Goal: Task Accomplishment & Management: Use online tool/utility

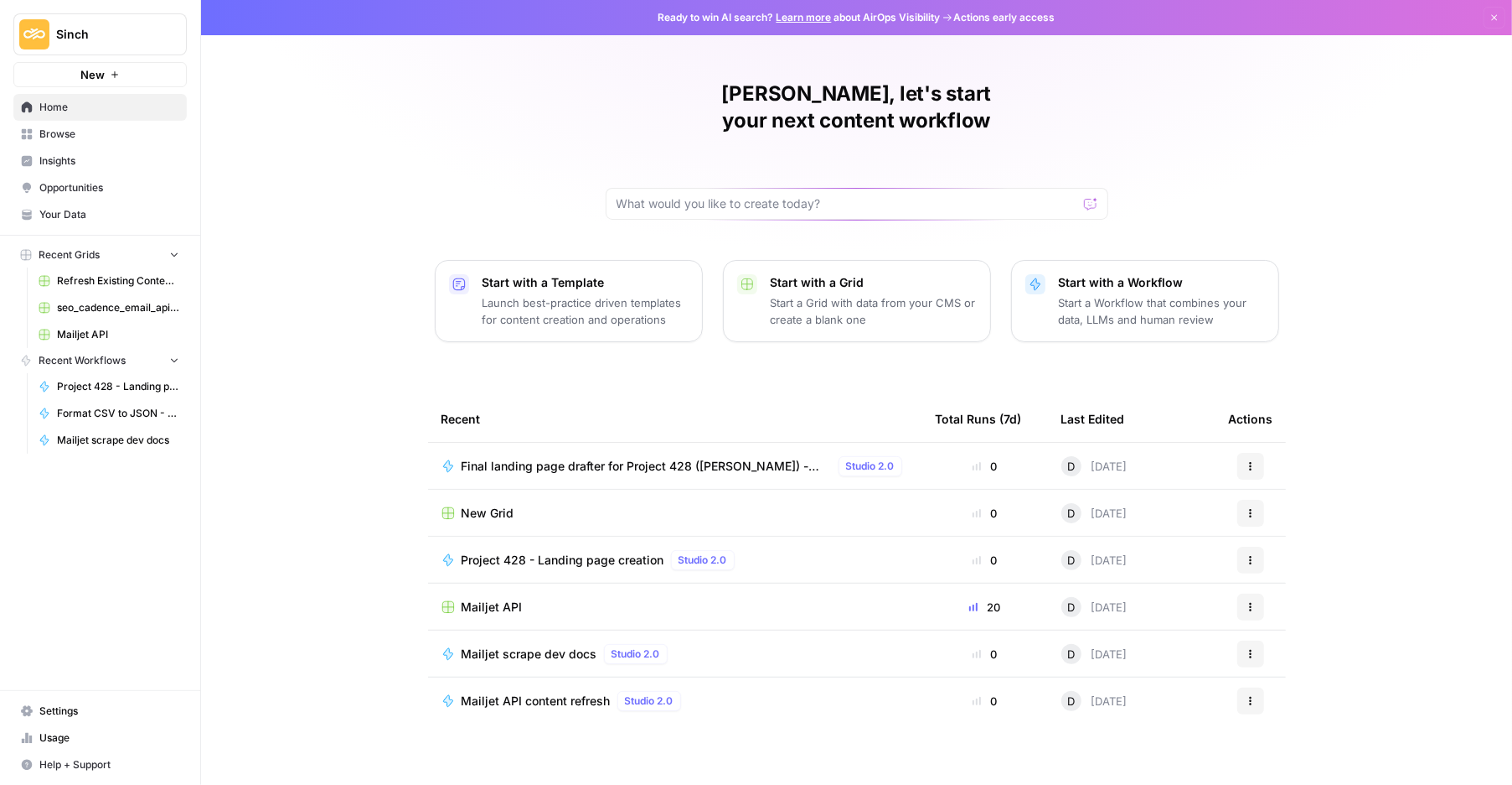
click at [701, 458] on span "Final landing page drafter for Project 428 ([PERSON_NAME]) - Airops" at bounding box center [647, 467] width 370 height 17
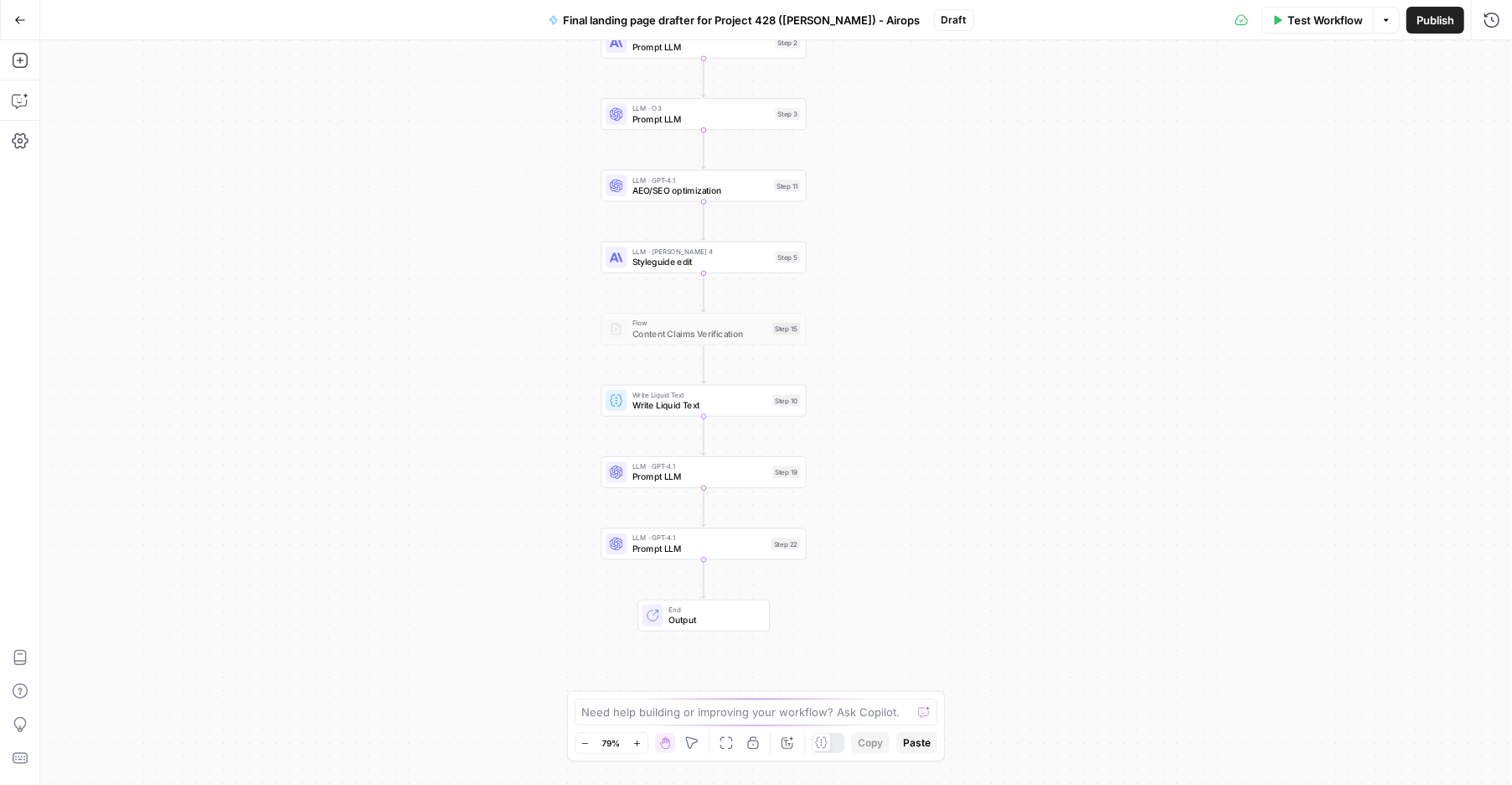
drag, startPoint x: 1086, startPoint y: 550, endPoint x: 999, endPoint y: 272, distance: 291.3
click at [999, 272] on div "Workflow Set Inputs Inputs LLM · Claude Opus 4 Prompt LLM Step 2 LLM · O3 Promp…" at bounding box center [776, 412] width 1472 height 744
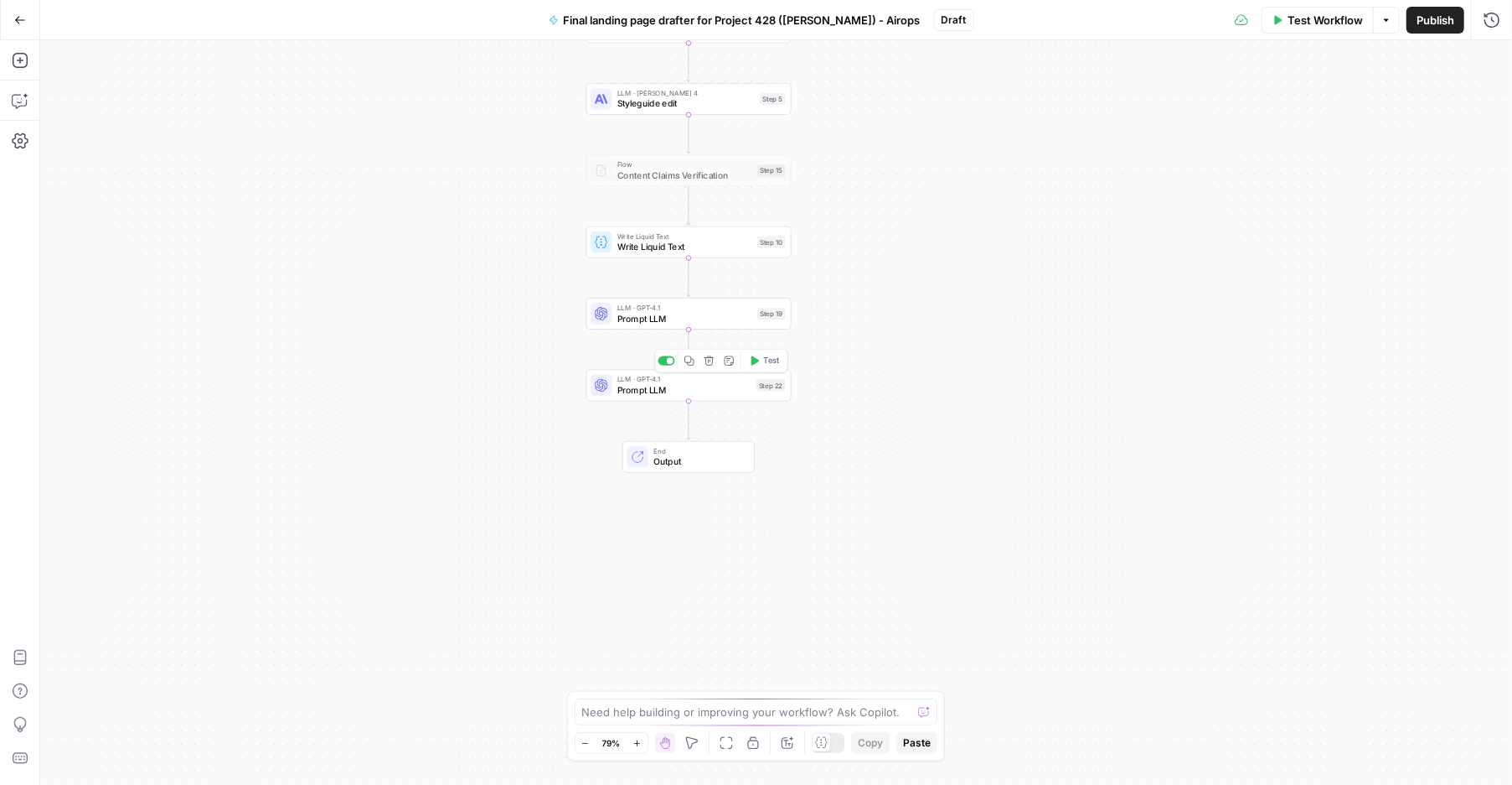
click at [640, 396] on span "Prompt LLM" at bounding box center [685, 390] width 134 height 14
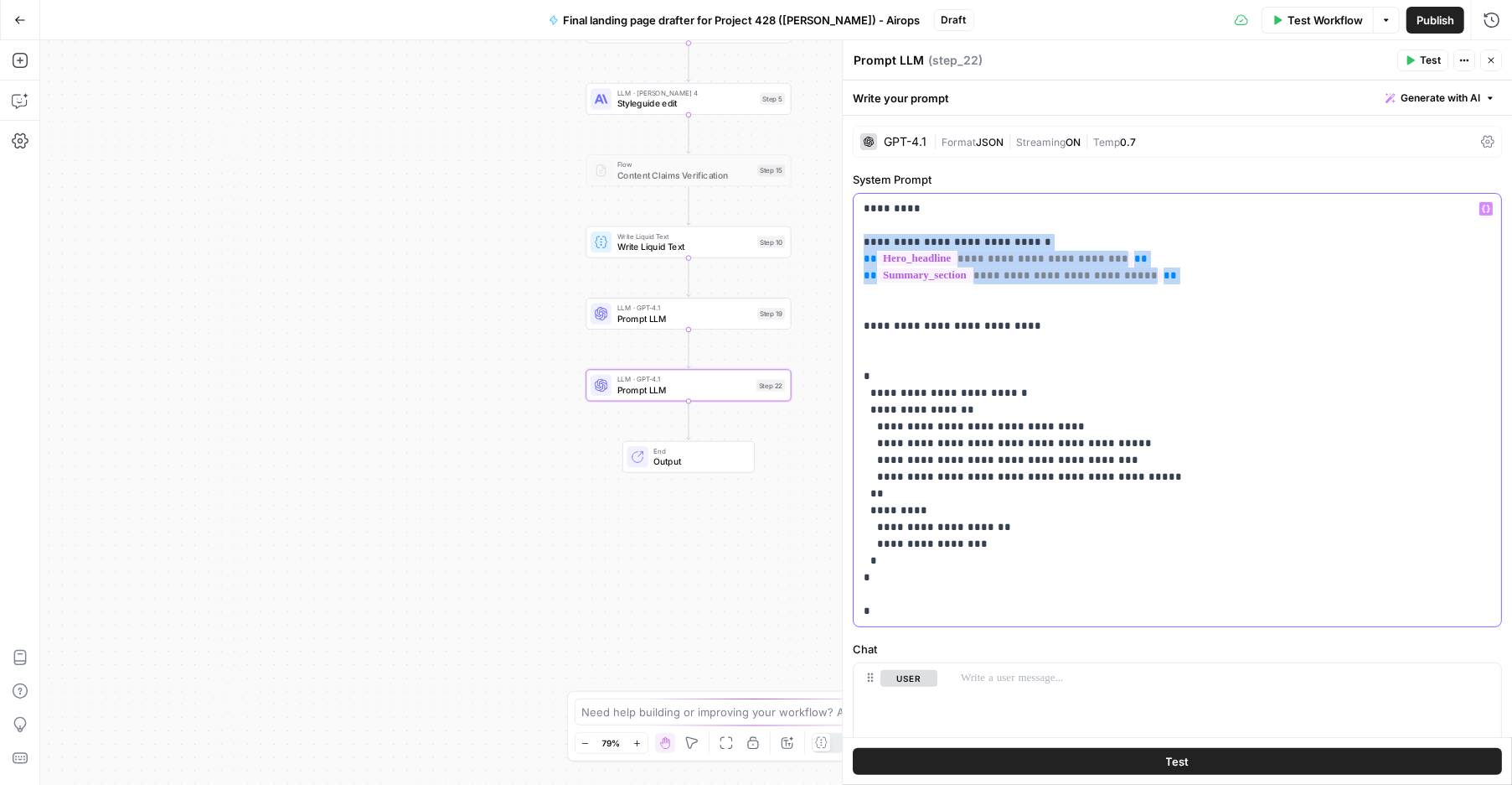
drag, startPoint x: 1224, startPoint y: 293, endPoint x: 862, endPoint y: 242, distance: 365.6
click at [862, 242] on div "**********" at bounding box center [1177, 410] width 648 height 433
click at [672, 320] on span "Prompt LLM" at bounding box center [685, 318] width 135 height 14
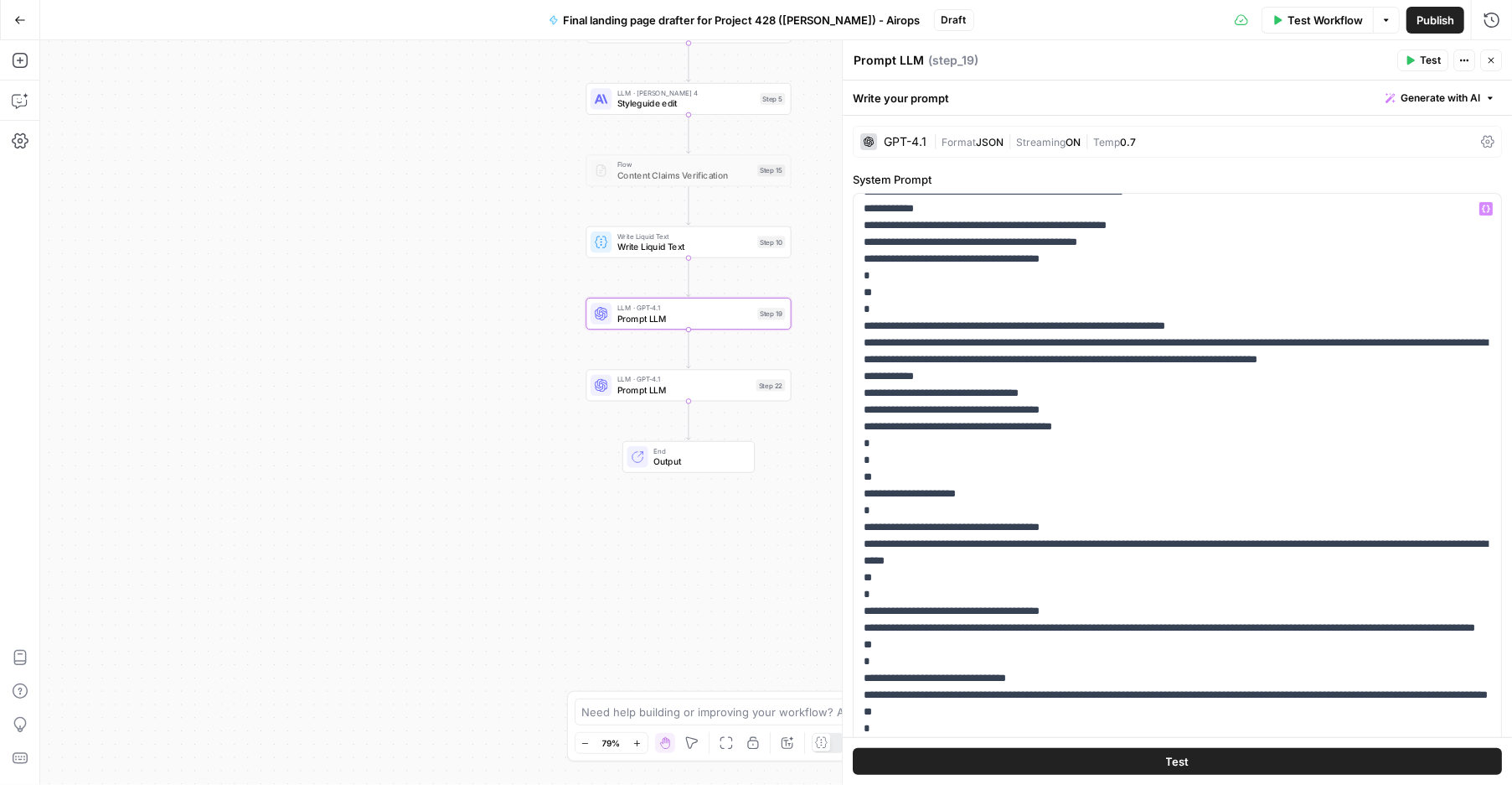
scroll to position [1316, 0]
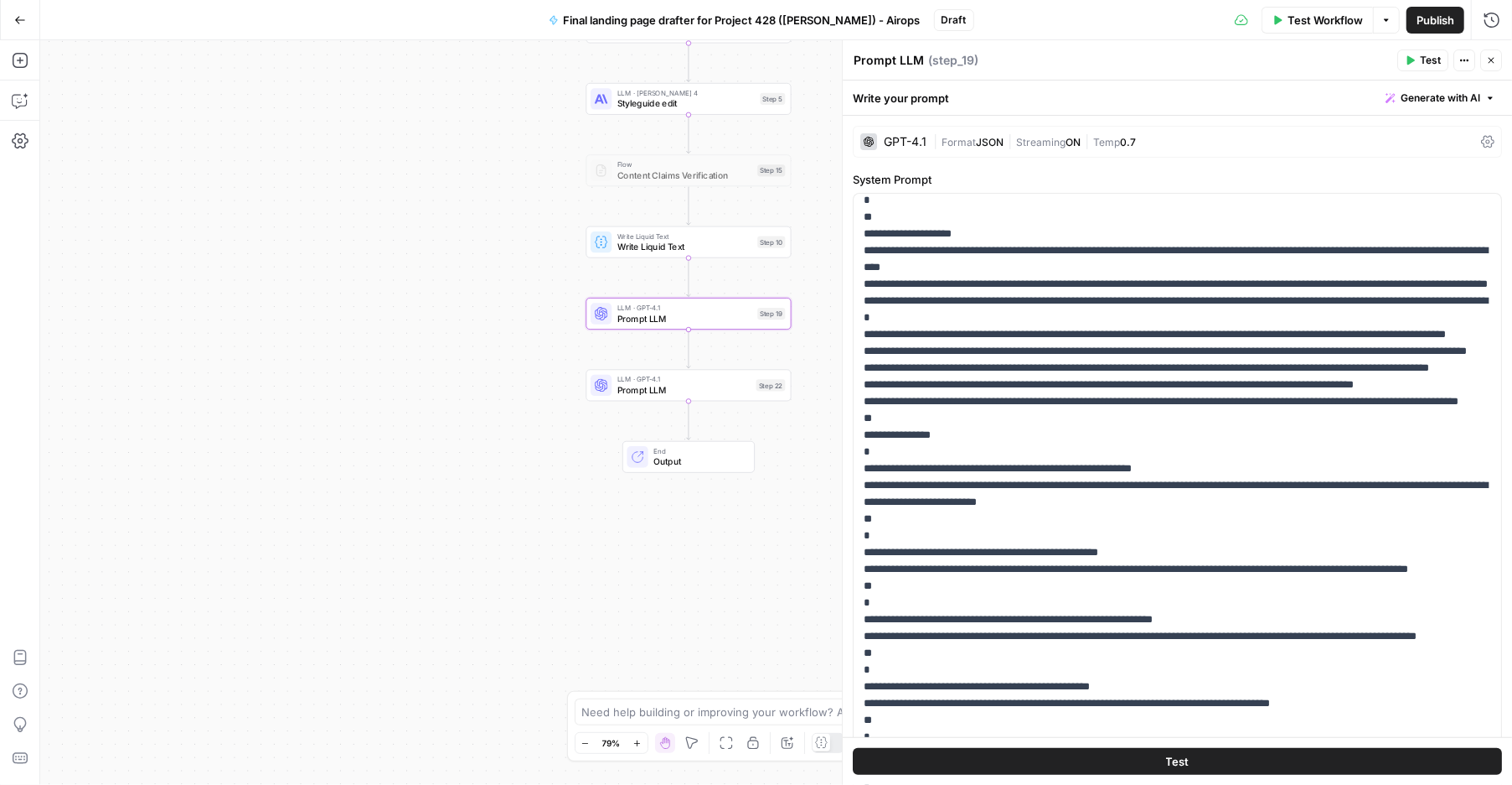
click at [1044, 759] on button "Test" at bounding box center [1177, 761] width 649 height 27
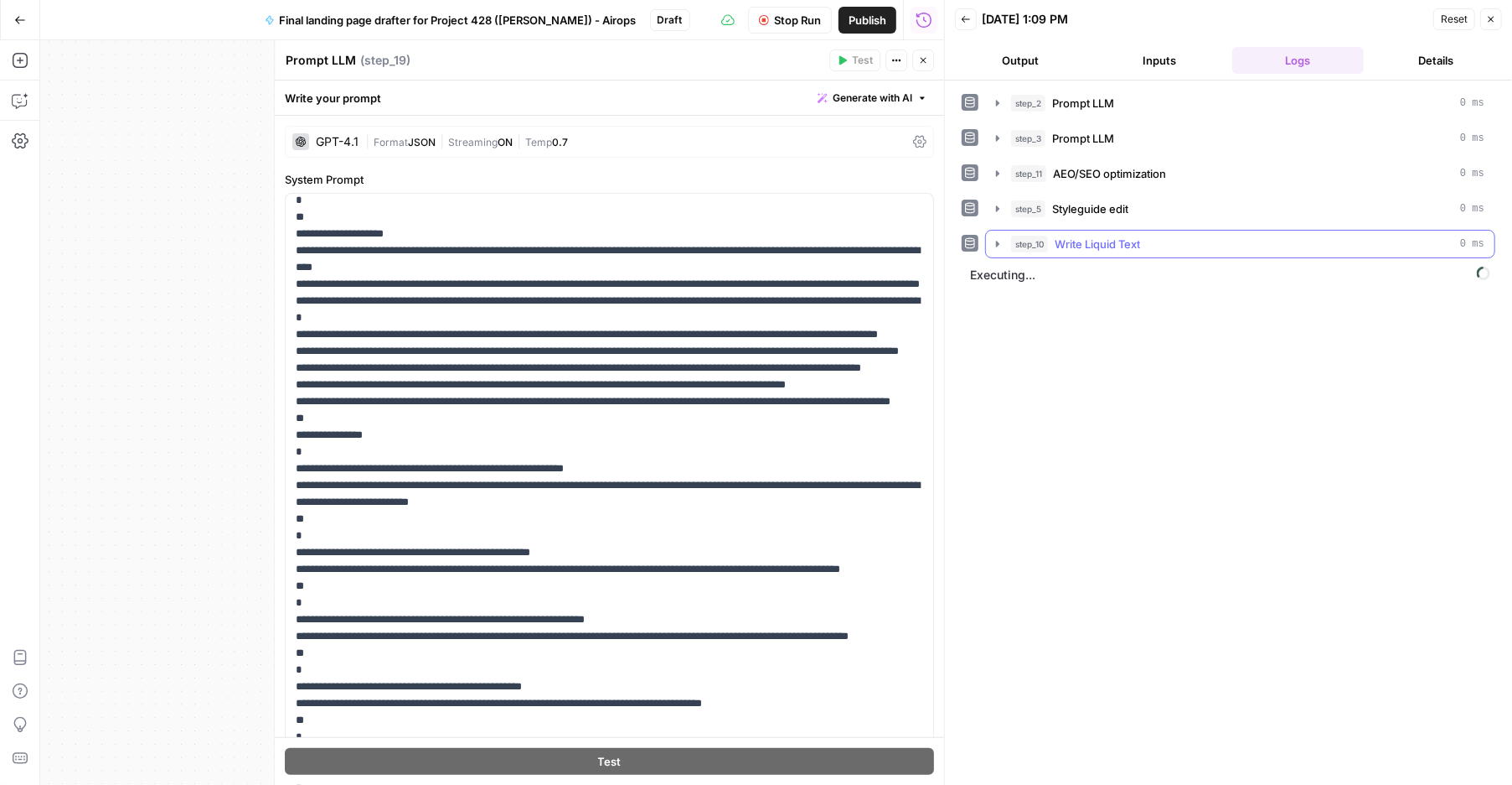
click at [1000, 246] on icon "button" at bounding box center [998, 244] width 3 height 6
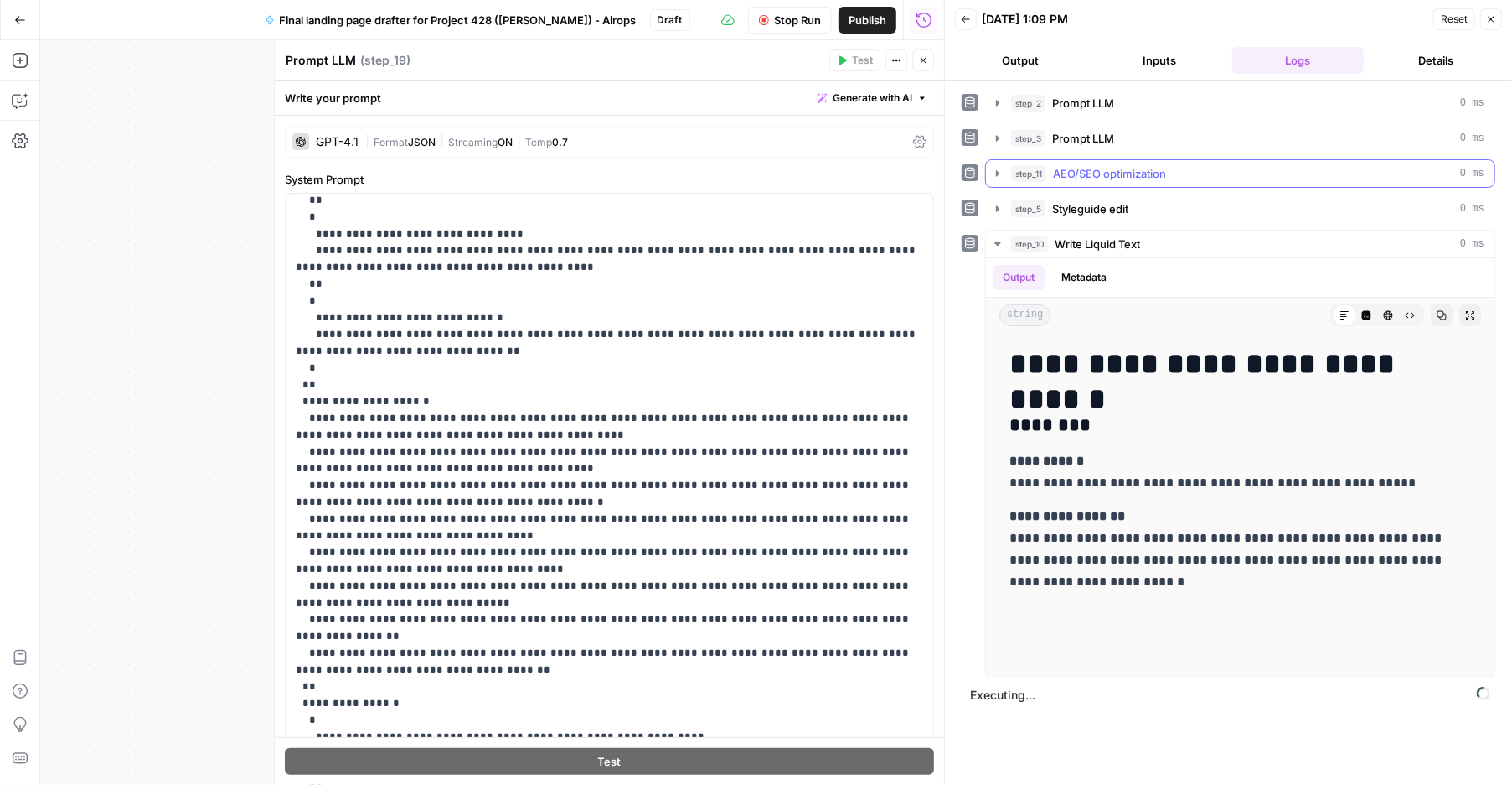
click at [1004, 171] on icon "button" at bounding box center [998, 174] width 14 height 14
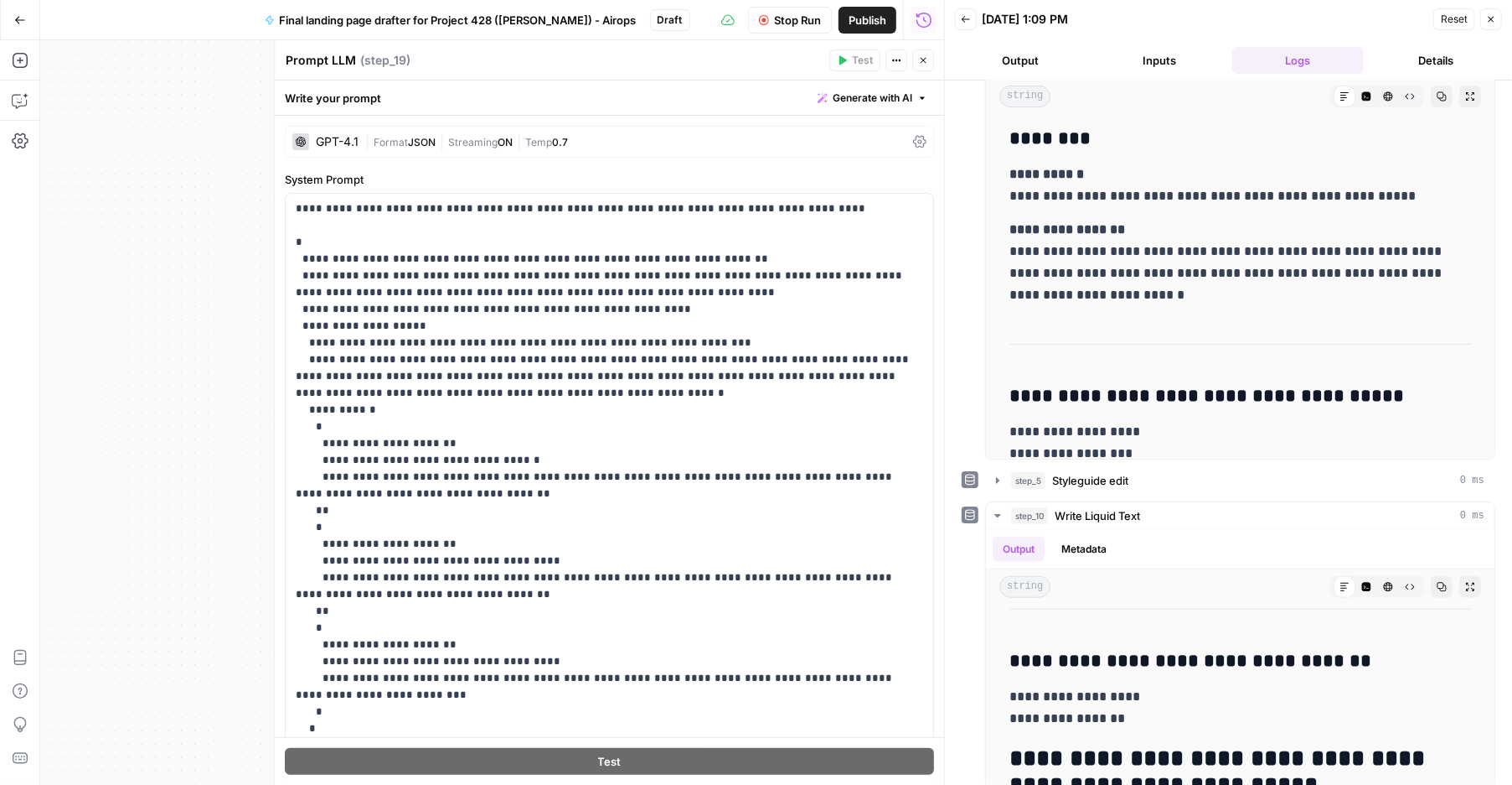
click at [552, 146] on span "Temp" at bounding box center [539, 142] width 27 height 13
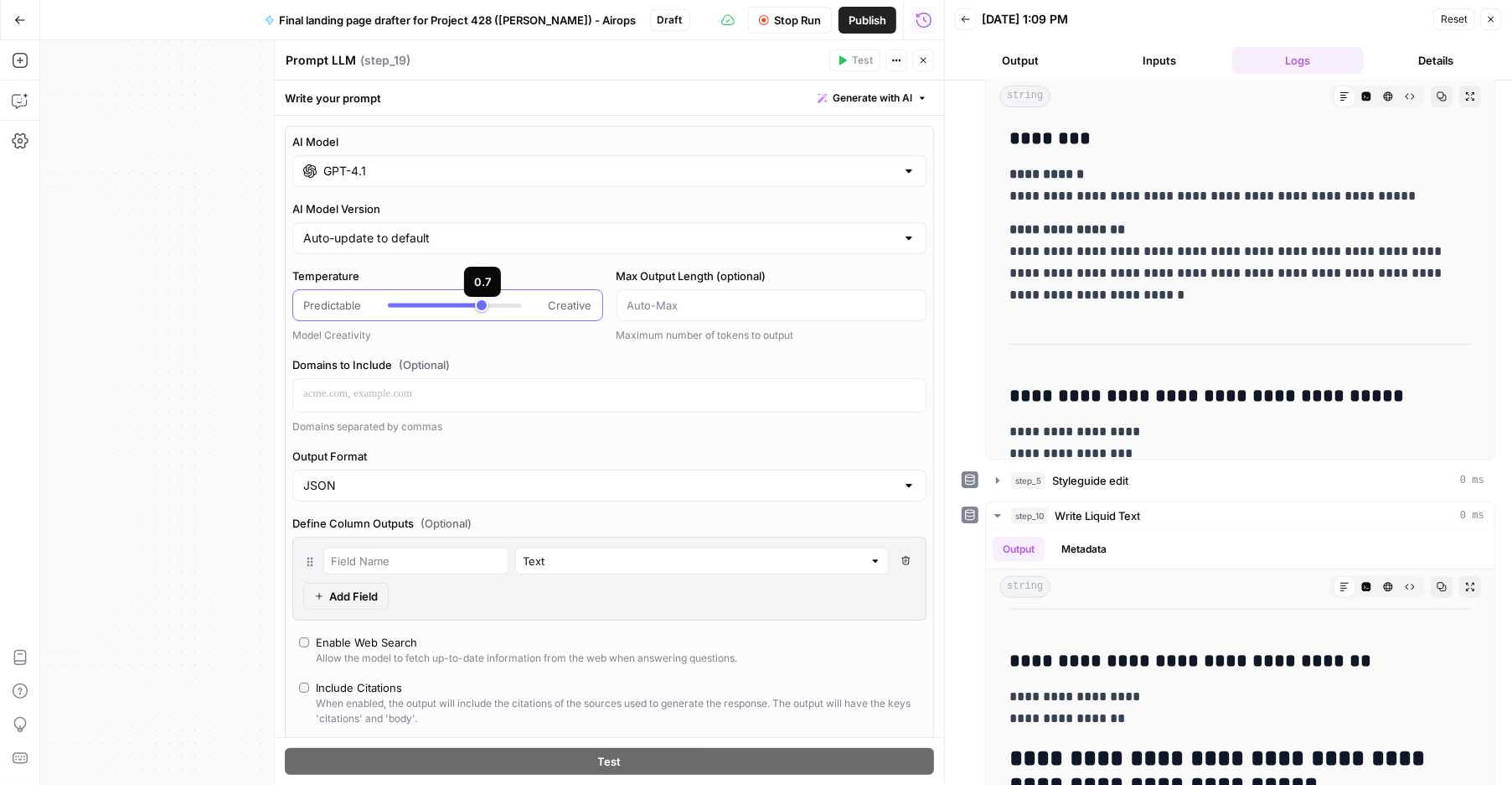
click at [403, 307] on div at bounding box center [435, 305] width 94 height 4
type input "***"
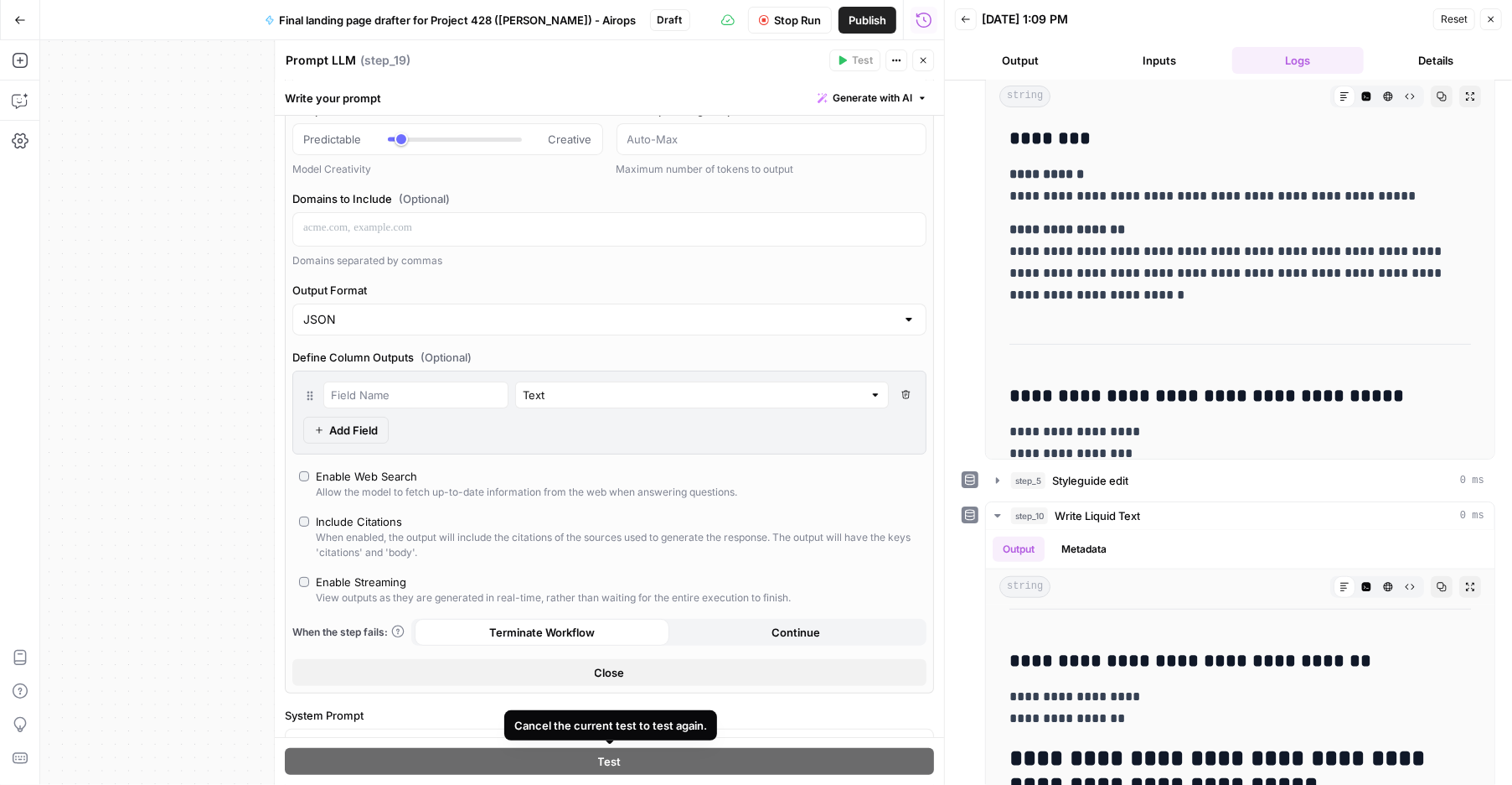
click at [1488, 15] on icon "button" at bounding box center [1492, 20] width 10 height 10
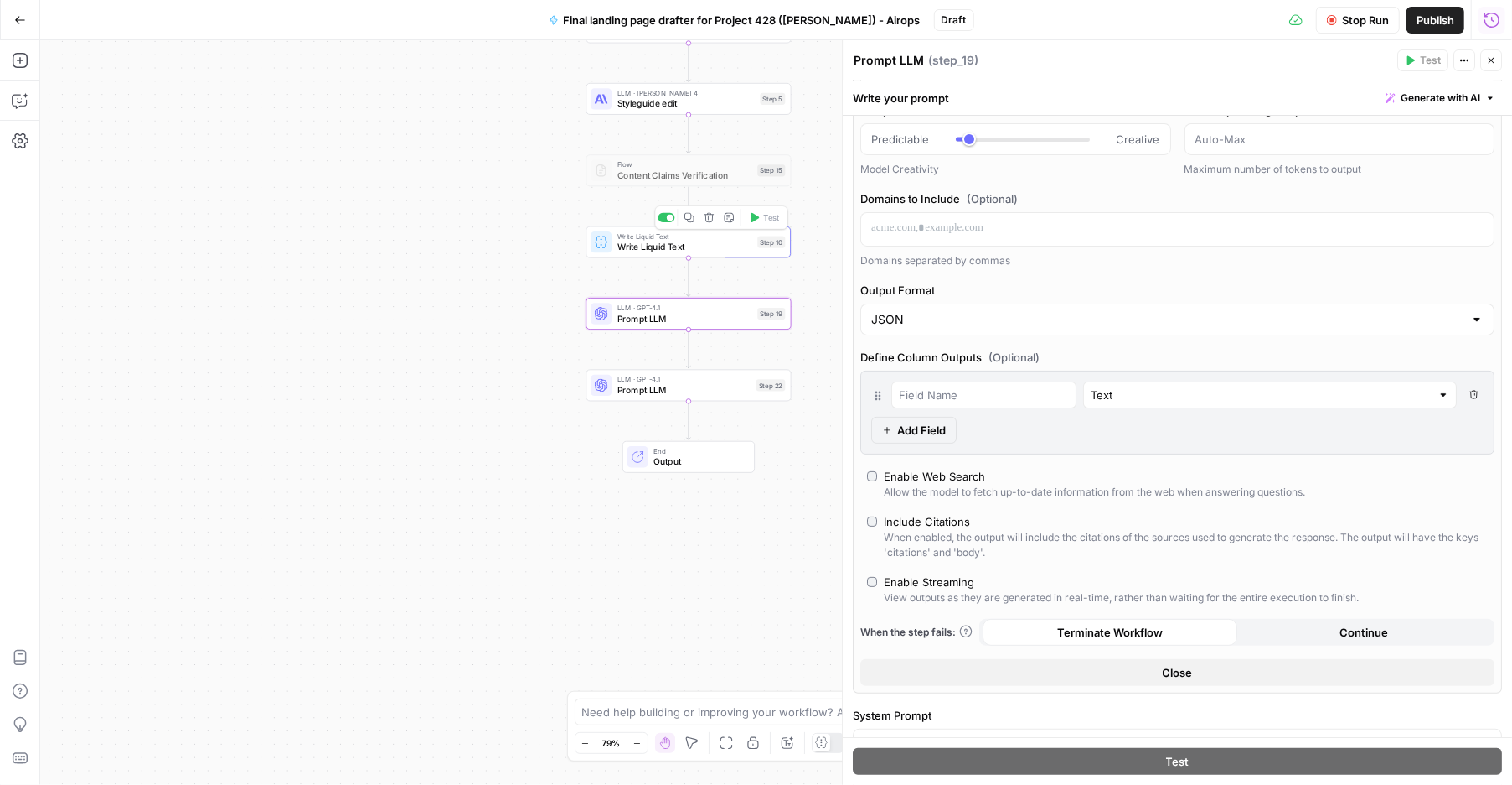
click at [702, 259] on div "Workflow Set Inputs Inputs LLM · Claude Opus 4 Prompt LLM Step 2 LLM · O3 Promp…" at bounding box center [776, 412] width 1472 height 744
click at [1345, 26] on span "Stop Run" at bounding box center [1365, 20] width 47 height 17
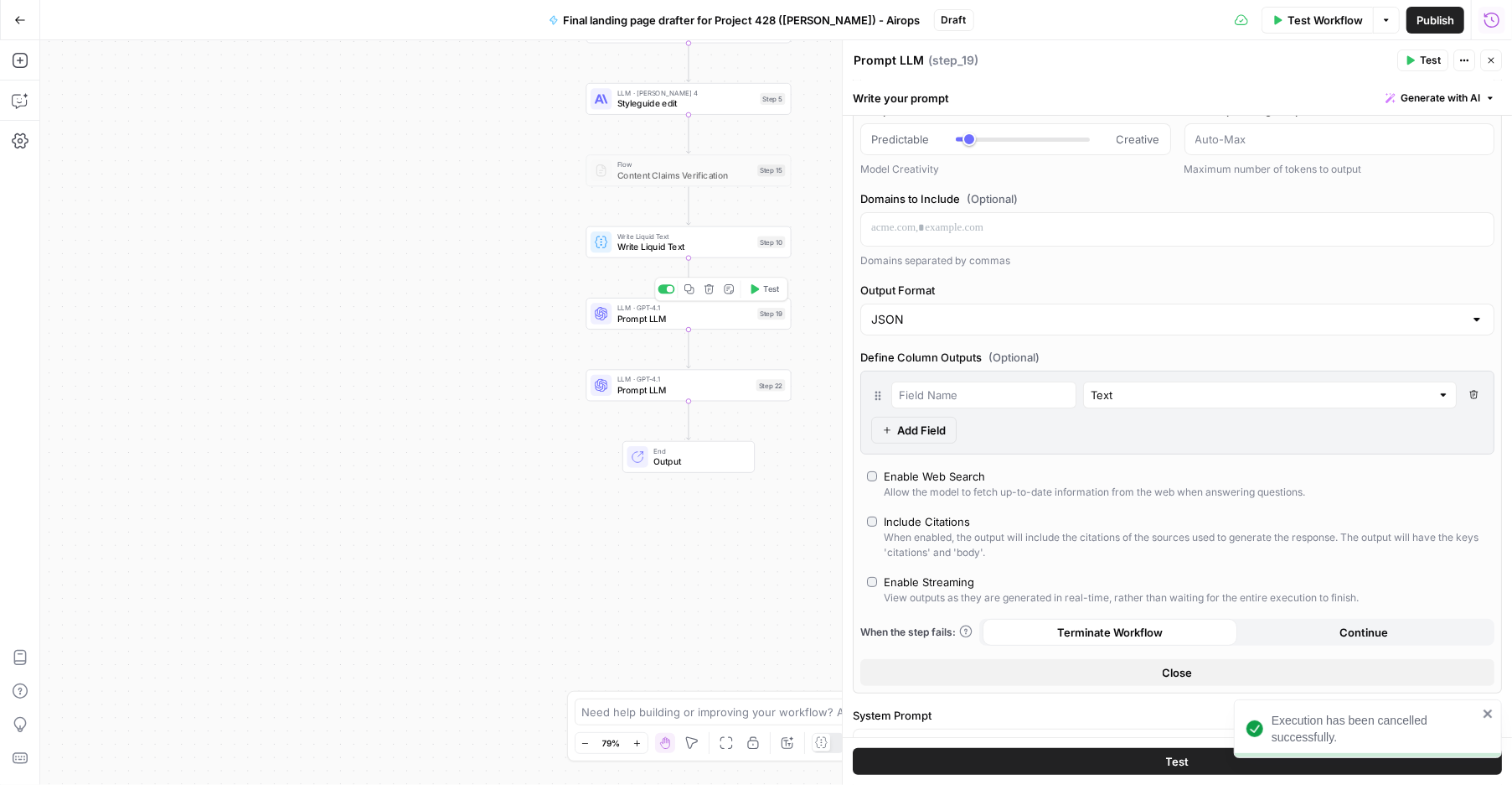
click at [671, 308] on span "LLM · GPT-4.1" at bounding box center [685, 307] width 135 height 11
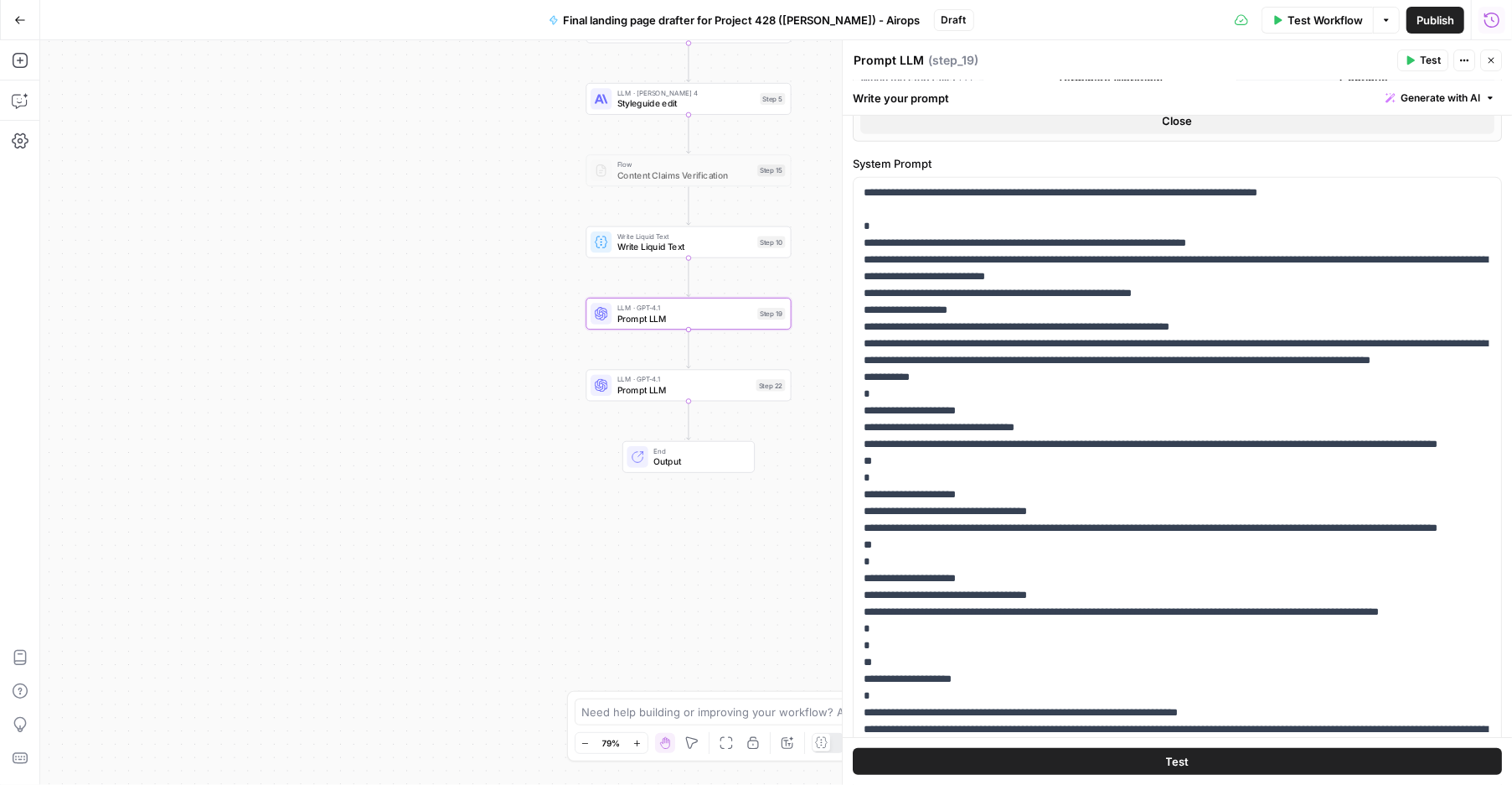
scroll to position [845, 0]
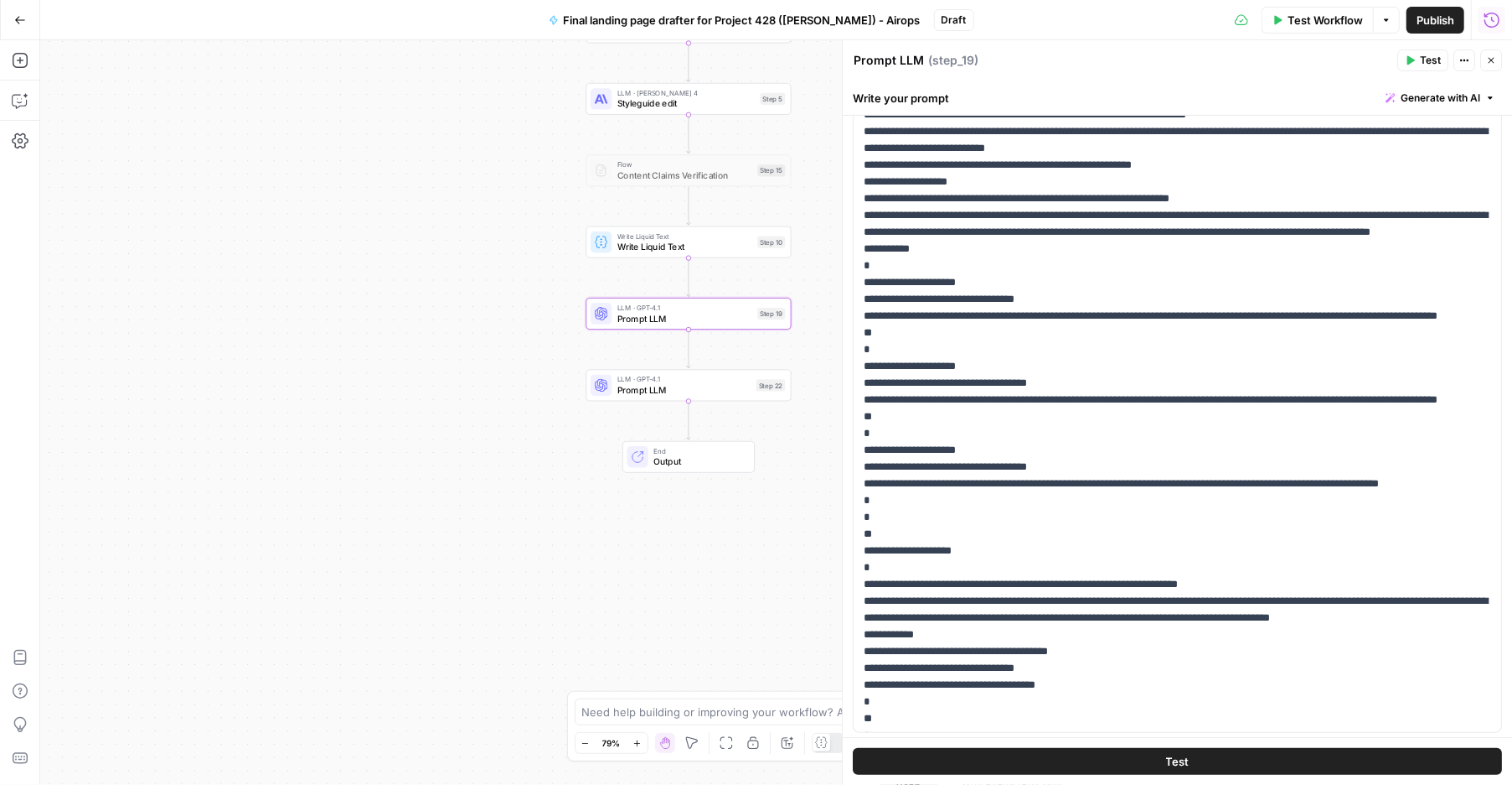
click at [1146, 759] on button "Test" at bounding box center [1177, 761] width 649 height 27
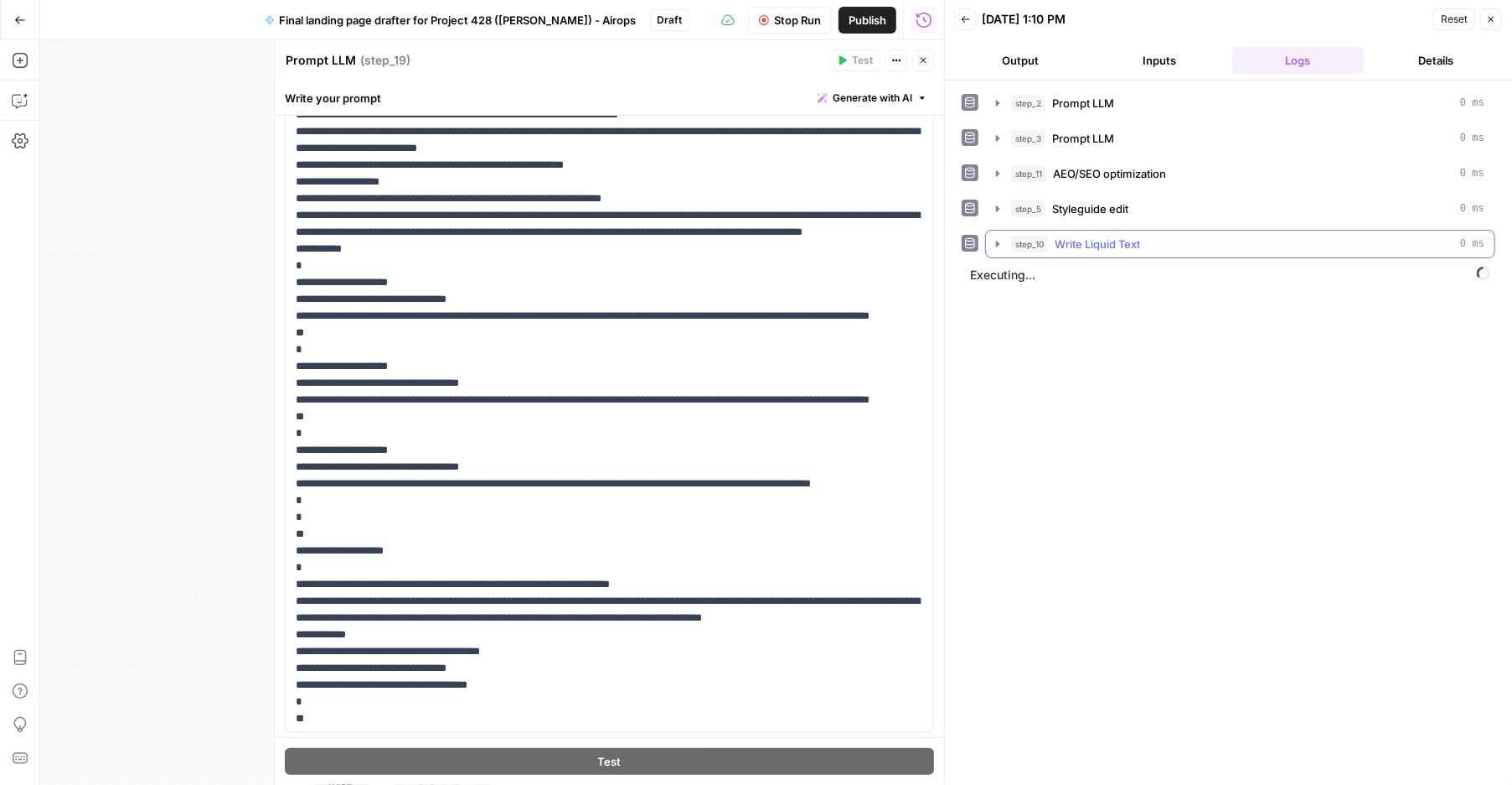
click at [1001, 249] on icon "button" at bounding box center [998, 244] width 14 height 14
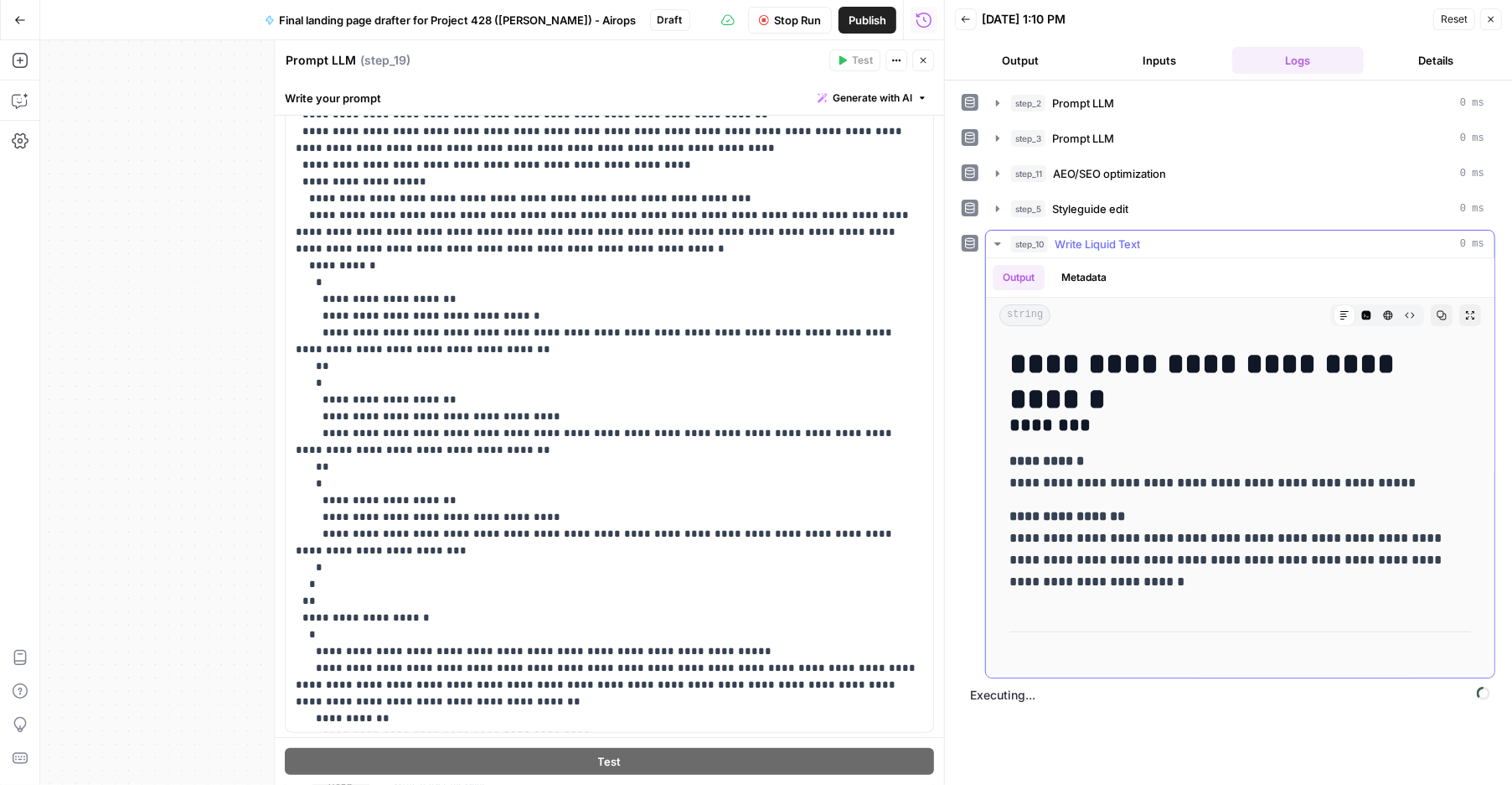
click at [993, 242] on icon "button" at bounding box center [998, 244] width 14 height 14
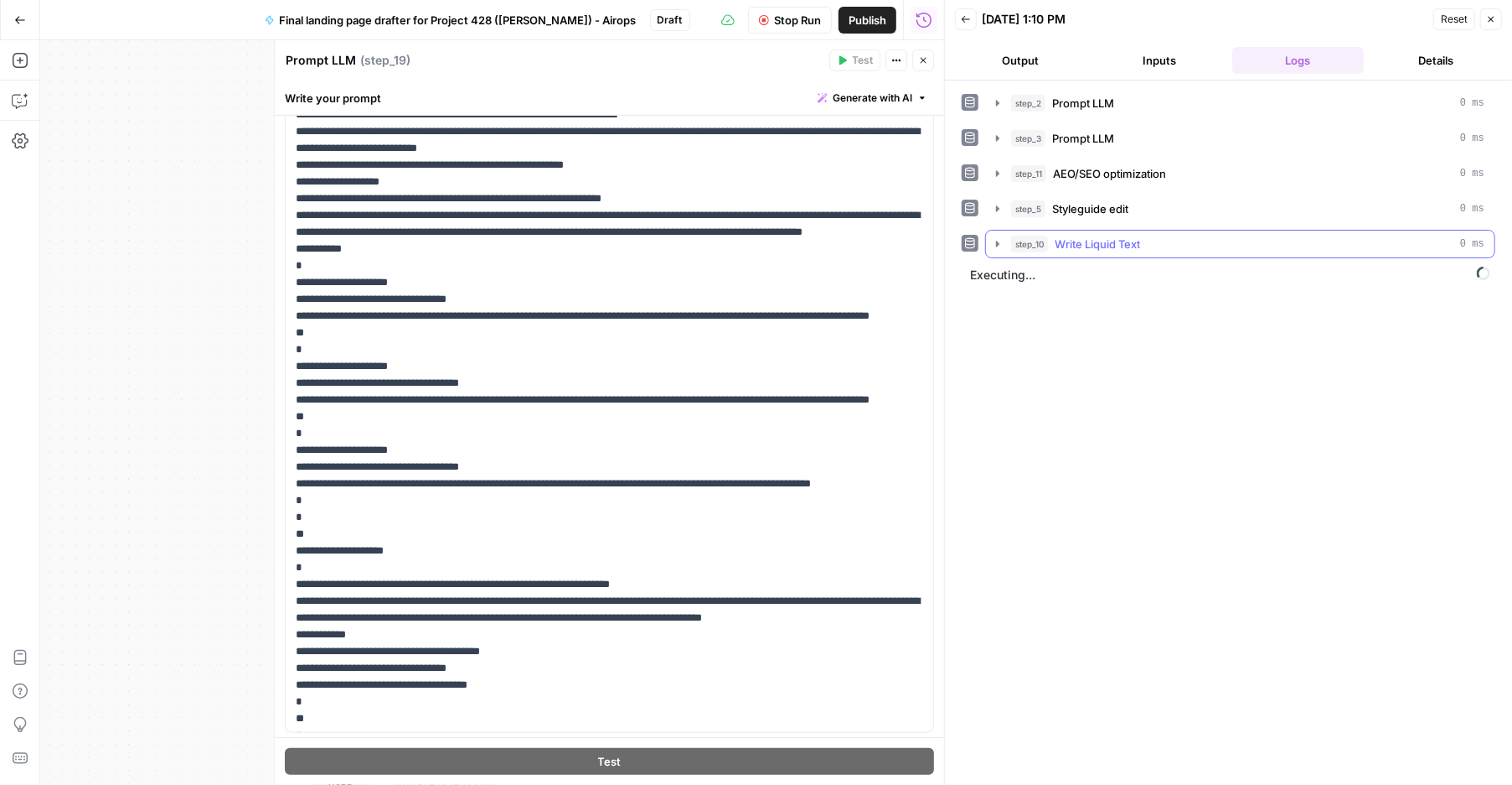
click at [993, 242] on icon "button" at bounding box center [998, 244] width 14 height 14
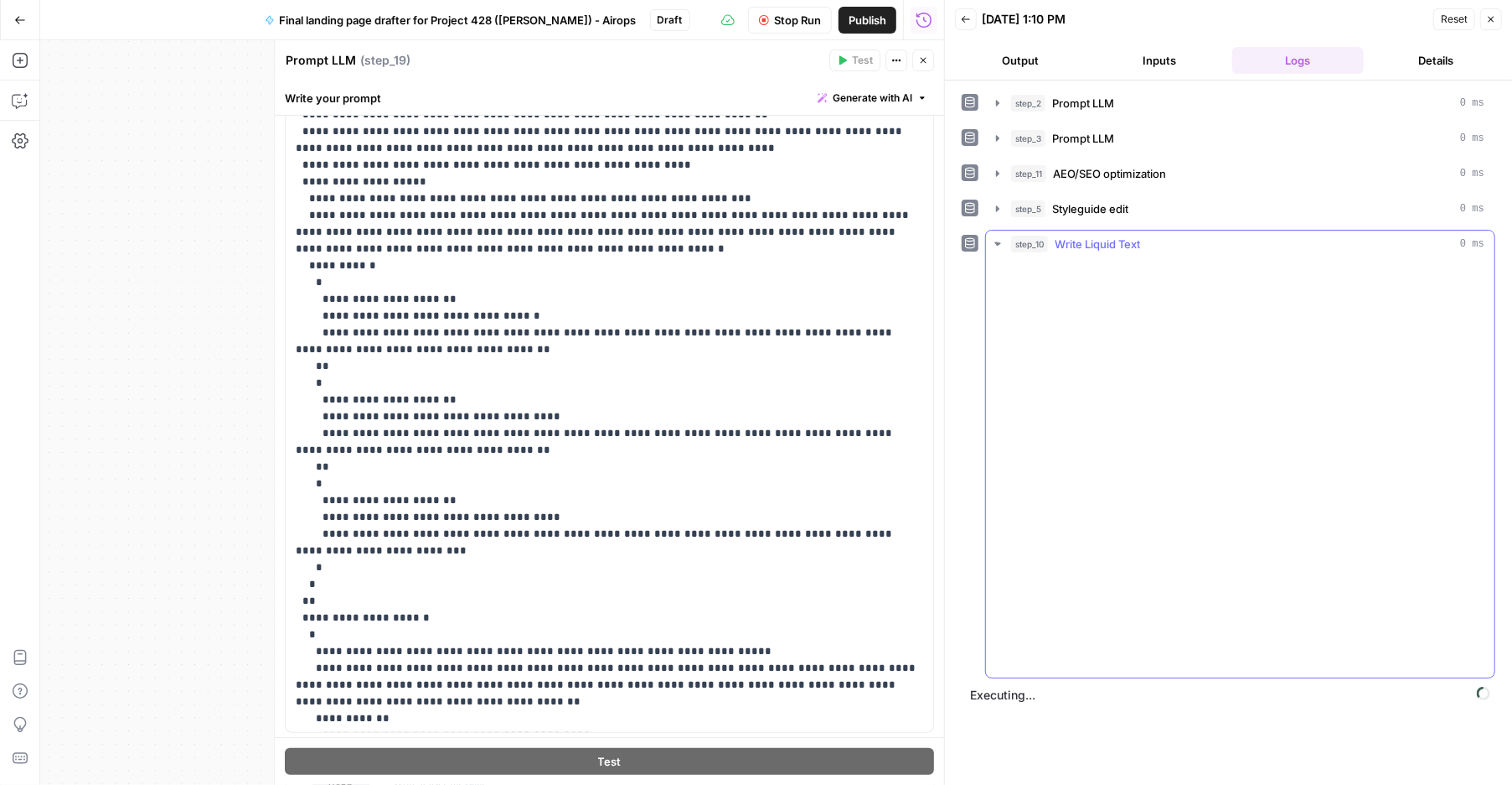
click at [993, 242] on icon "button" at bounding box center [998, 244] width 15 height 15
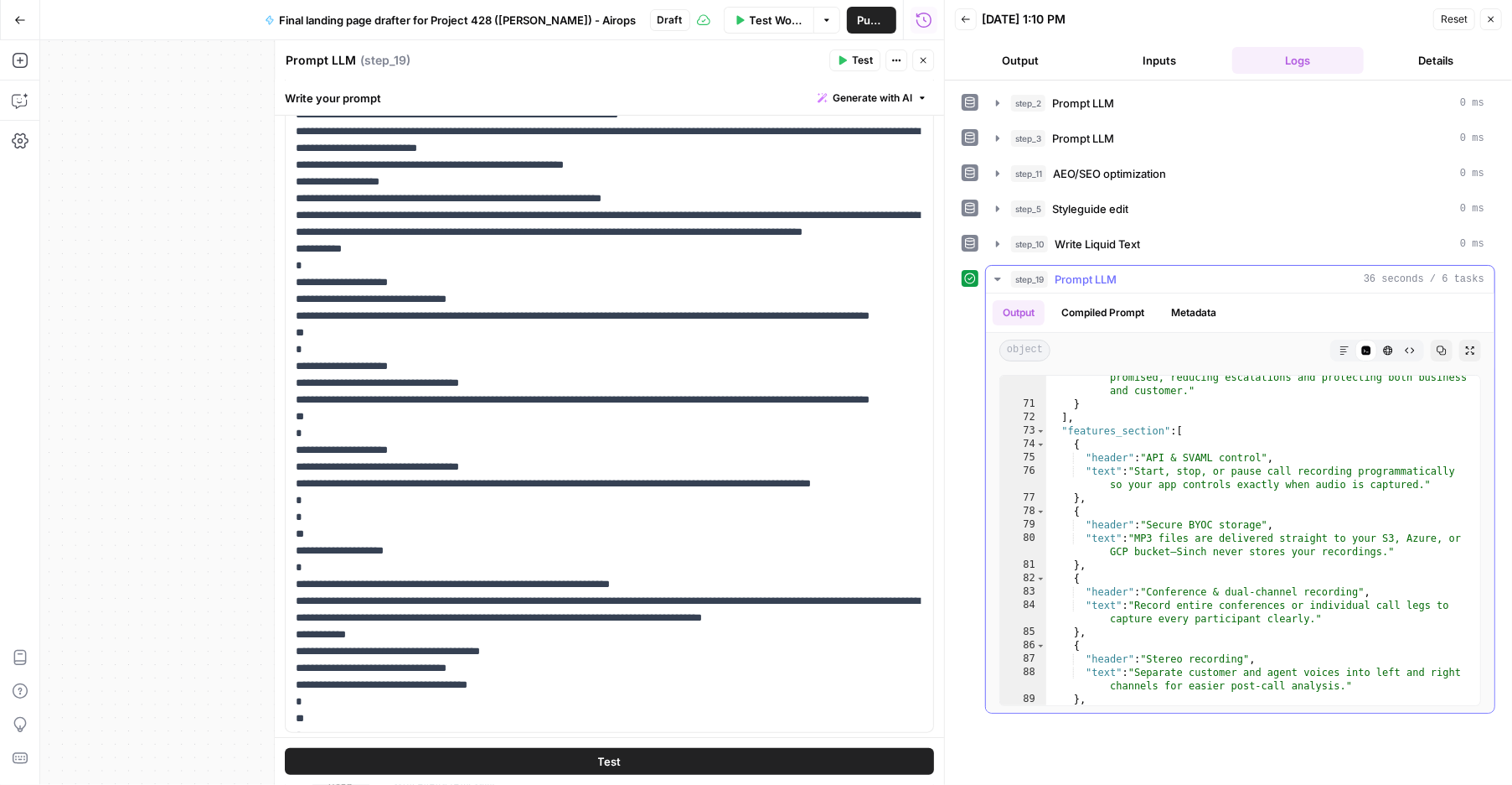
scroll to position [1399, 0]
click at [1492, 20] on icon "button" at bounding box center [1492, 20] width 10 height 10
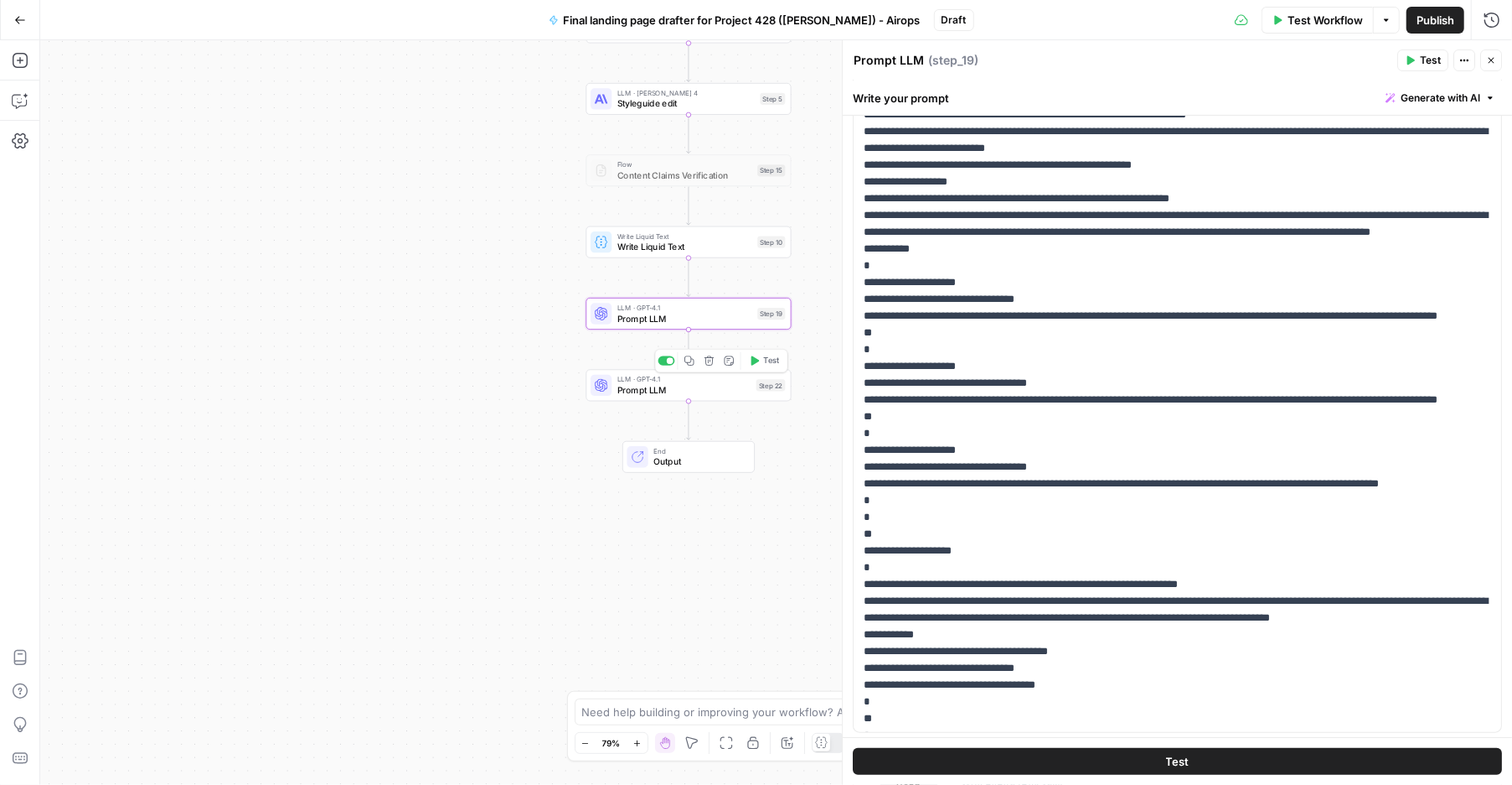
click at [672, 400] on div "LLM · GPT-4.1 Prompt LLM Step 22 Copy step Delete step Add Note Test" at bounding box center [688, 385] width 205 height 32
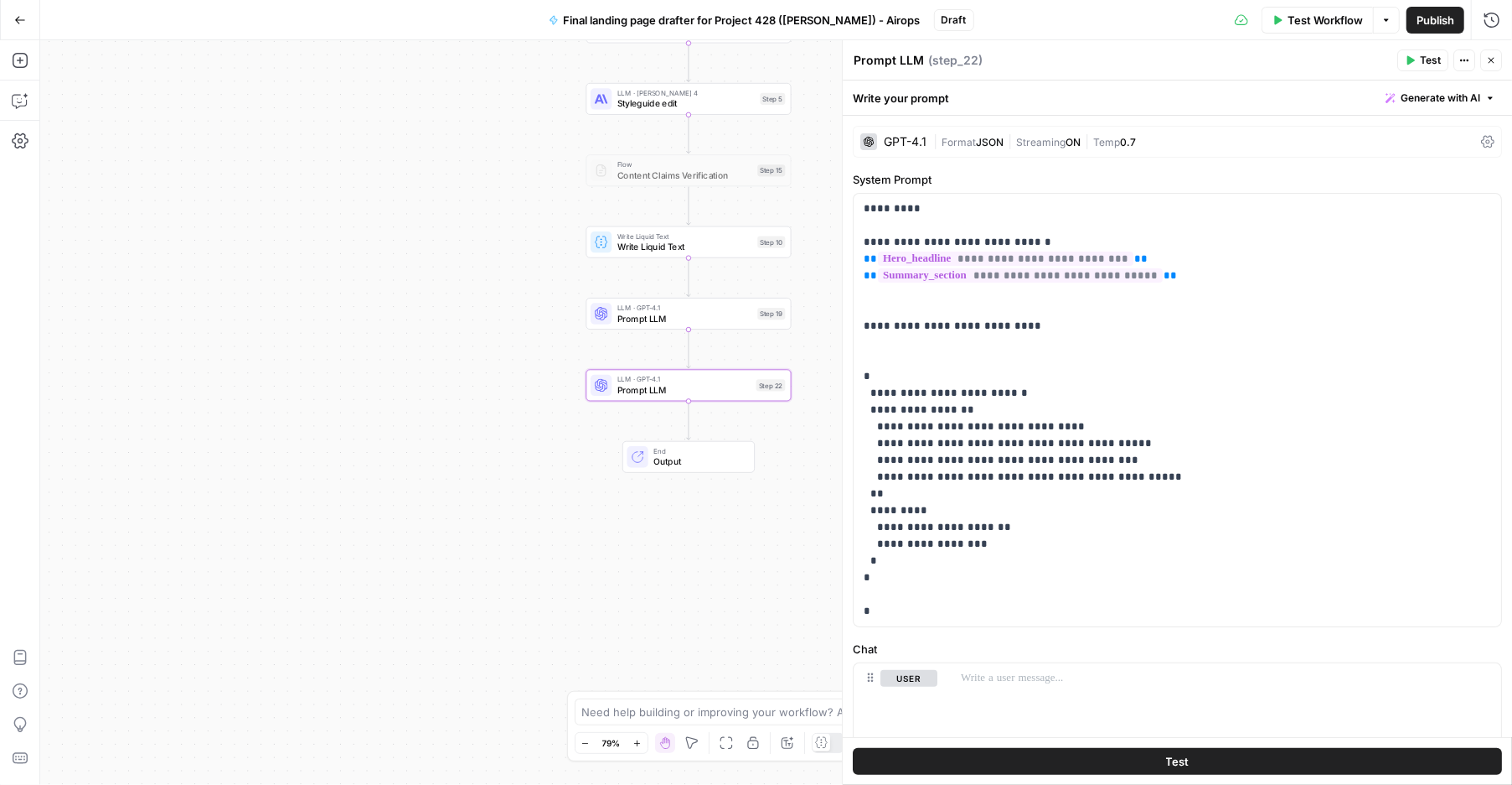
scroll to position [0, 0]
drag, startPoint x: 864, startPoint y: 370, endPoint x: 1015, endPoint y: 640, distance: 309.4
click at [1015, 640] on div "**********" at bounding box center [1178, 537] width 670 height 844
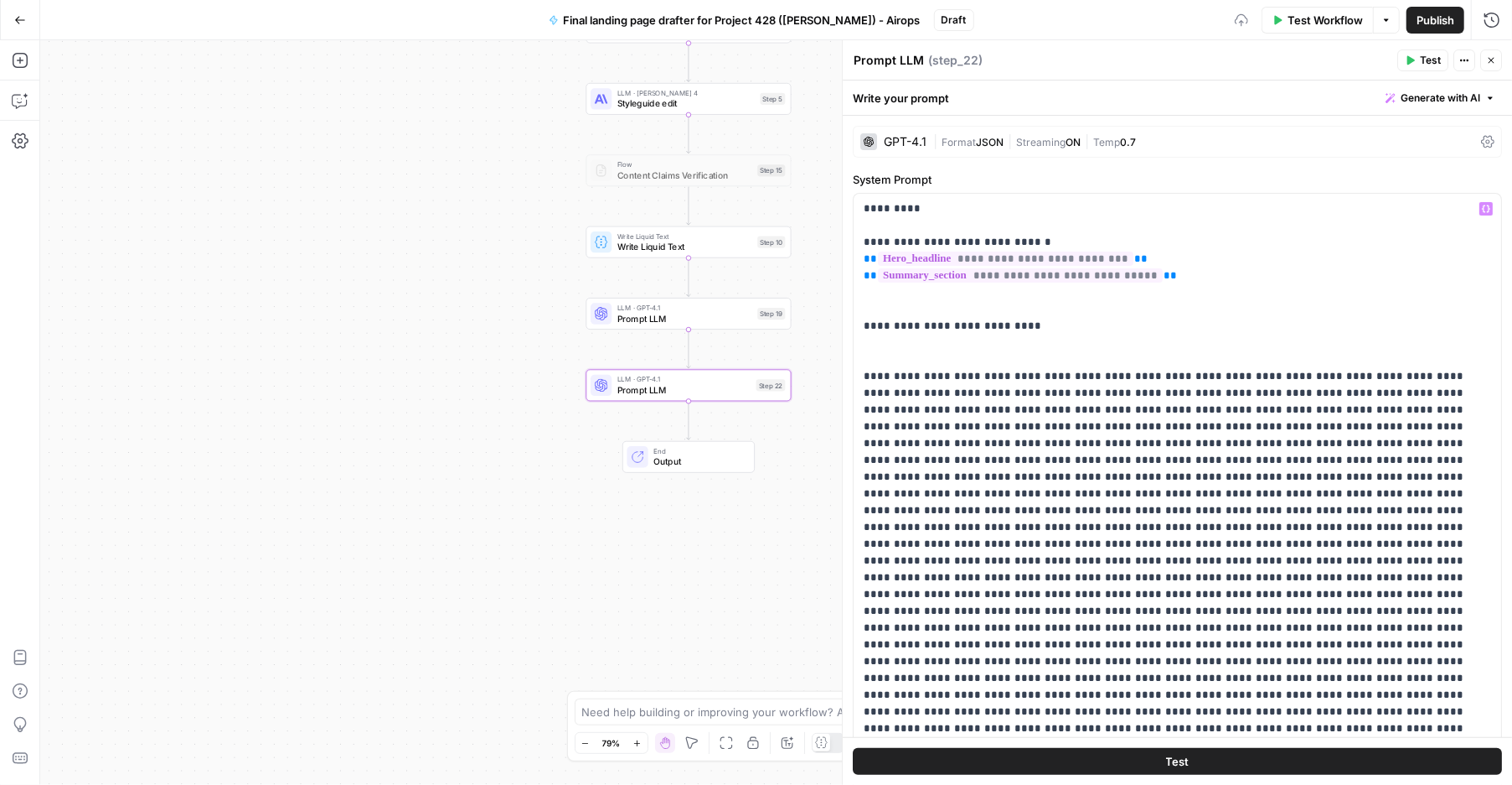
click at [1087, 765] on button "Test" at bounding box center [1177, 761] width 649 height 27
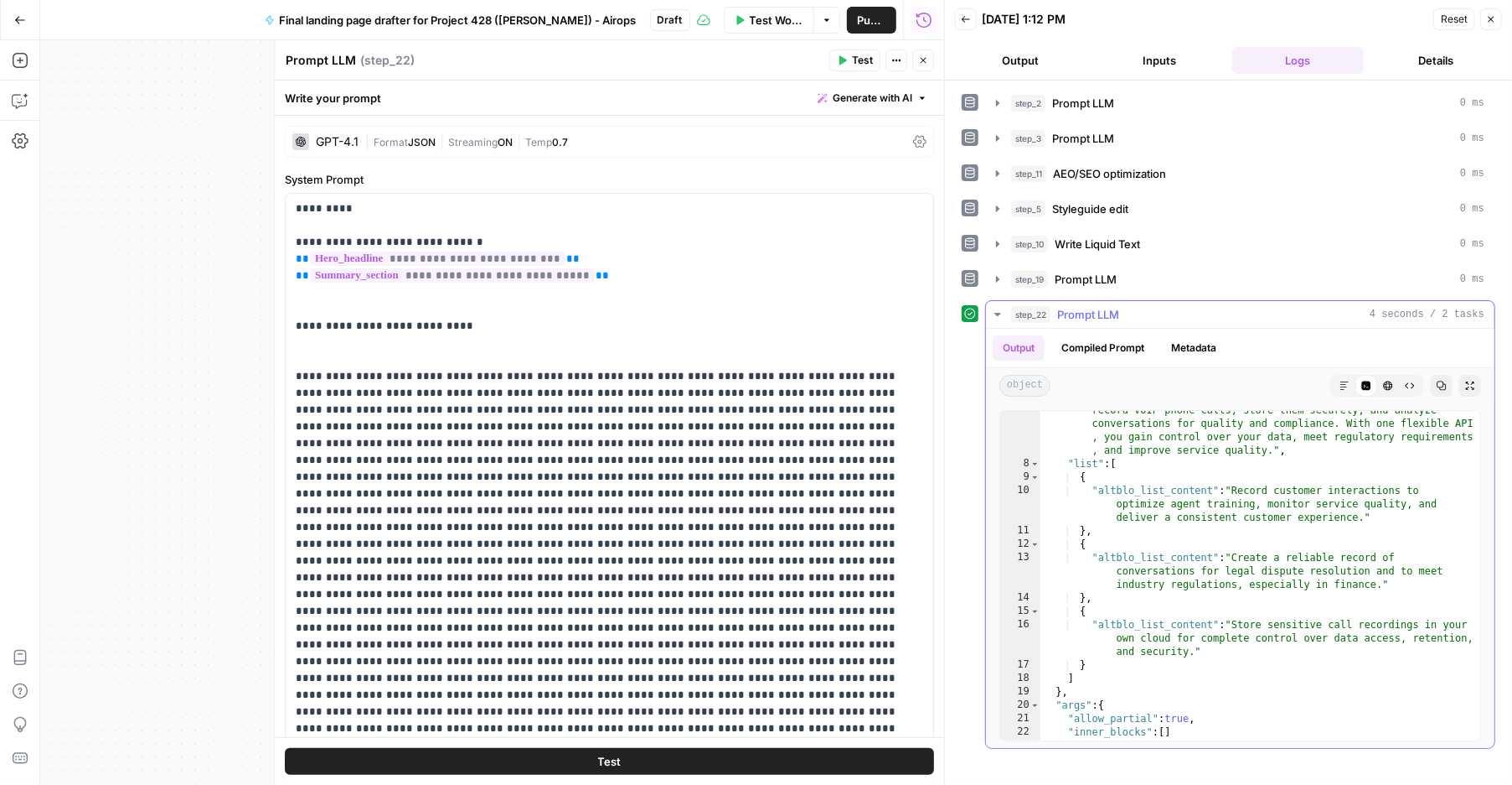
scroll to position [139, 0]
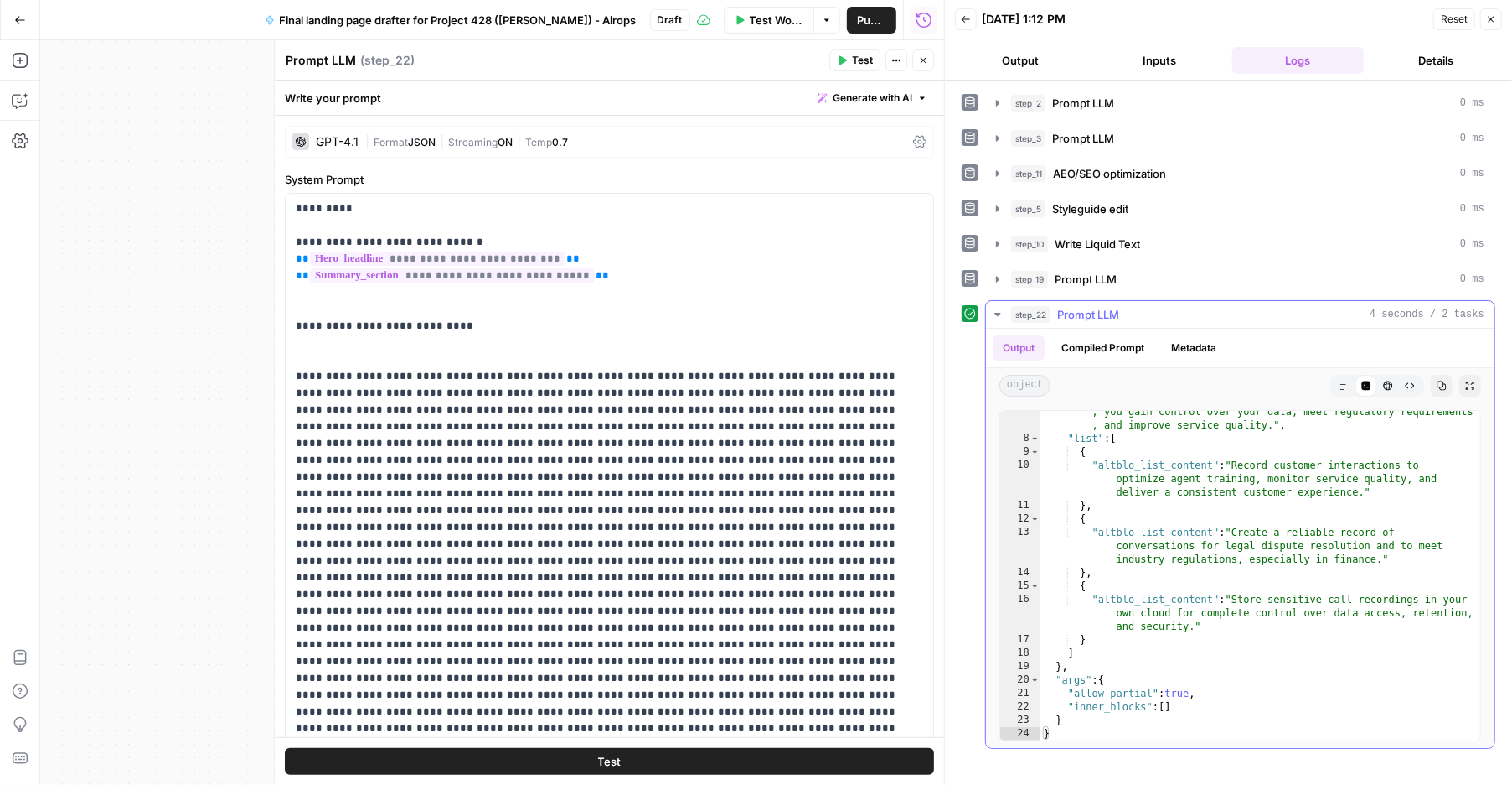
click at [1439, 391] on icon "button" at bounding box center [1442, 386] width 10 height 10
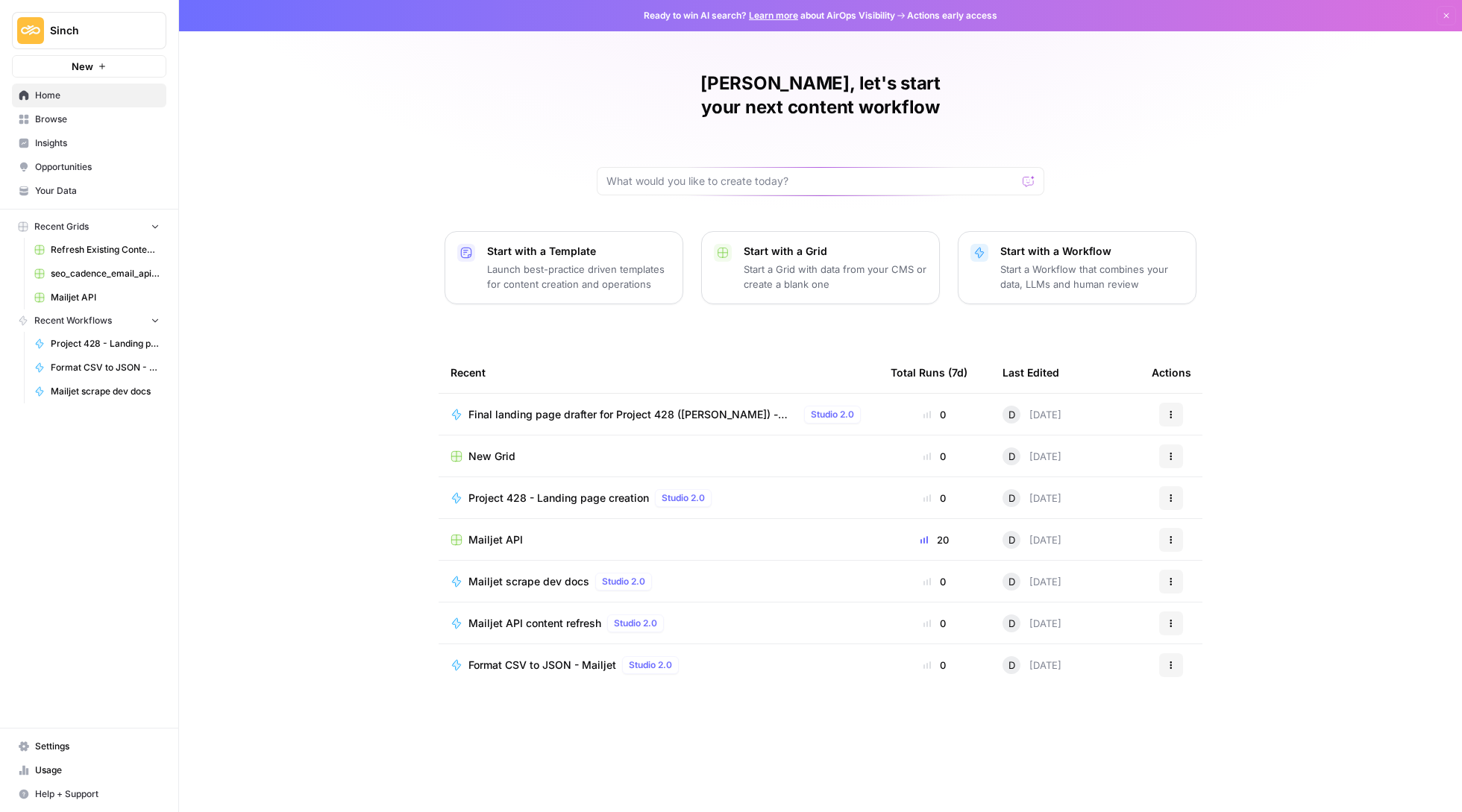
click at [670, 408] on span "Final landing page drafter for Project 428 ([PERSON_NAME]) - Airops" at bounding box center [633, 415] width 330 height 15
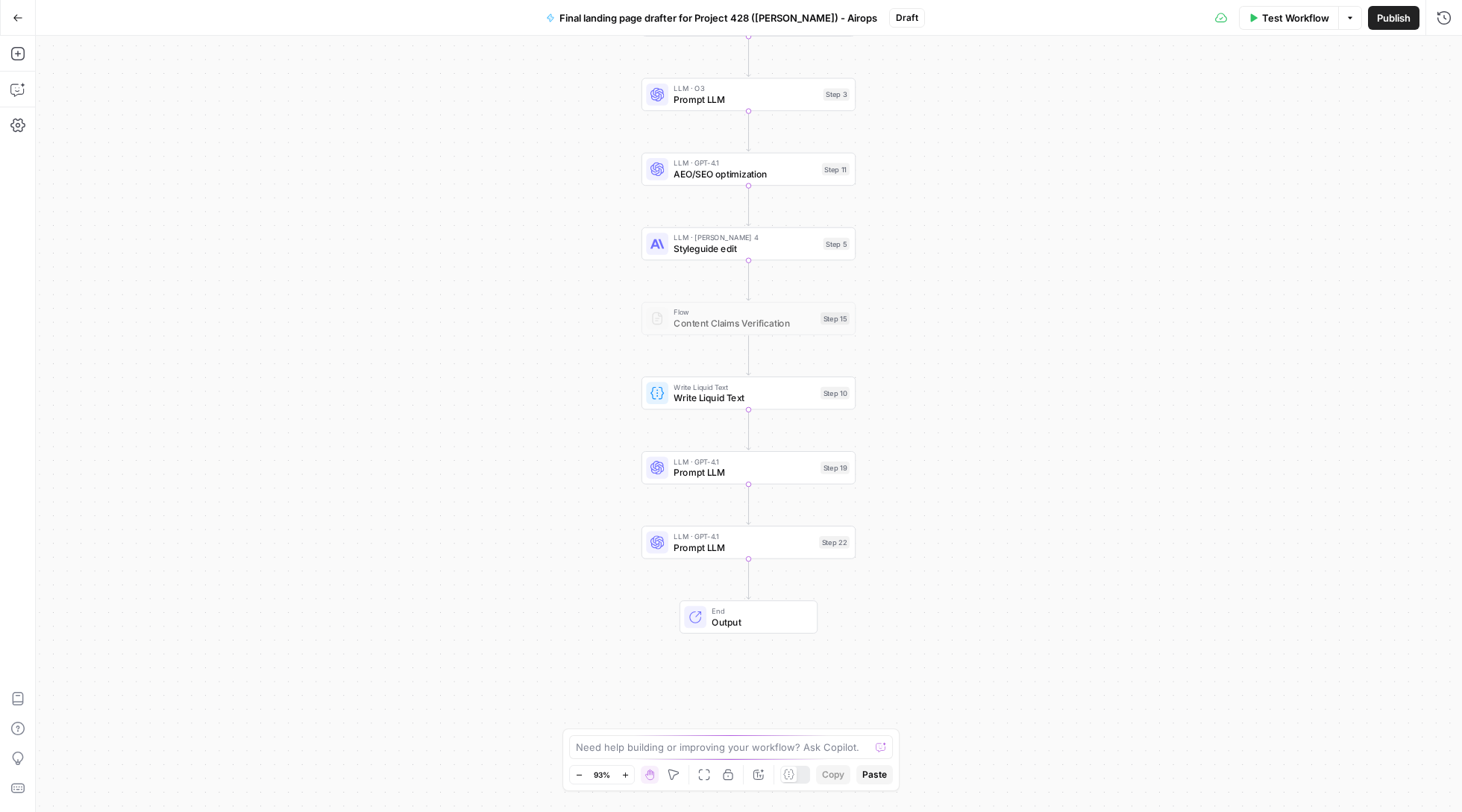
drag, startPoint x: 982, startPoint y: 582, endPoint x: 982, endPoint y: 440, distance: 142.0
click at [982, 440] on div "Workflow Set Inputs Inputs LLM · [PERSON_NAME] Opus 4 Prompt LLM Step 2 LLM · O…" at bounding box center [748, 423] width 1426 height 776
click at [725, 483] on div "LLM · GPT-4.1 Prompt LLM Step 19 Copy step Delete step Add Note Test" at bounding box center [748, 467] width 214 height 33
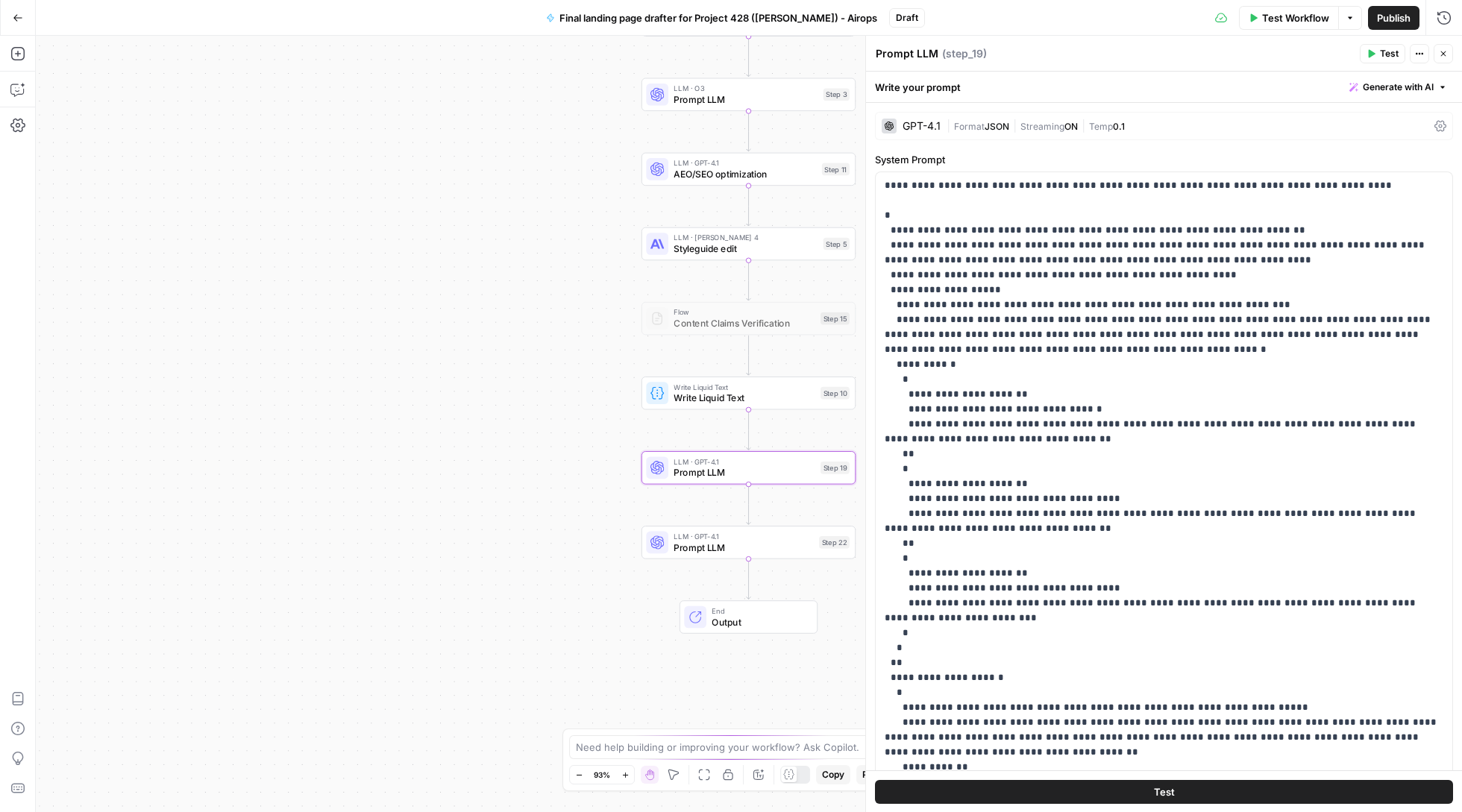
click at [1438, 125] on icon at bounding box center [1440, 126] width 12 height 12
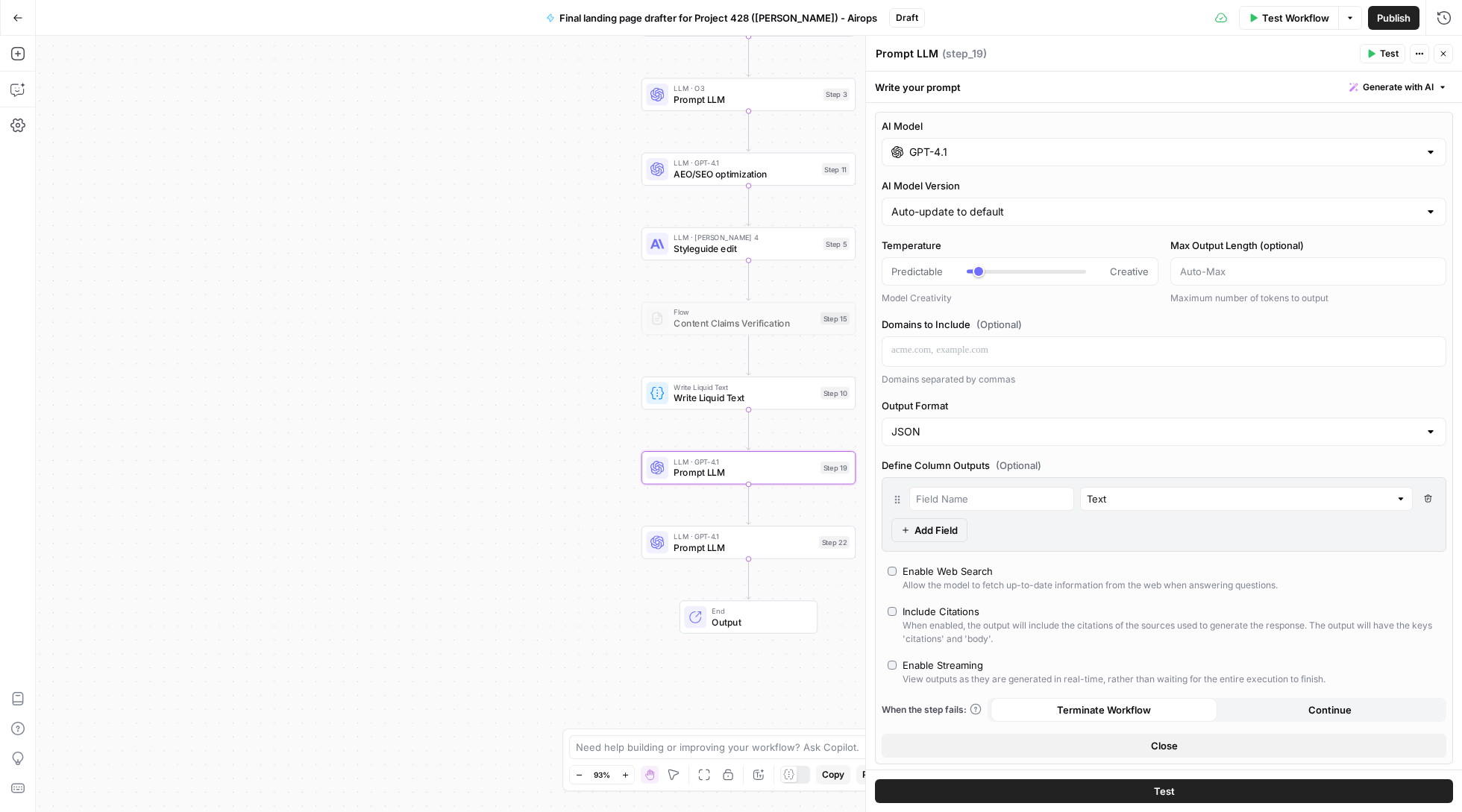
click at [1129, 169] on div "AI Model GPT-4.1 AI Model Version Auto-update to default Temperature Predictabl…" at bounding box center [1164, 439] width 578 height 653
click at [1135, 155] on input "GPT-4.1" at bounding box center [1164, 152] width 509 height 15
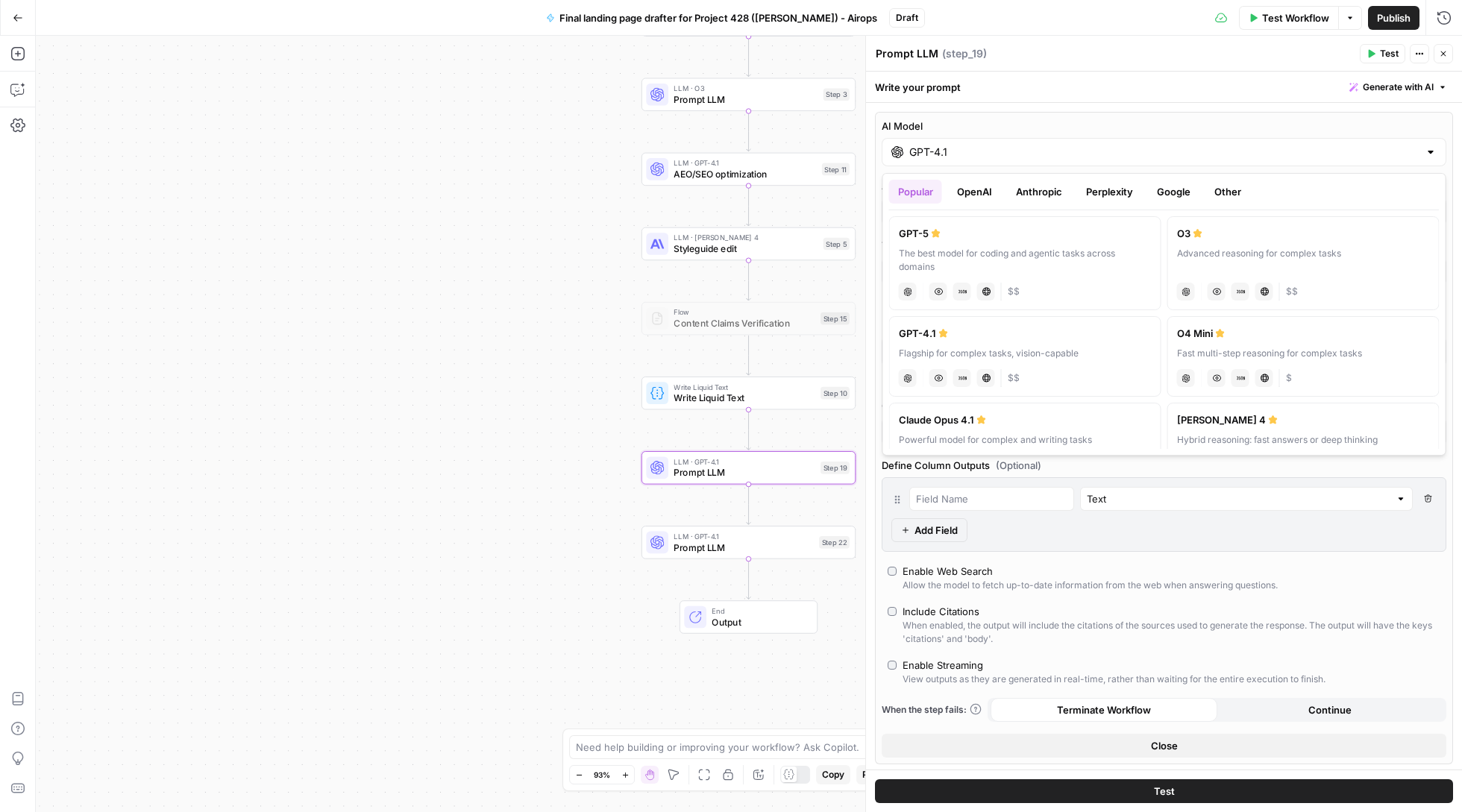
click at [1051, 263] on div "The best model for coding and agentic tasks across domains" at bounding box center [1025, 260] width 253 height 27
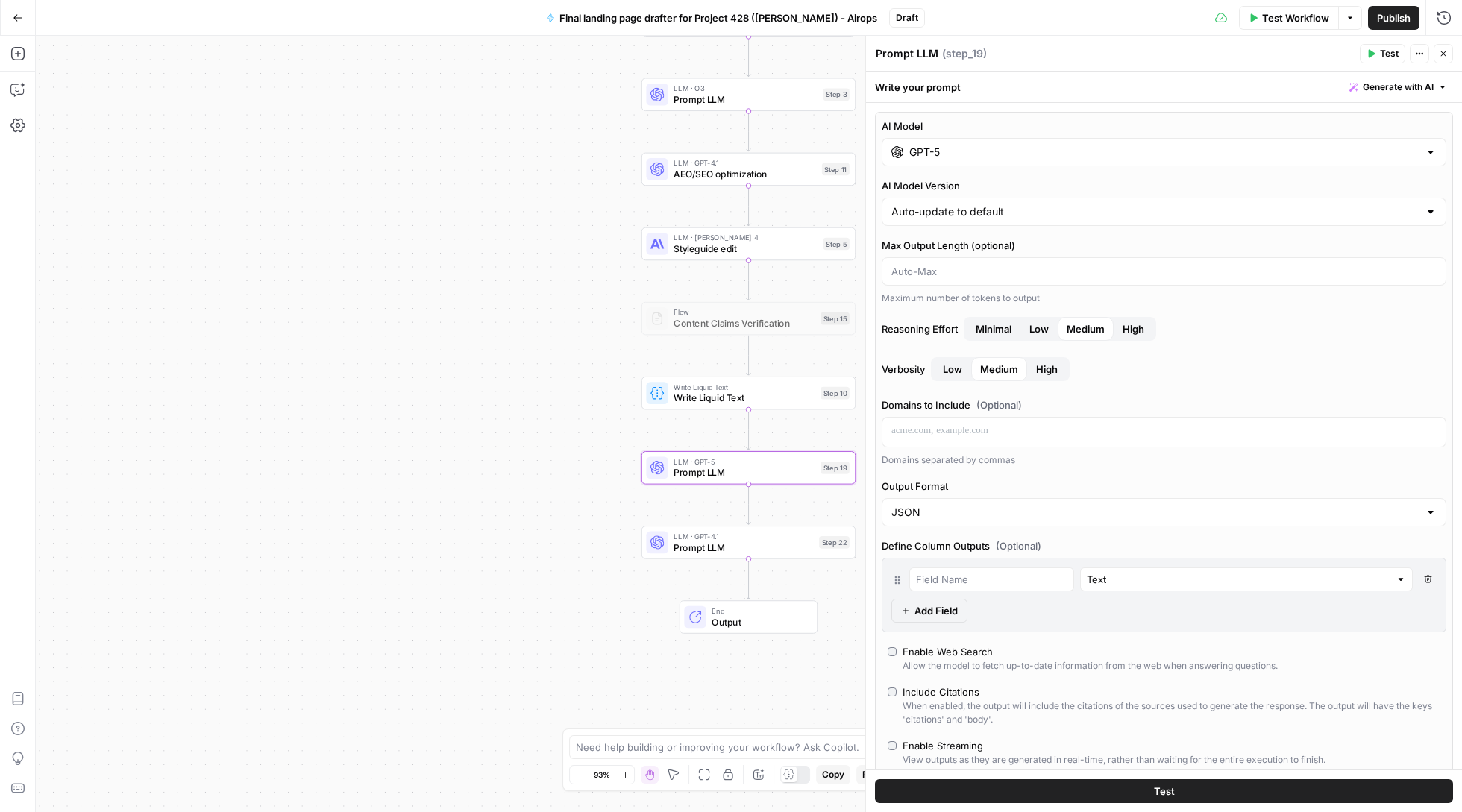
click at [964, 163] on div "GPT-5" at bounding box center [1164, 151] width 564 height 28
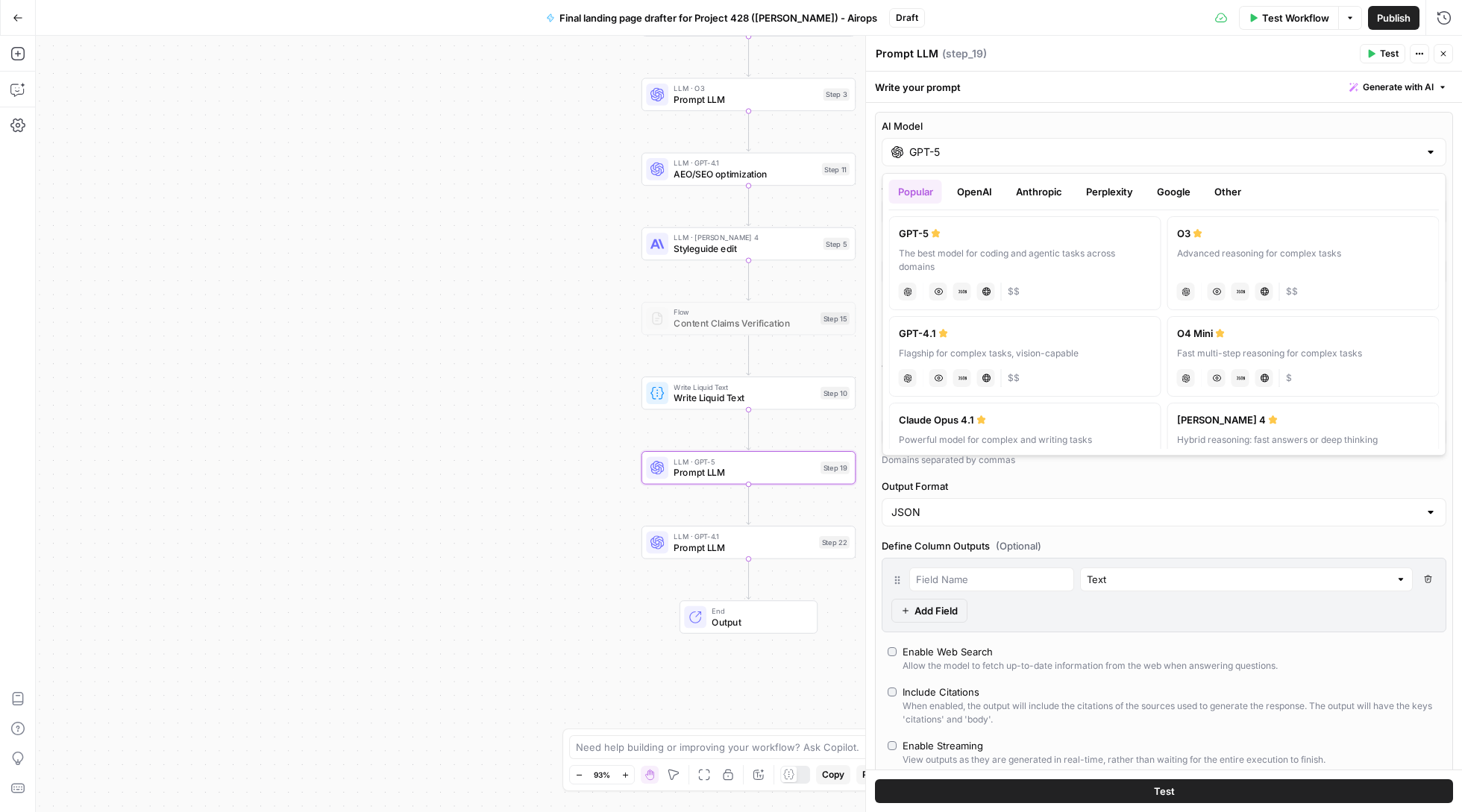
click at [989, 352] on div "Flagship for complex tasks, vision-capable" at bounding box center [1025, 354] width 253 height 14
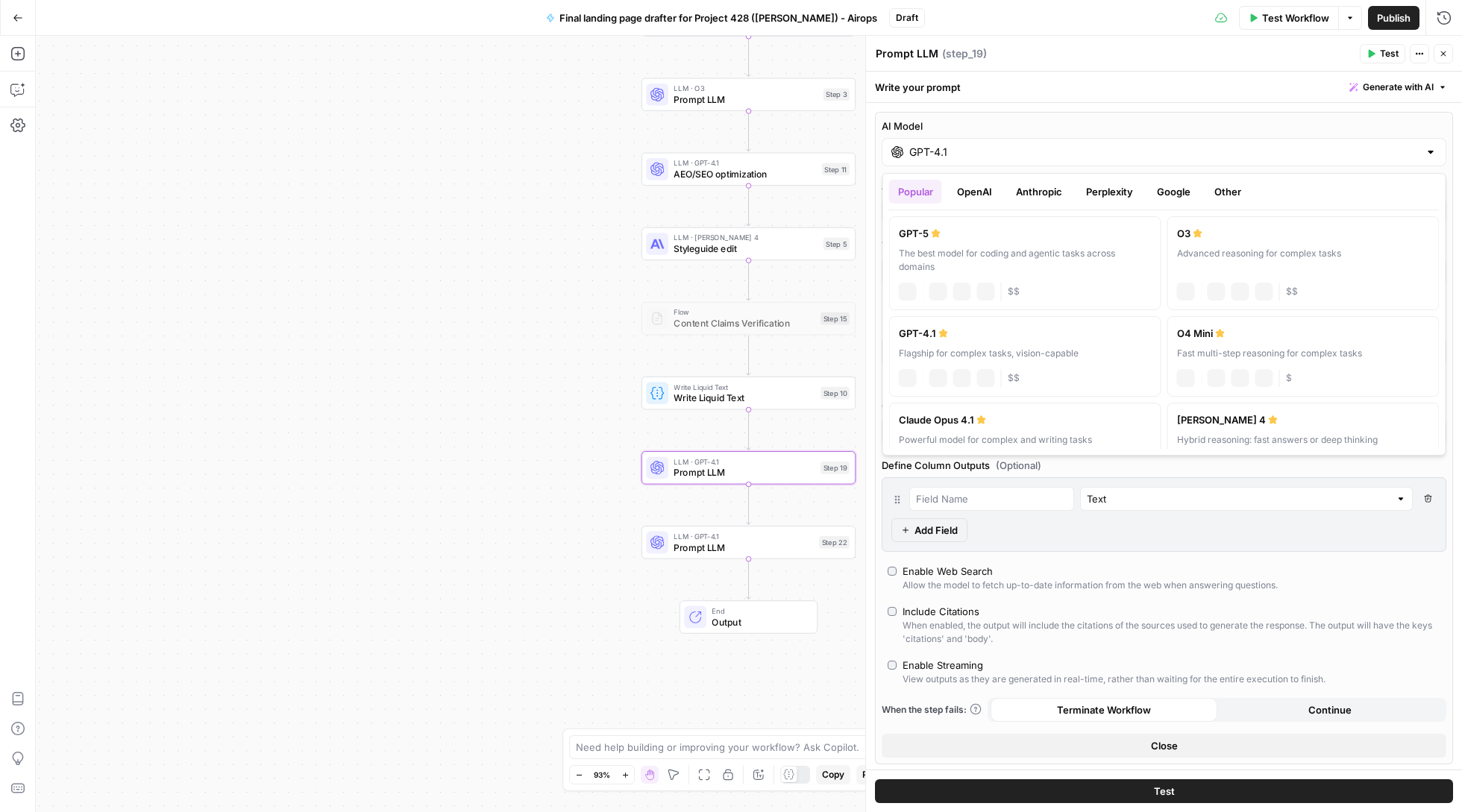
click at [979, 145] on input "GPT-4.1" at bounding box center [1164, 152] width 509 height 15
click at [958, 245] on label "GPT-5 The best model for coding and agentic tasks across domains chat Vision Ca…" at bounding box center [1025, 264] width 272 height 94
type input "GPT-5"
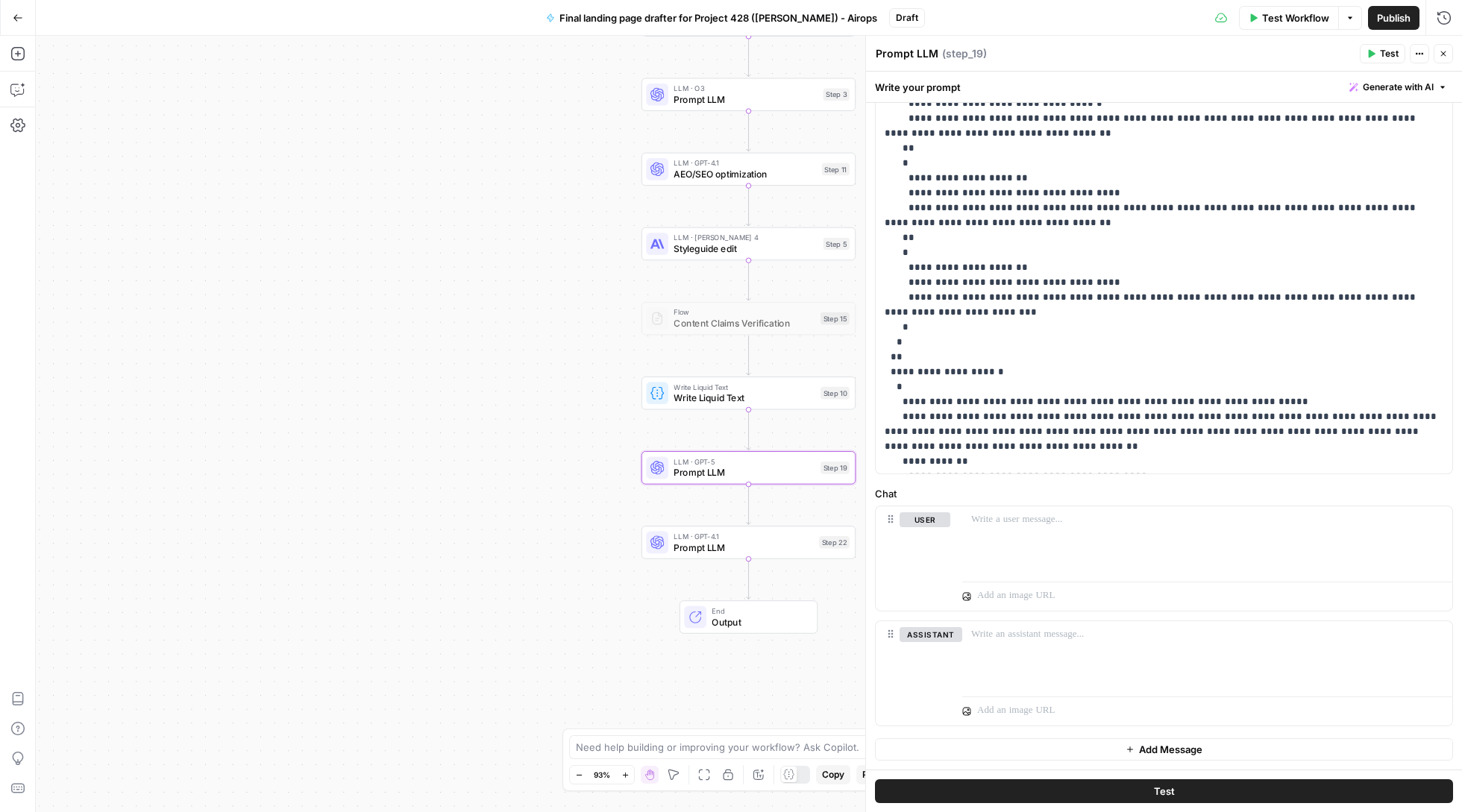
scroll to position [1014, 0]
click at [1027, 516] on p at bounding box center [1207, 520] width 472 height 15
click at [20, 23] on button "Go Back" at bounding box center [17, 17] width 27 height 27
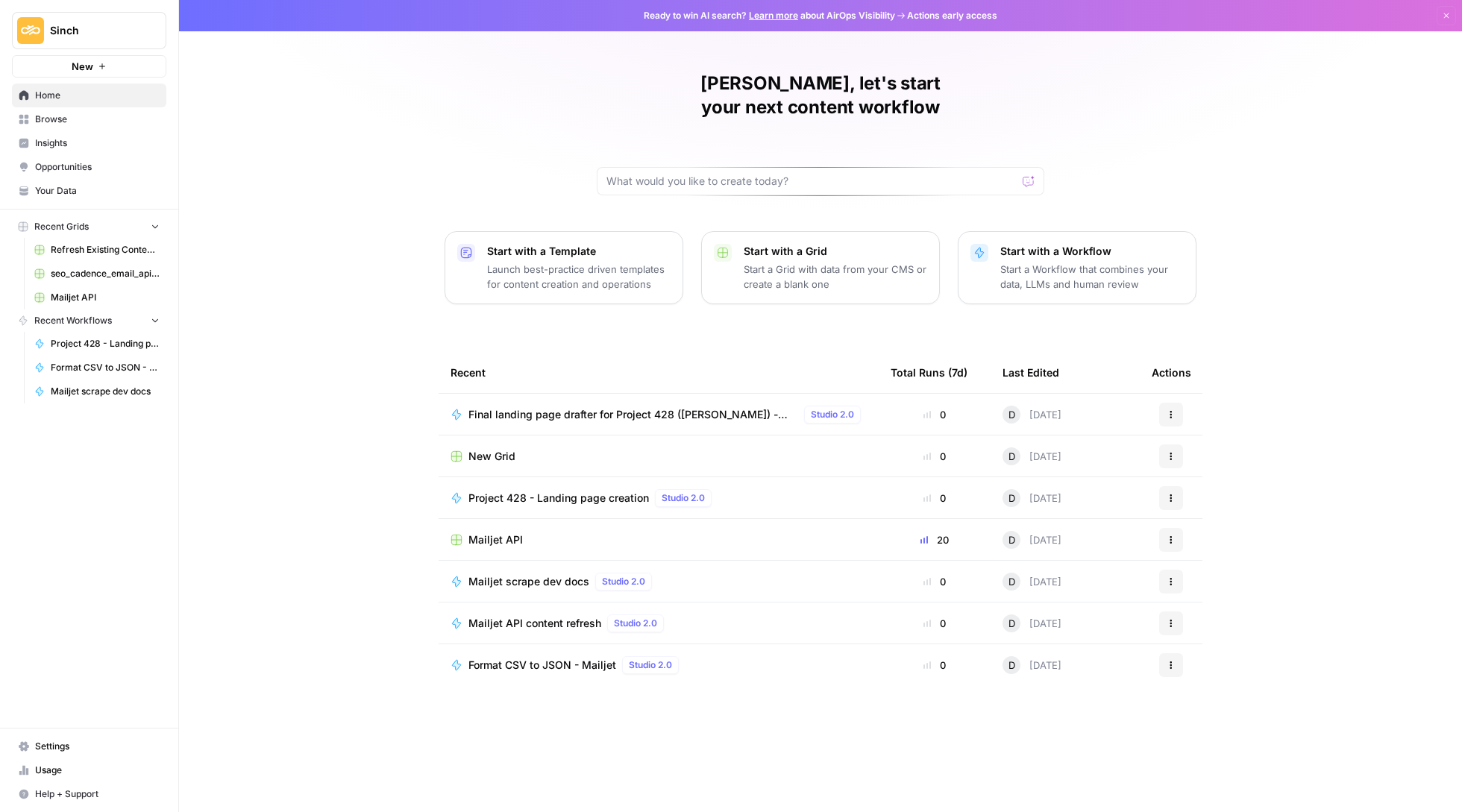
click at [93, 186] on span "Your Data" at bounding box center [97, 191] width 124 height 14
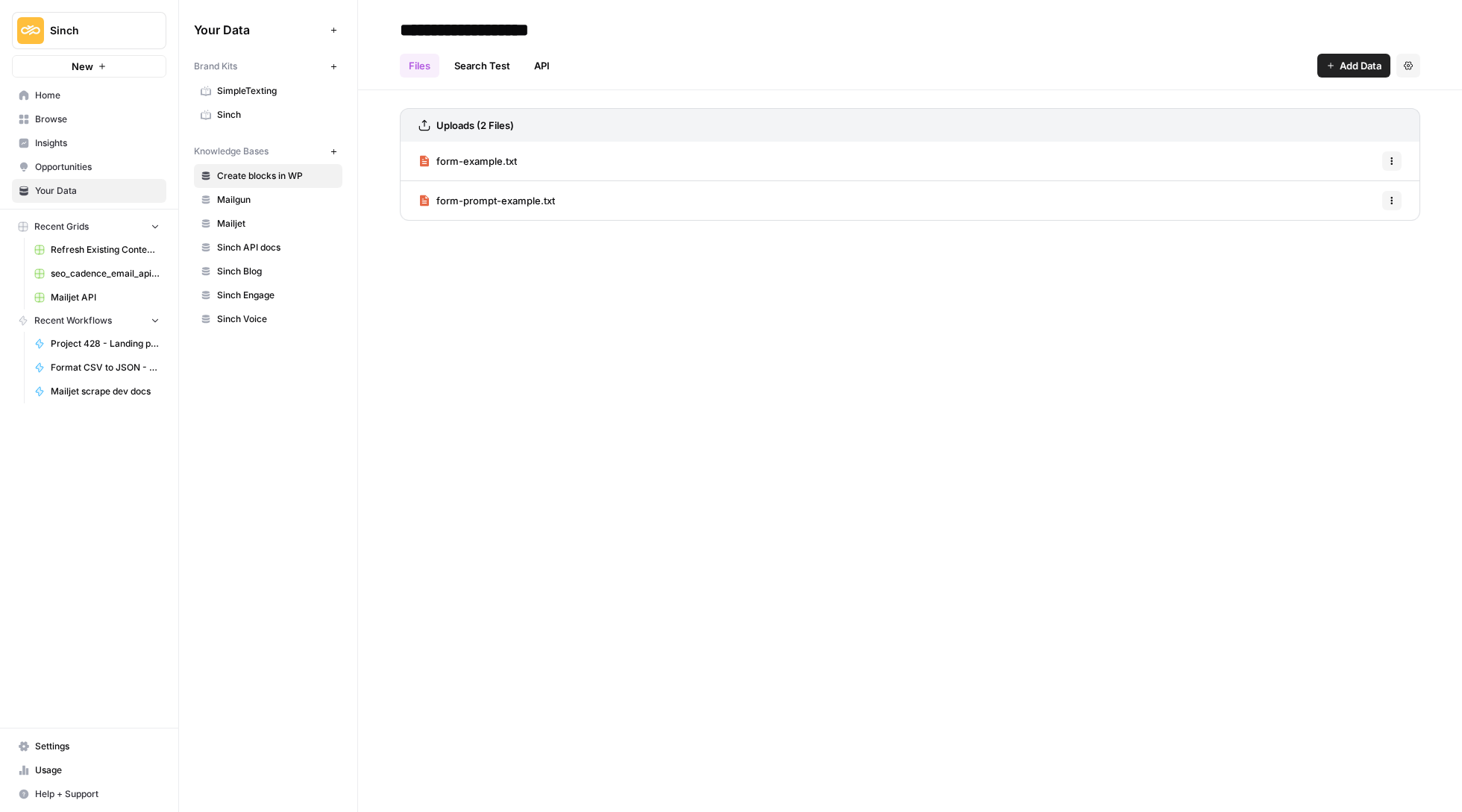
click at [501, 156] on span "form-example.txt" at bounding box center [476, 161] width 80 height 15
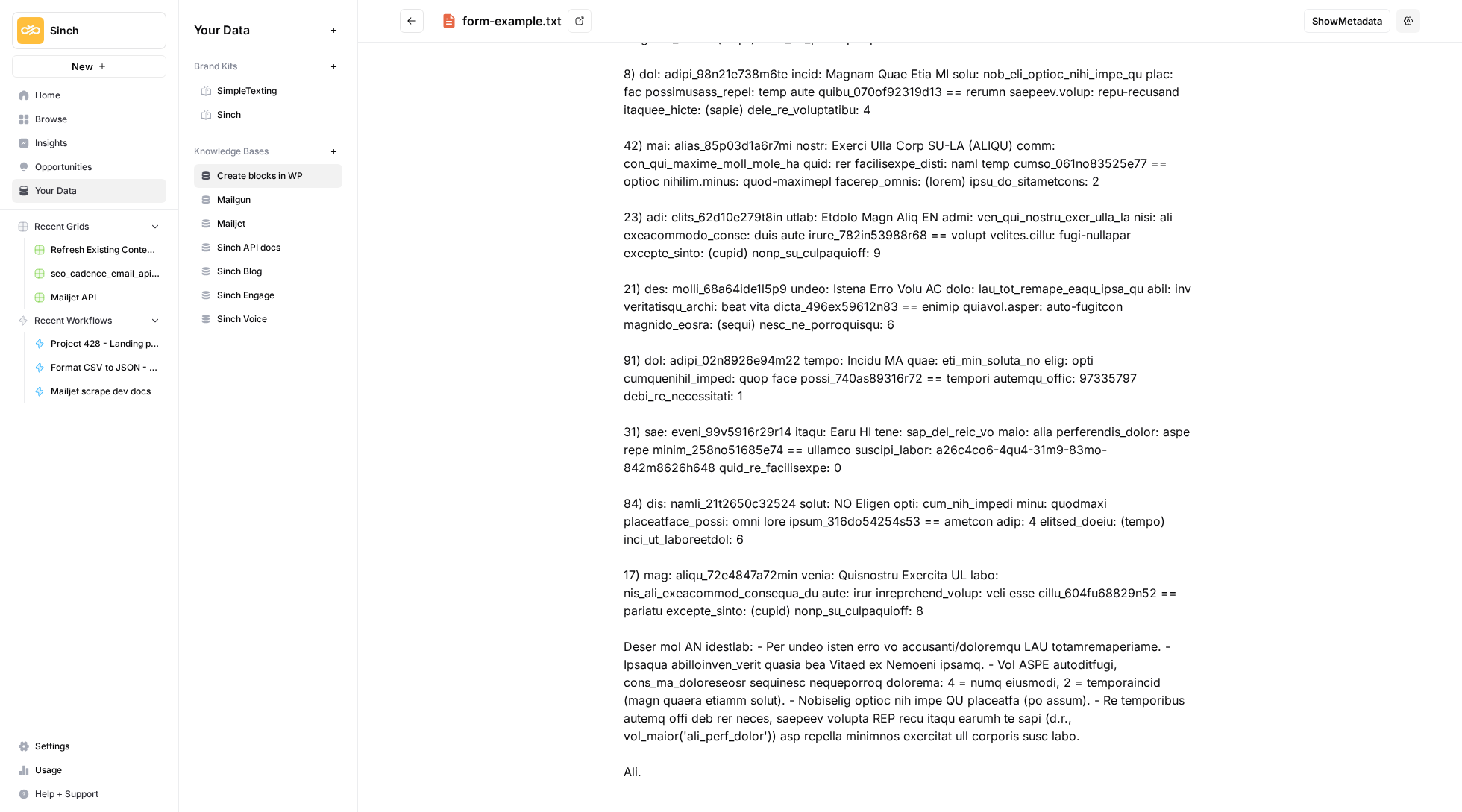
scroll to position [1892, 0]
click at [413, 24] on icon "Go back" at bounding box center [412, 21] width 11 height 11
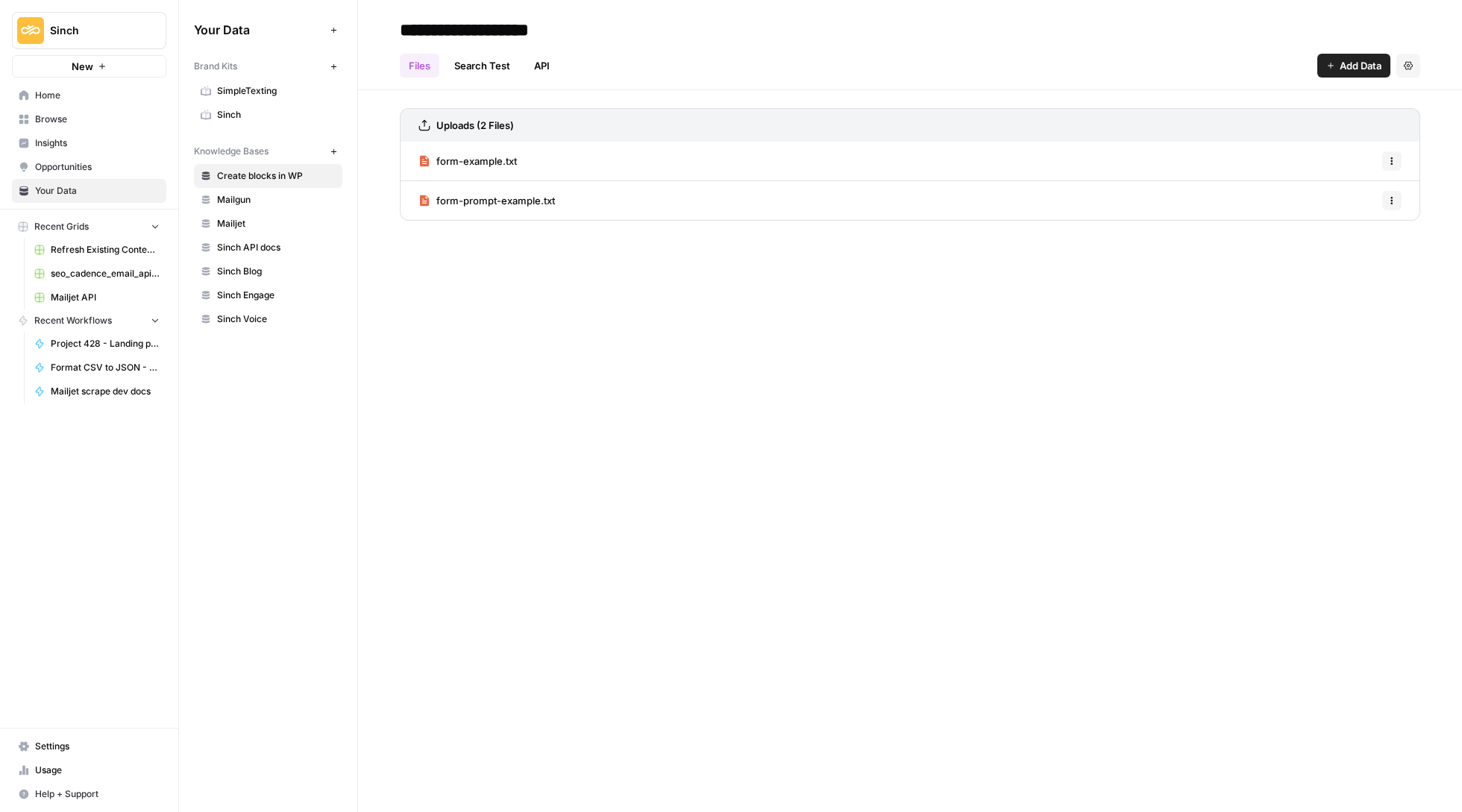
click at [118, 64] on button "New" at bounding box center [89, 67] width 155 height 23
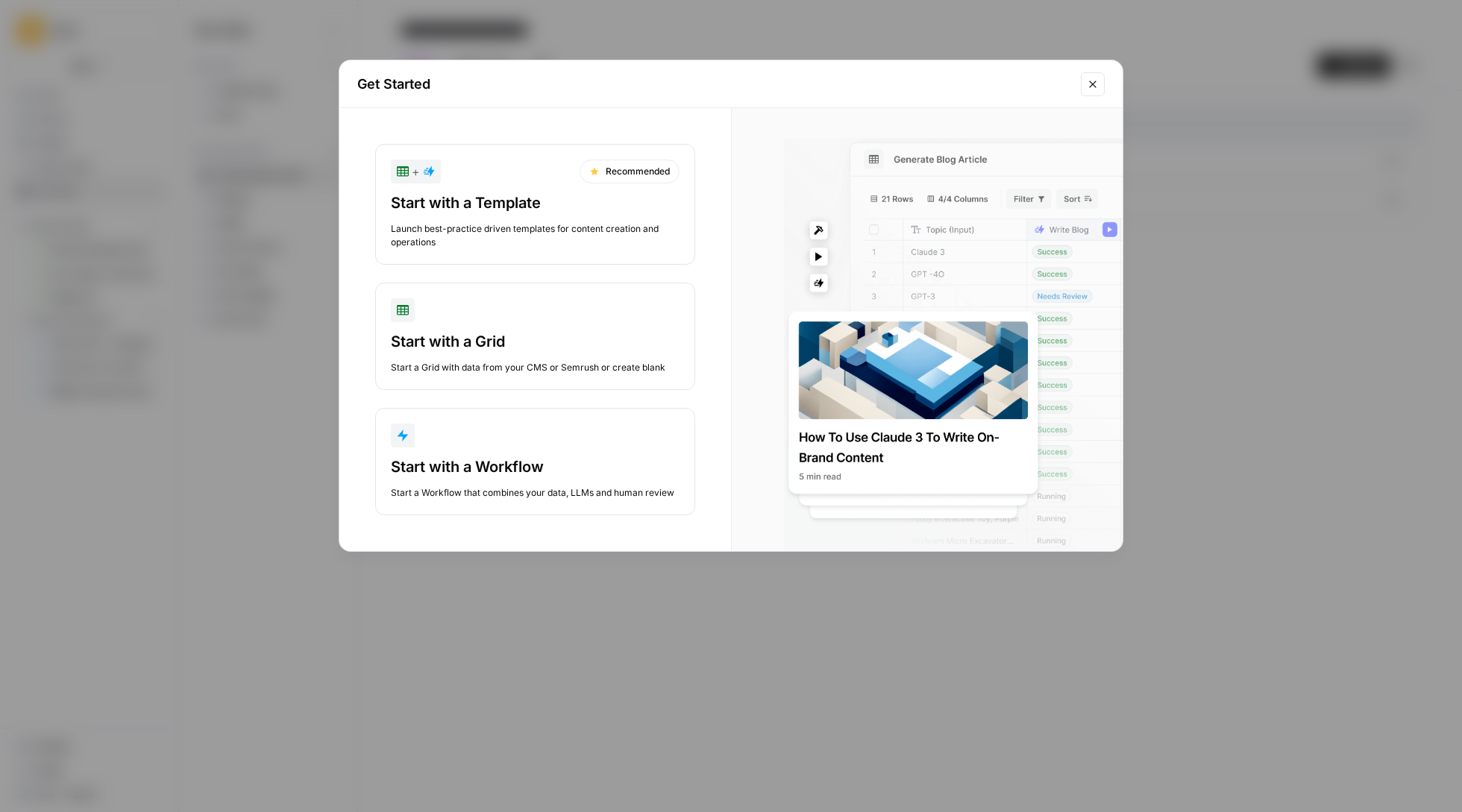
click at [97, 108] on div "Get Started + Recommended Start with a Template Launch best-practice driven tem…" at bounding box center [731, 406] width 1462 height 812
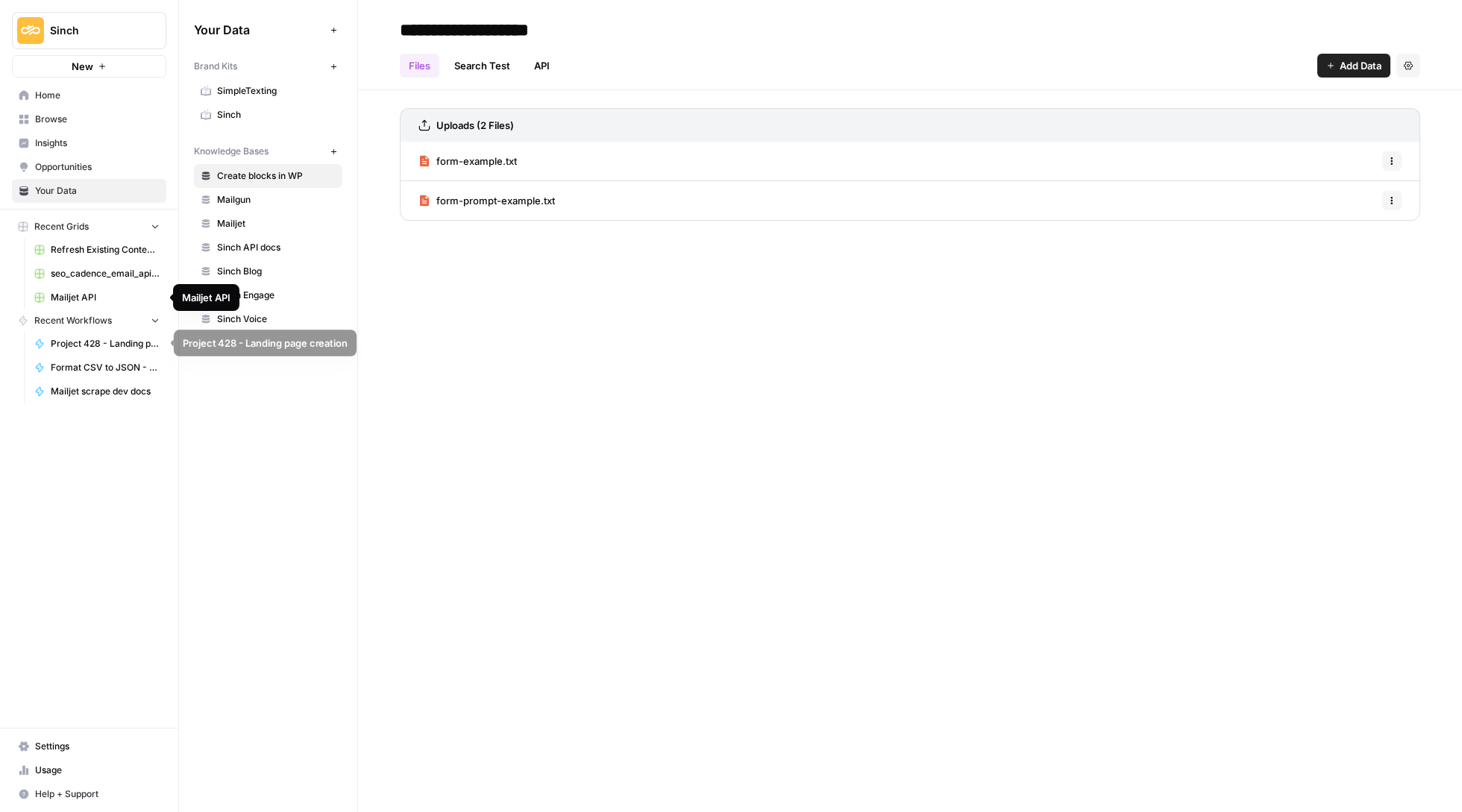
click at [111, 338] on span "Project 428 - Landing page creation" at bounding box center [105, 344] width 109 height 14
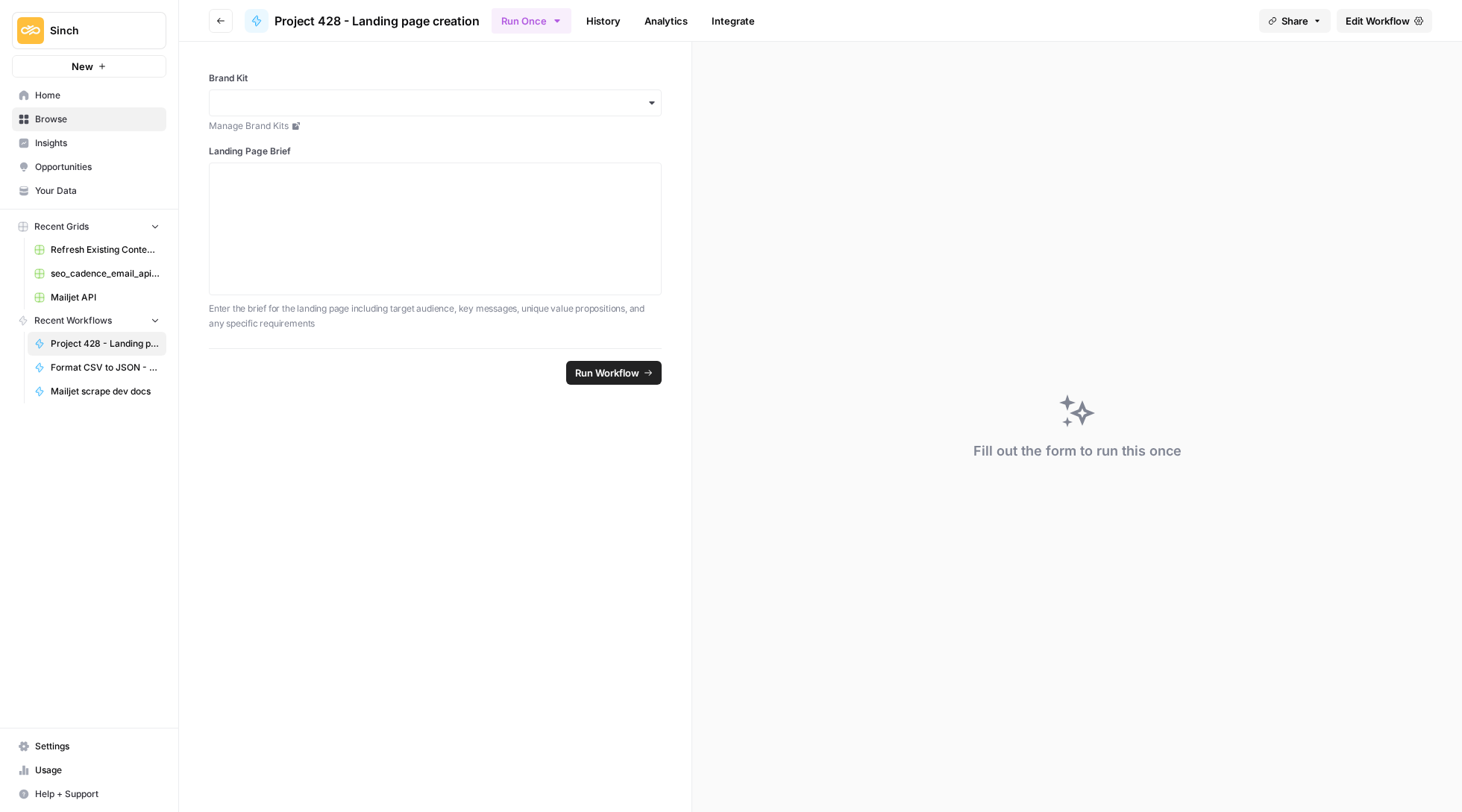
click at [1362, 14] on span "Edit Workflow" at bounding box center [1377, 21] width 64 height 15
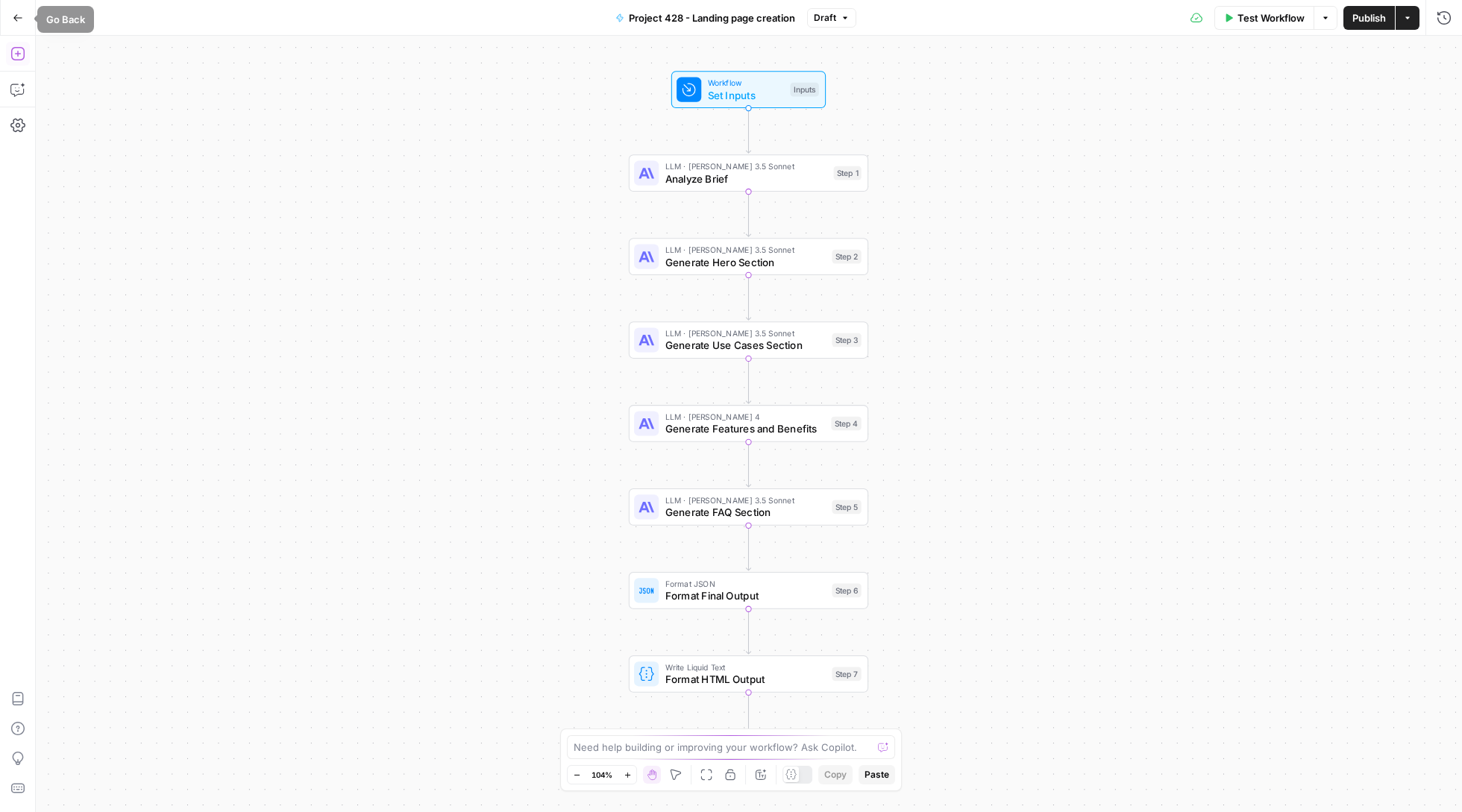
click at [16, 49] on icon "button" at bounding box center [18, 54] width 15 height 15
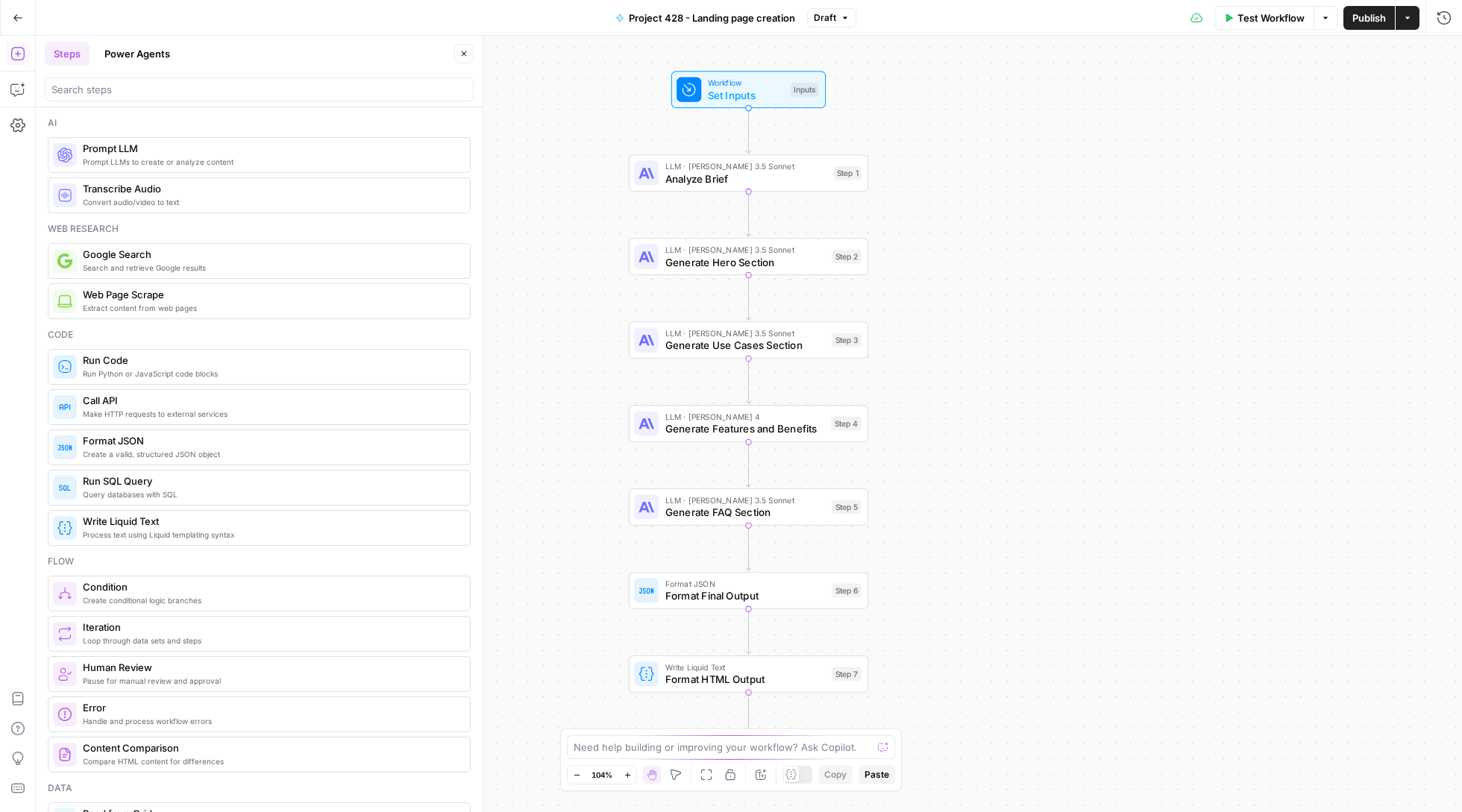
click at [747, 109] on icon "Edge from start to step_1" at bounding box center [748, 131] width 5 height 44
click at [747, 93] on span "Set Inputs" at bounding box center [745, 95] width 77 height 16
click at [1089, 234] on button "Add Field" at bounding box center [1151, 227] width 547 height 24
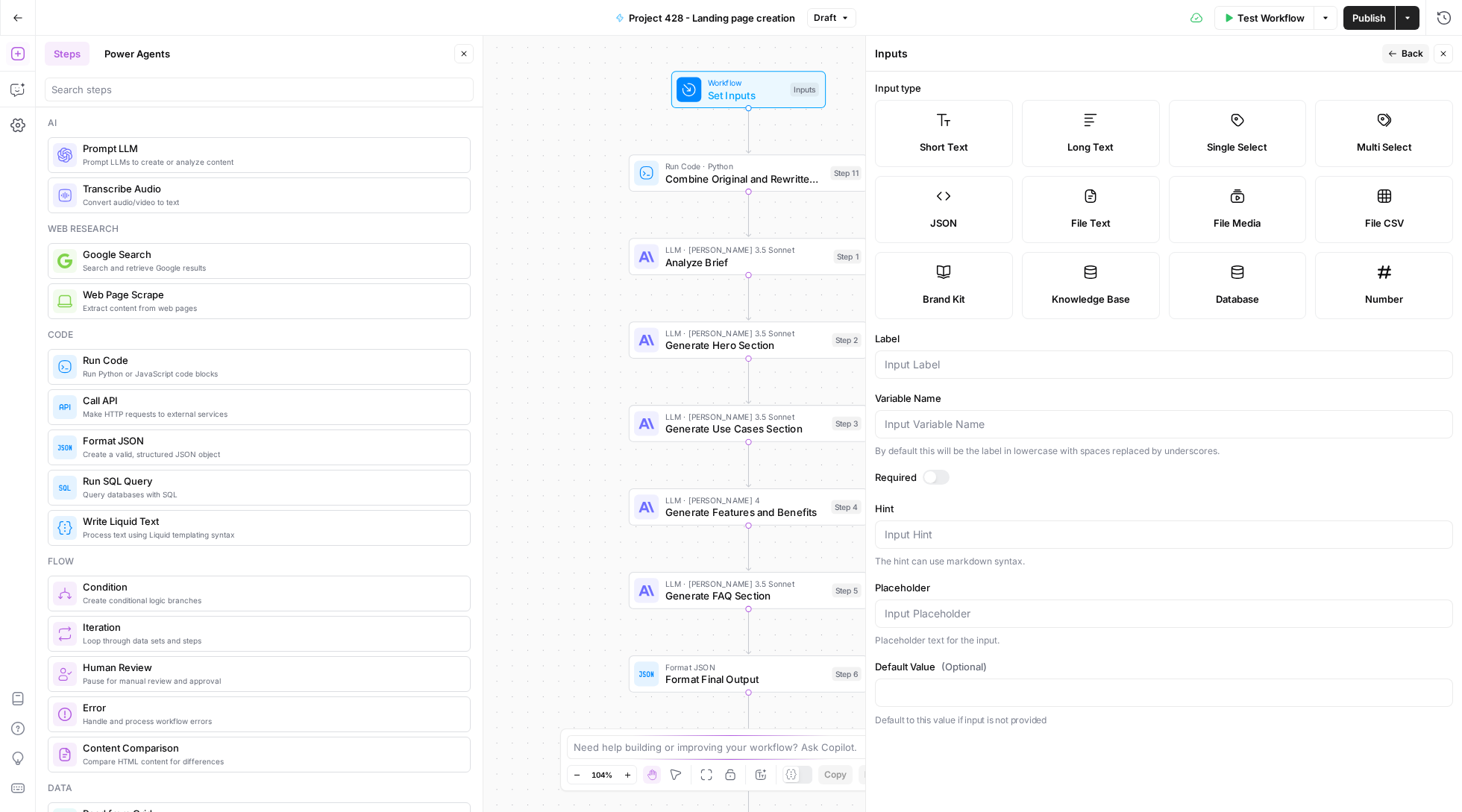
click at [1262, 272] on label "Database" at bounding box center [1238, 286] width 138 height 67
click at [989, 351] on div at bounding box center [1164, 364] width 578 height 28
click at [947, 426] on input "Variable Name" at bounding box center [1164, 424] width 558 height 15
click at [1253, 23] on span "Test Workflow" at bounding box center [1270, 18] width 67 height 15
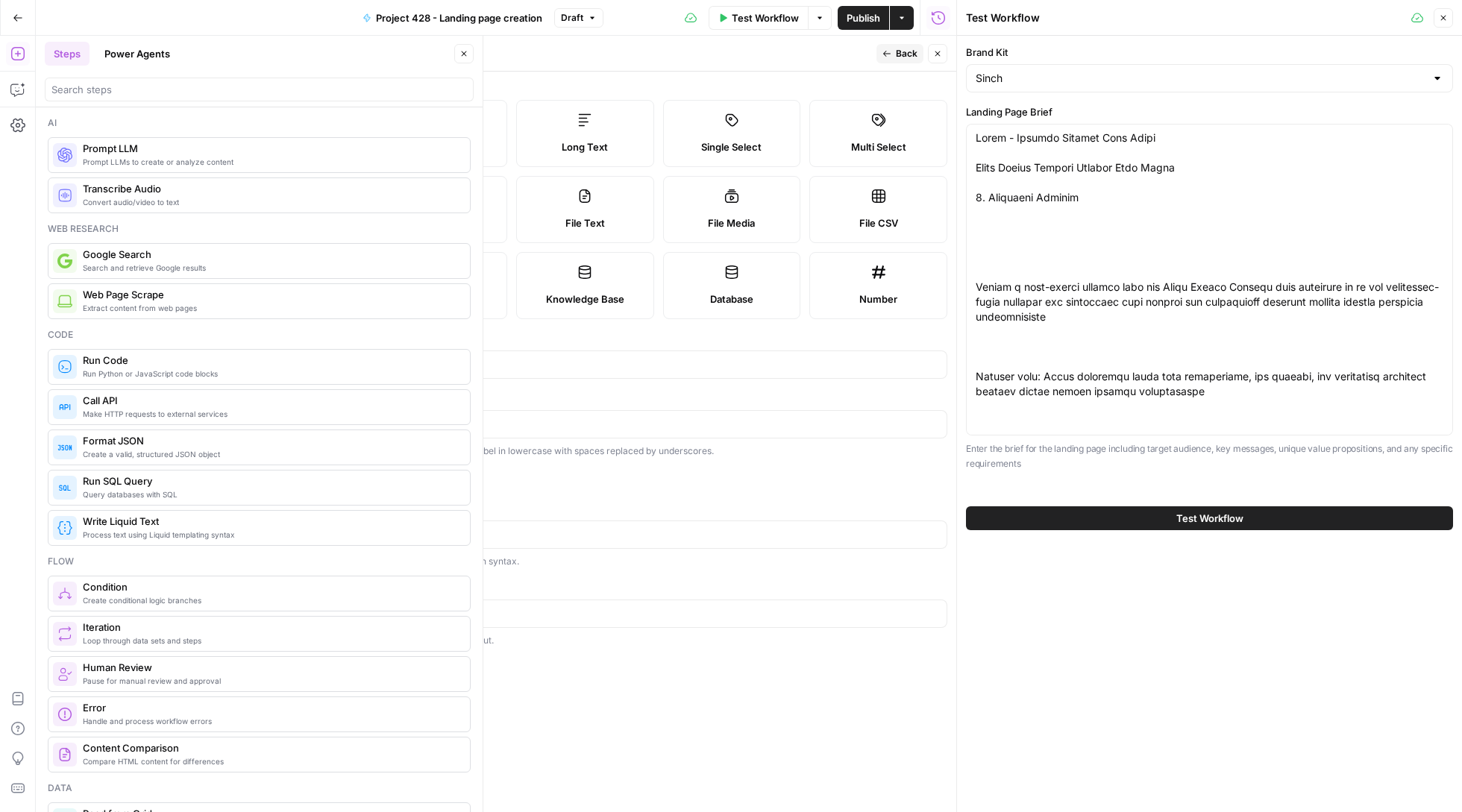
click at [1444, 16] on icon "button" at bounding box center [1443, 18] width 9 height 9
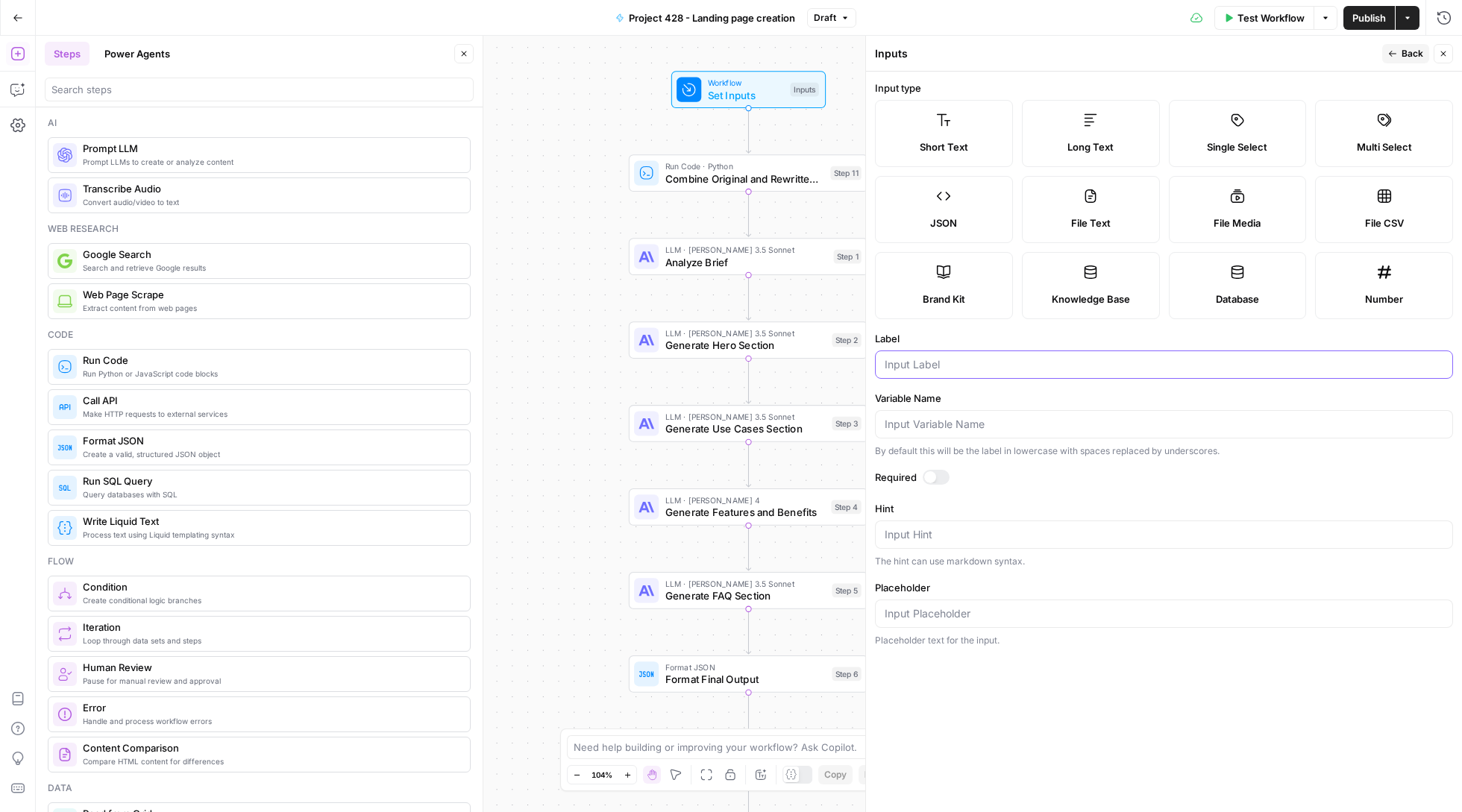
click at [1000, 370] on input "Label" at bounding box center [1164, 365] width 558 height 15
type input "Blocks"
click at [1266, 24] on span "Test Workflow" at bounding box center [1270, 18] width 67 height 15
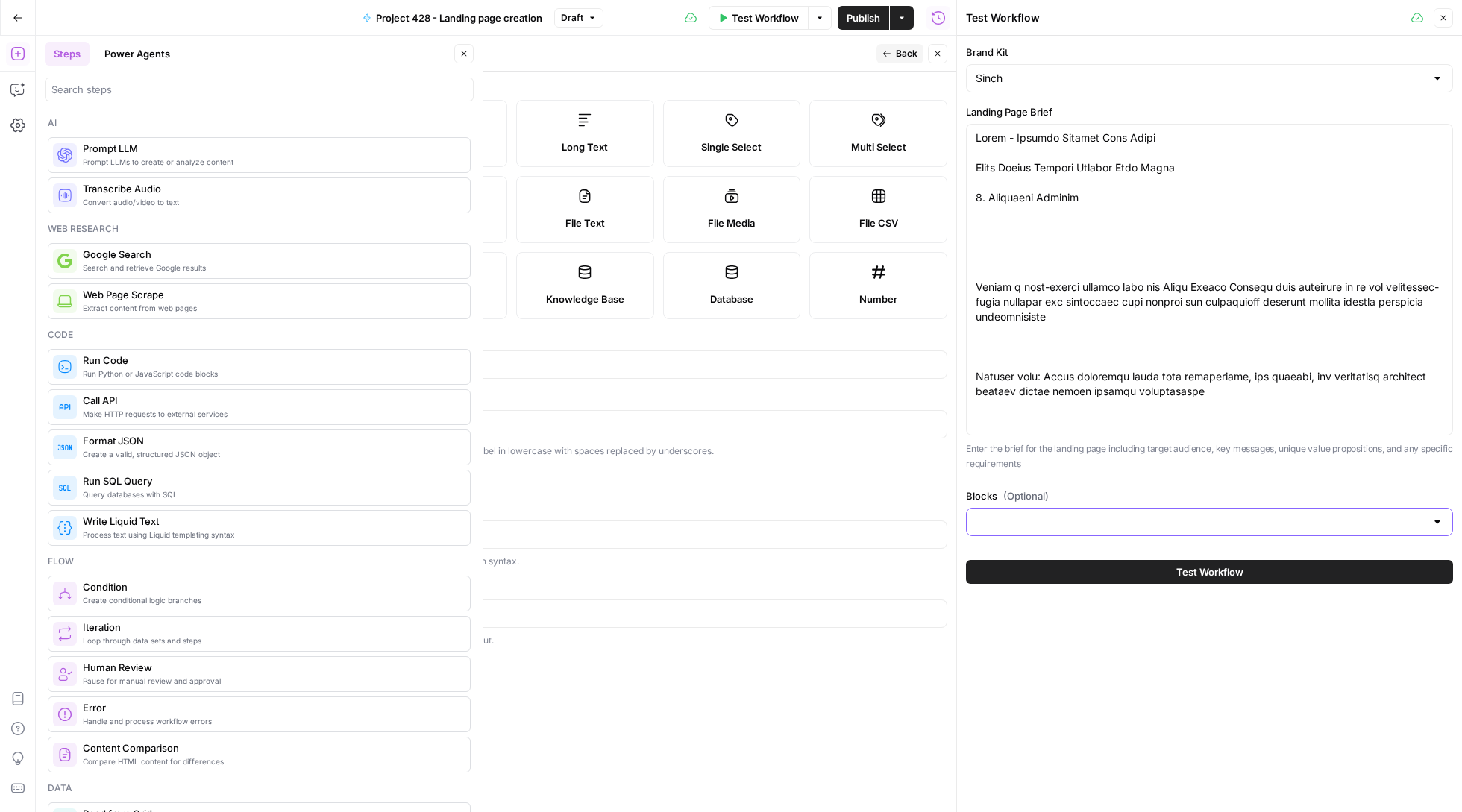
click at [1140, 517] on input "Blocks (Optional)" at bounding box center [1201, 522] width 450 height 15
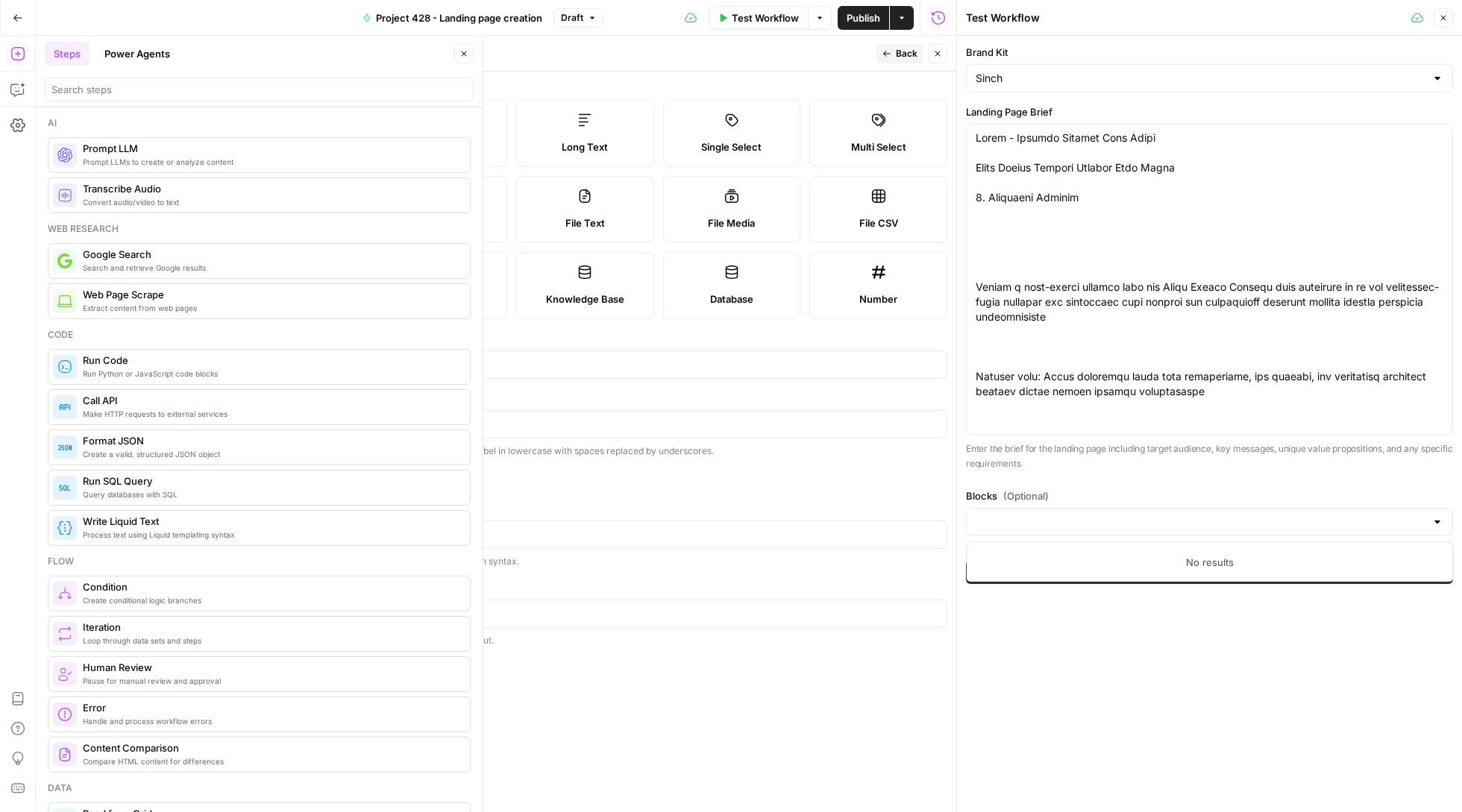
click at [1114, 486] on div "Brand Kit Sinch Landing Page Brief Enter the brief for the landing page includi…" at bounding box center [1209, 293] width 487 height 498
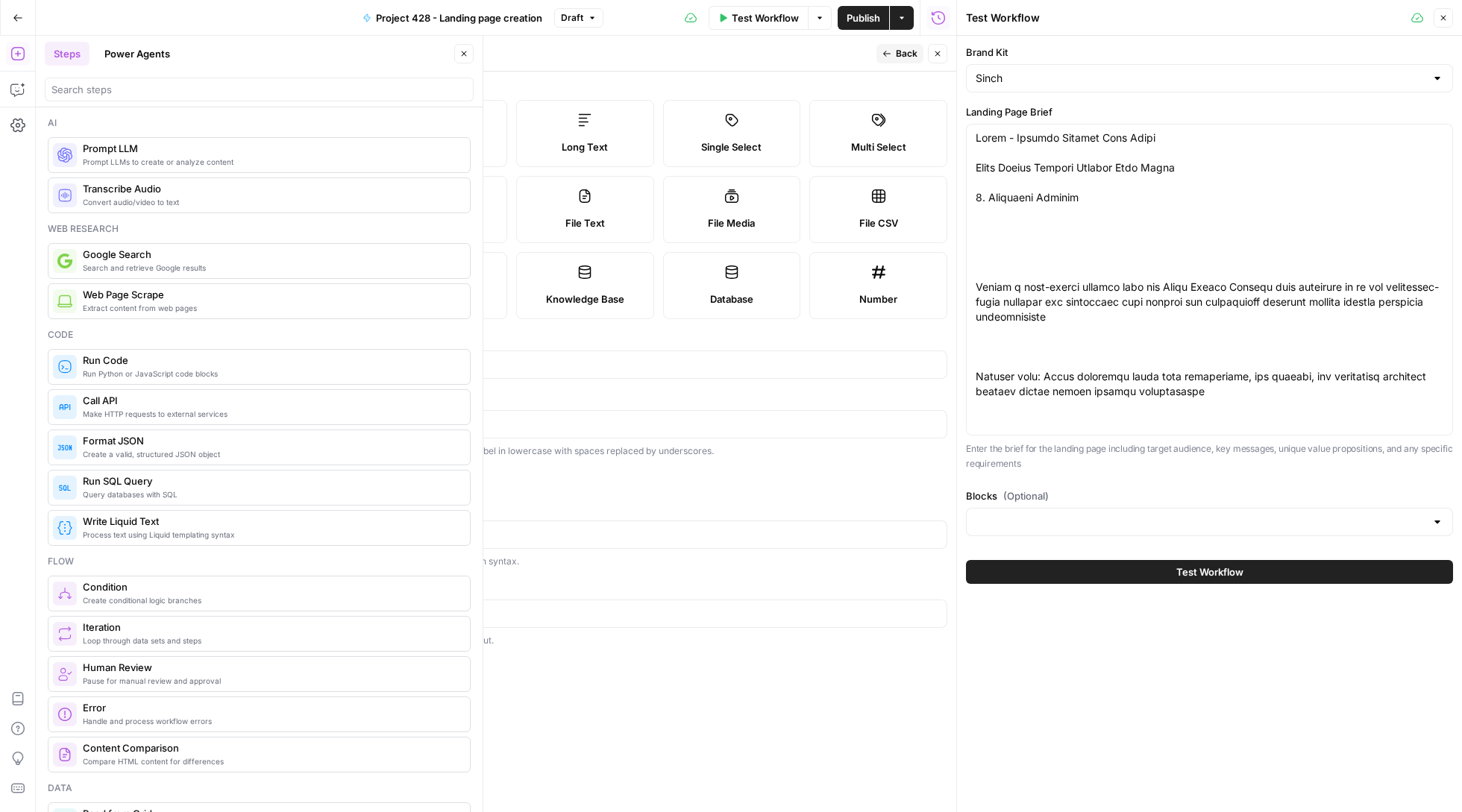
click at [1442, 15] on icon "button" at bounding box center [1443, 18] width 9 height 9
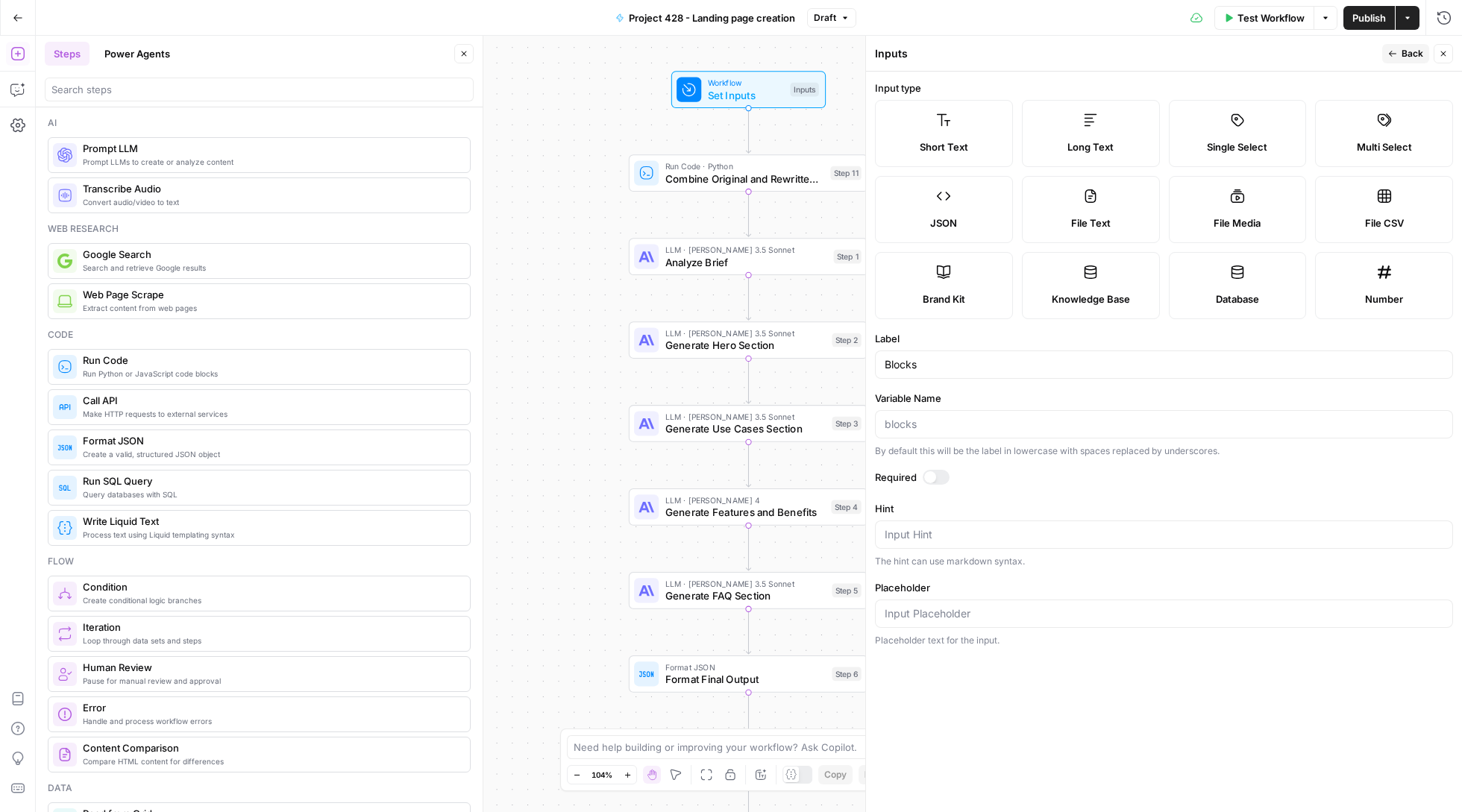
click at [1092, 302] on span "Knowledge Base" at bounding box center [1090, 299] width 78 height 15
click at [1188, 288] on label "Database" at bounding box center [1238, 286] width 138 height 67
click at [12, 11] on button "Go Back" at bounding box center [17, 17] width 27 height 27
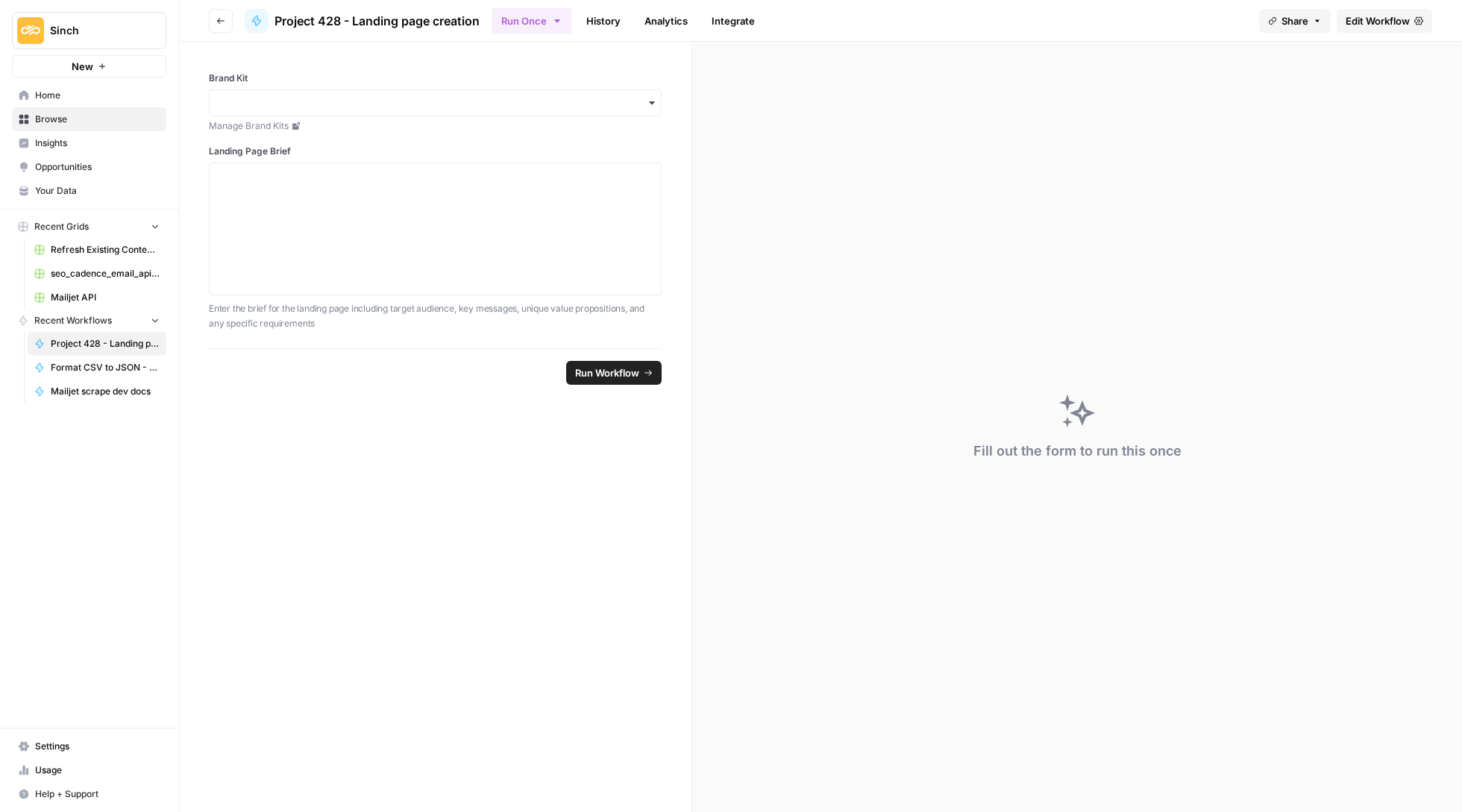
click at [89, 186] on span "Your Data" at bounding box center [97, 191] width 124 height 14
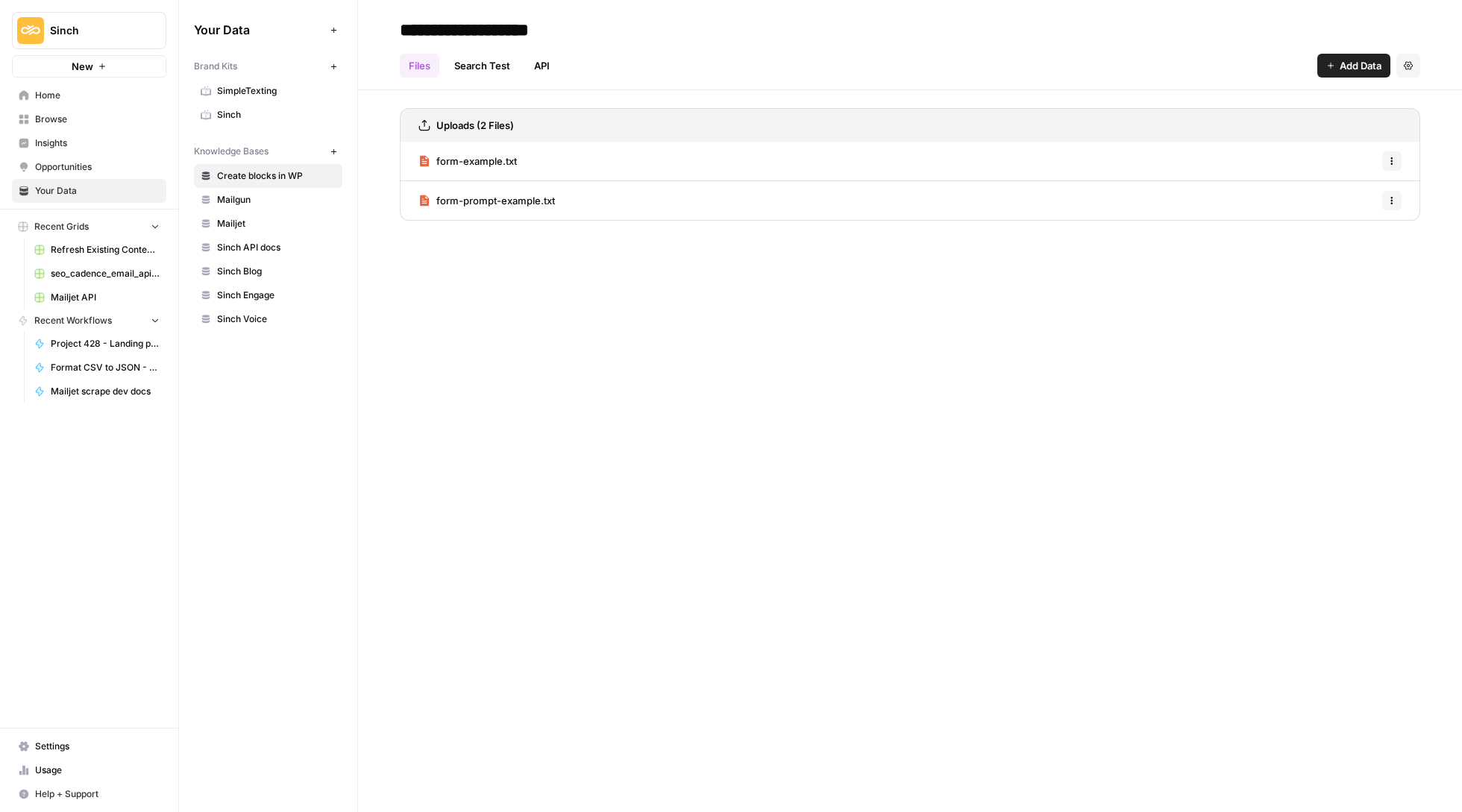
click at [84, 99] on span "Home" at bounding box center [97, 95] width 124 height 14
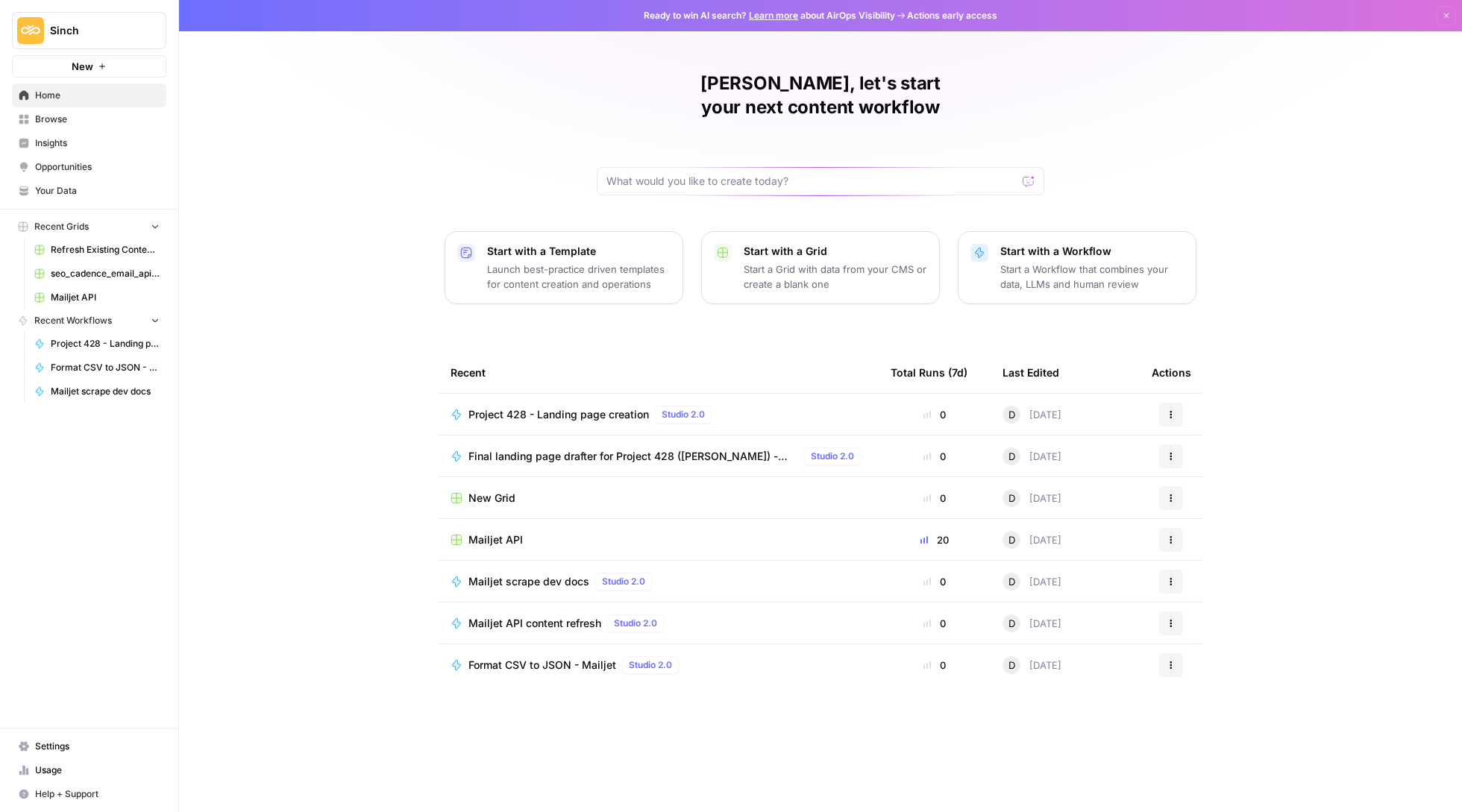
click at [576, 408] on span "Project 428 - Landing page creation" at bounding box center [558, 415] width 180 height 15
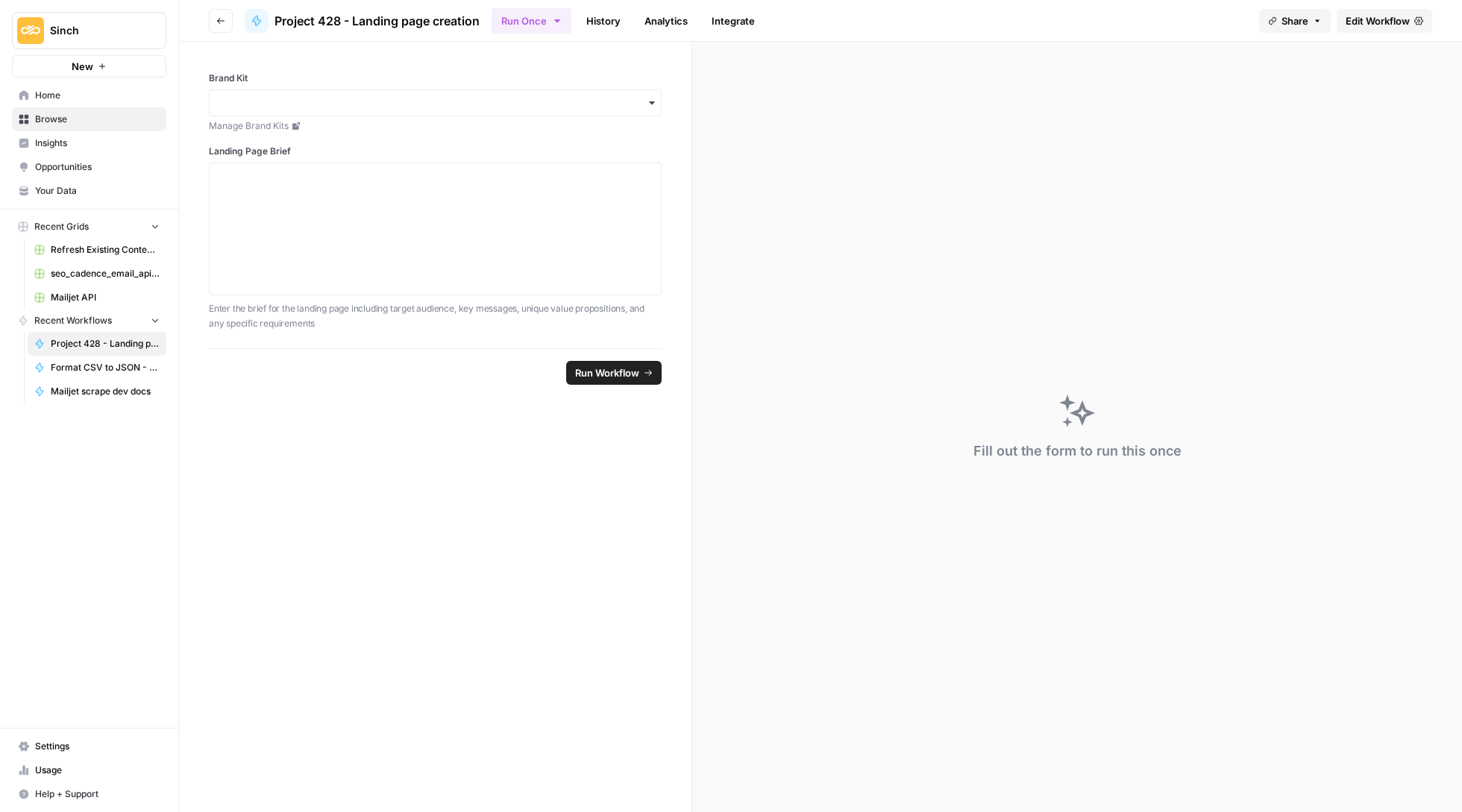
click at [1373, 15] on span "Edit Workflow" at bounding box center [1377, 21] width 64 height 15
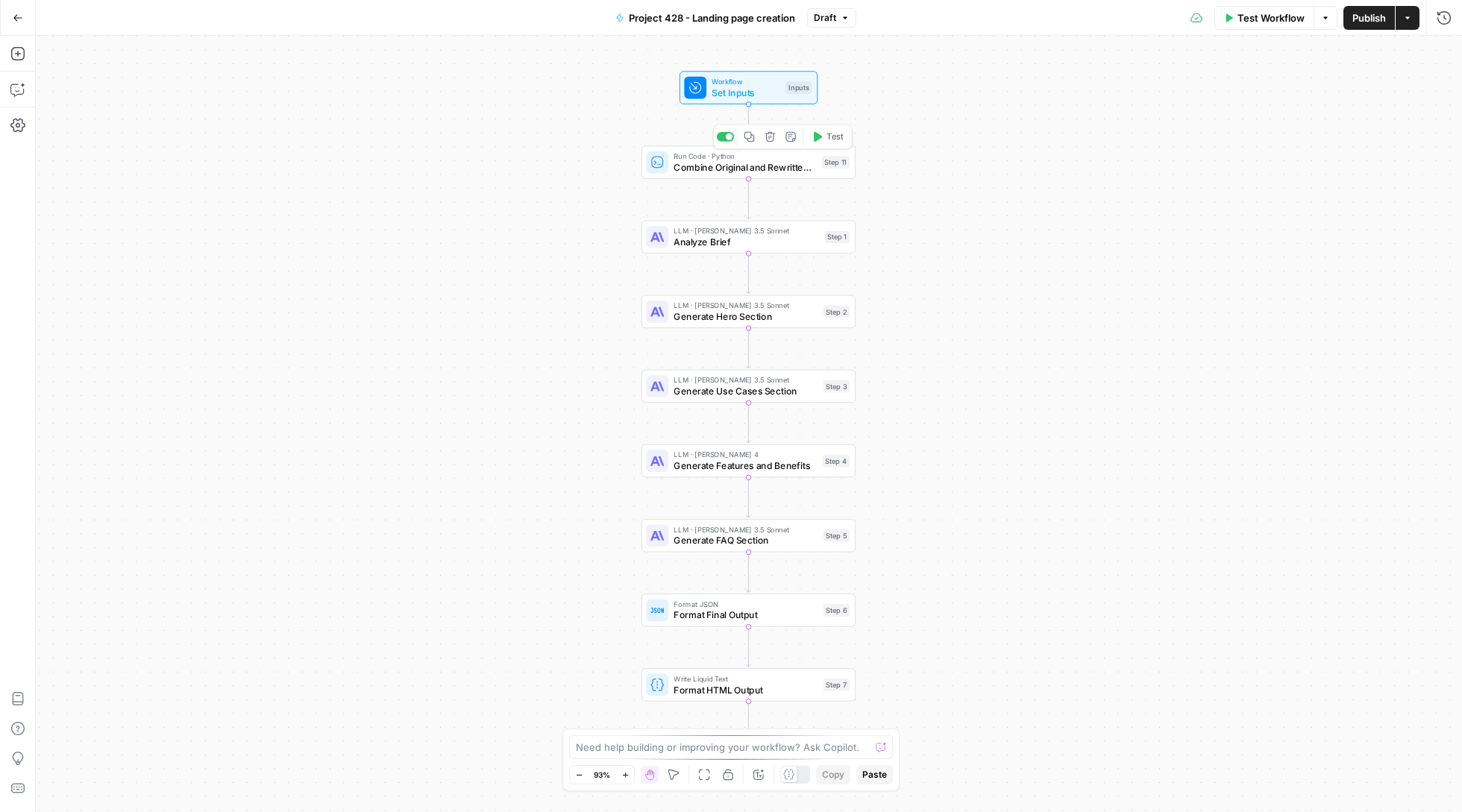
click at [719, 106] on div "Workflow Set Inputs Inputs Run Code · Python Combine Original and Rewritten Con…" at bounding box center [748, 423] width 1426 height 776
click at [717, 95] on span "Set Inputs" at bounding box center [745, 92] width 69 height 14
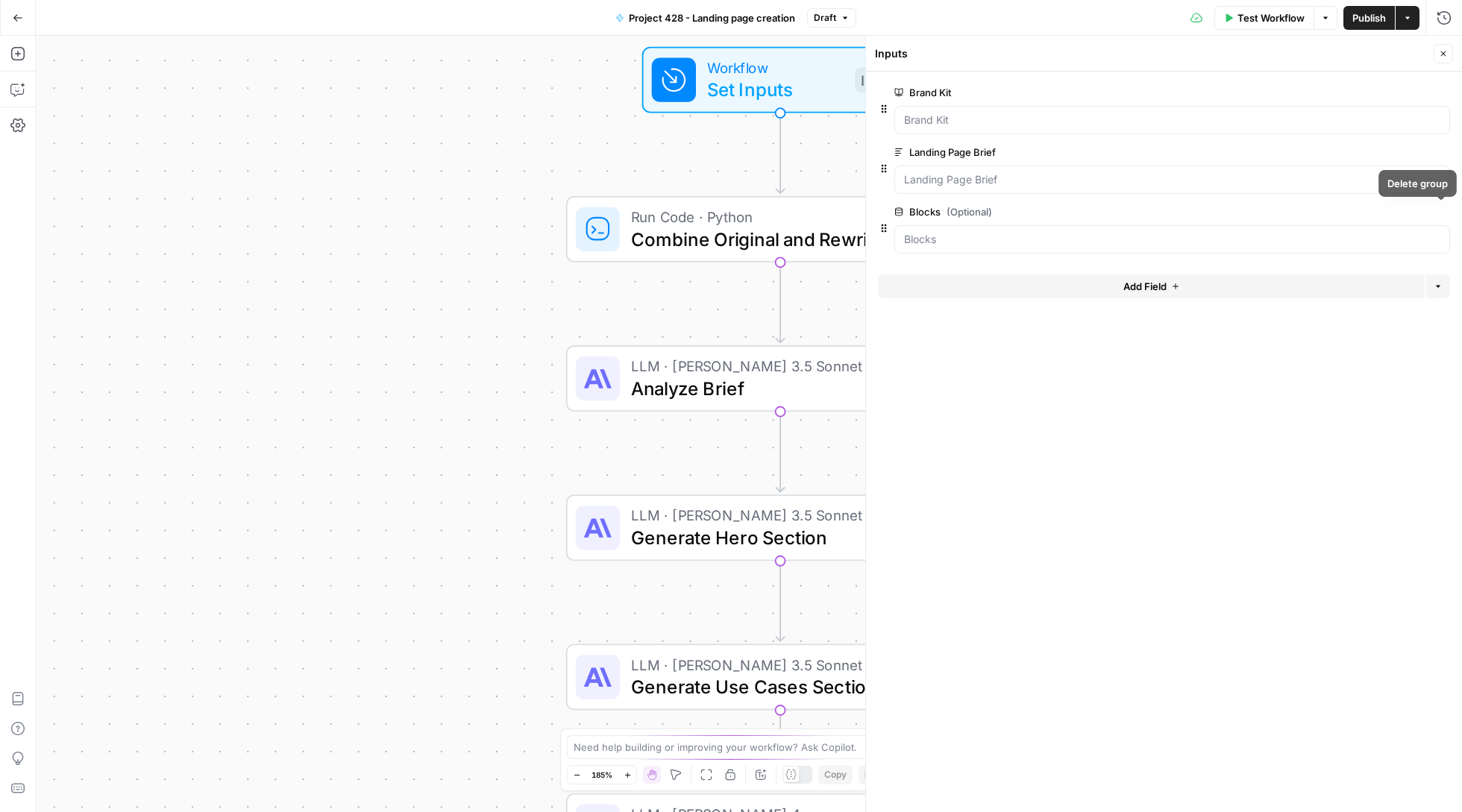
click at [1441, 214] on icon "button" at bounding box center [1441, 212] width 8 height 8
click at [1104, 230] on button "Add Field" at bounding box center [1151, 227] width 547 height 24
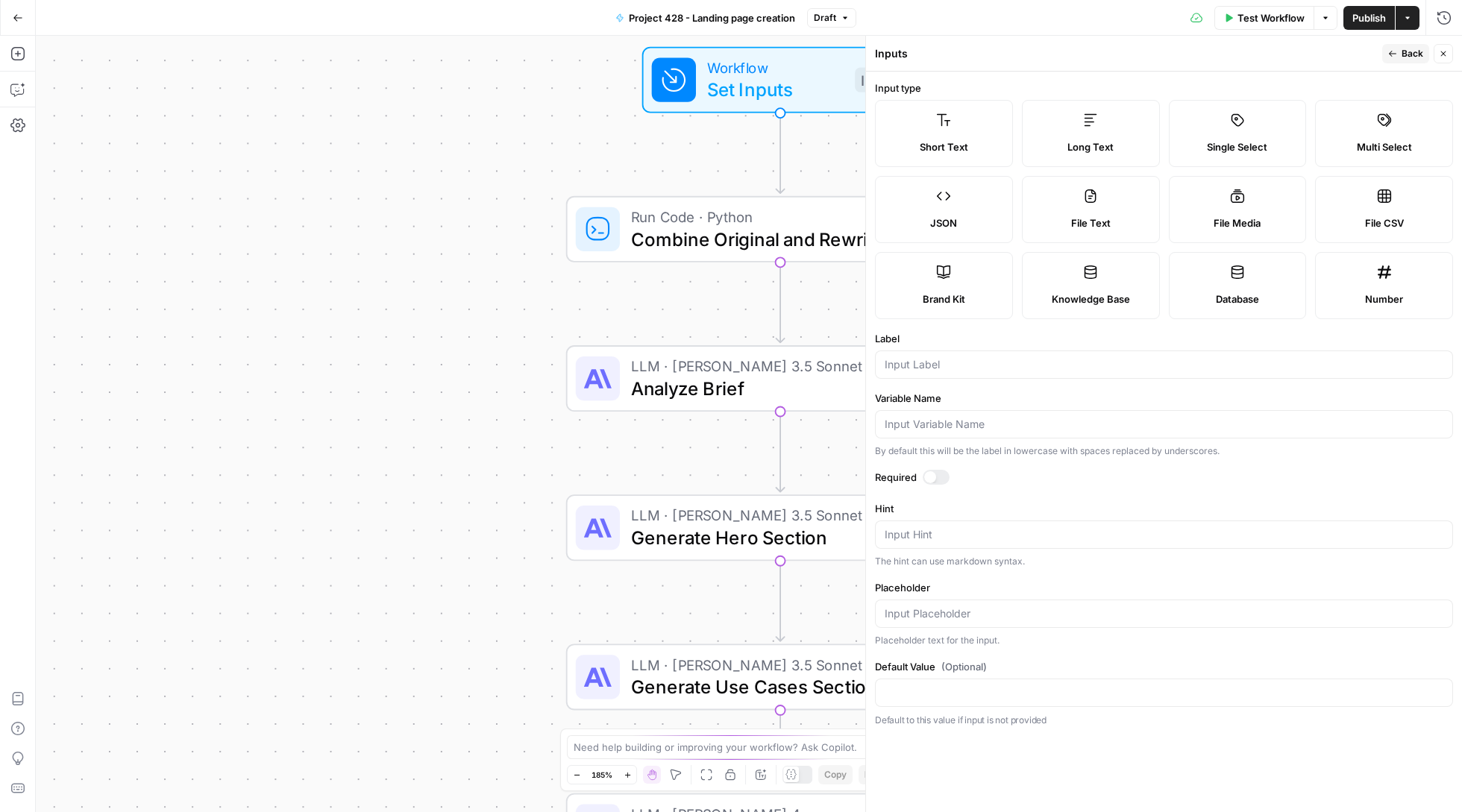
click at [1117, 291] on label "Knowledge Base" at bounding box center [1091, 286] width 138 height 67
click at [996, 376] on div at bounding box center [1164, 364] width 578 height 28
type input "Blocks"
click at [1254, 13] on span "Test Workflow" at bounding box center [1270, 18] width 67 height 15
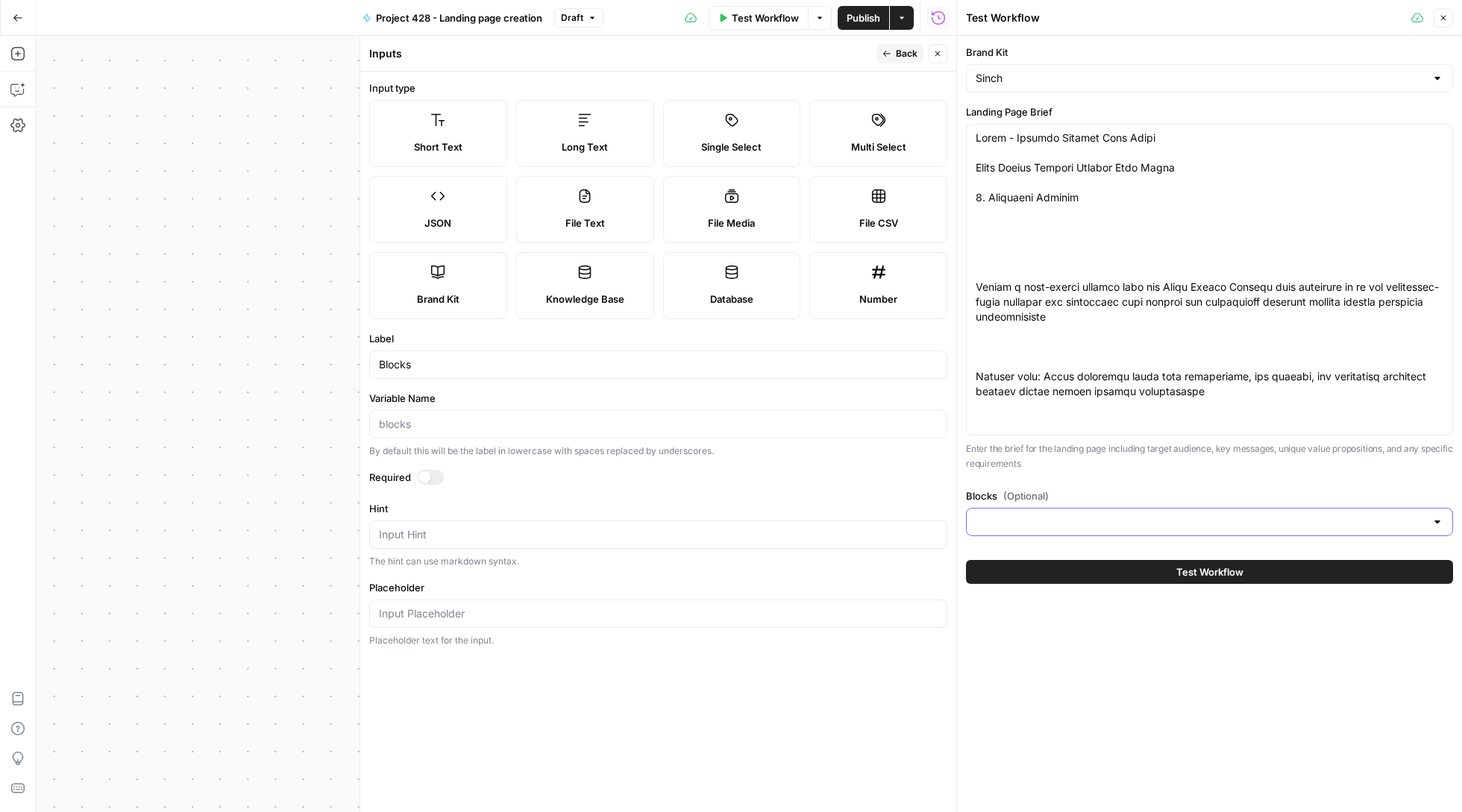
click at [1085, 520] on input "Blocks (Optional)" at bounding box center [1201, 522] width 450 height 15
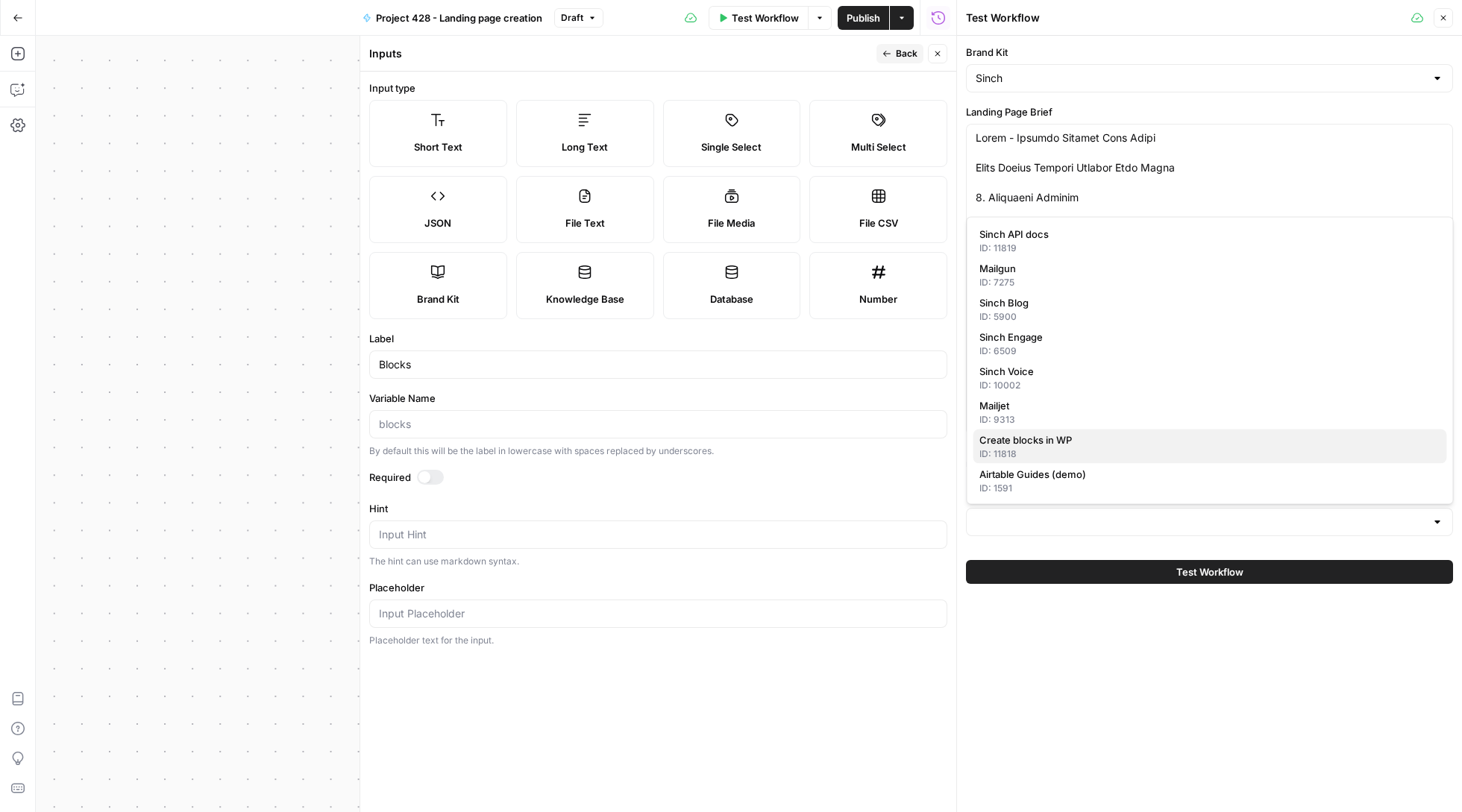
click at [1072, 442] on span "Create blocks in WP" at bounding box center [1207, 440] width 456 height 15
type input "Create blocks in WP"
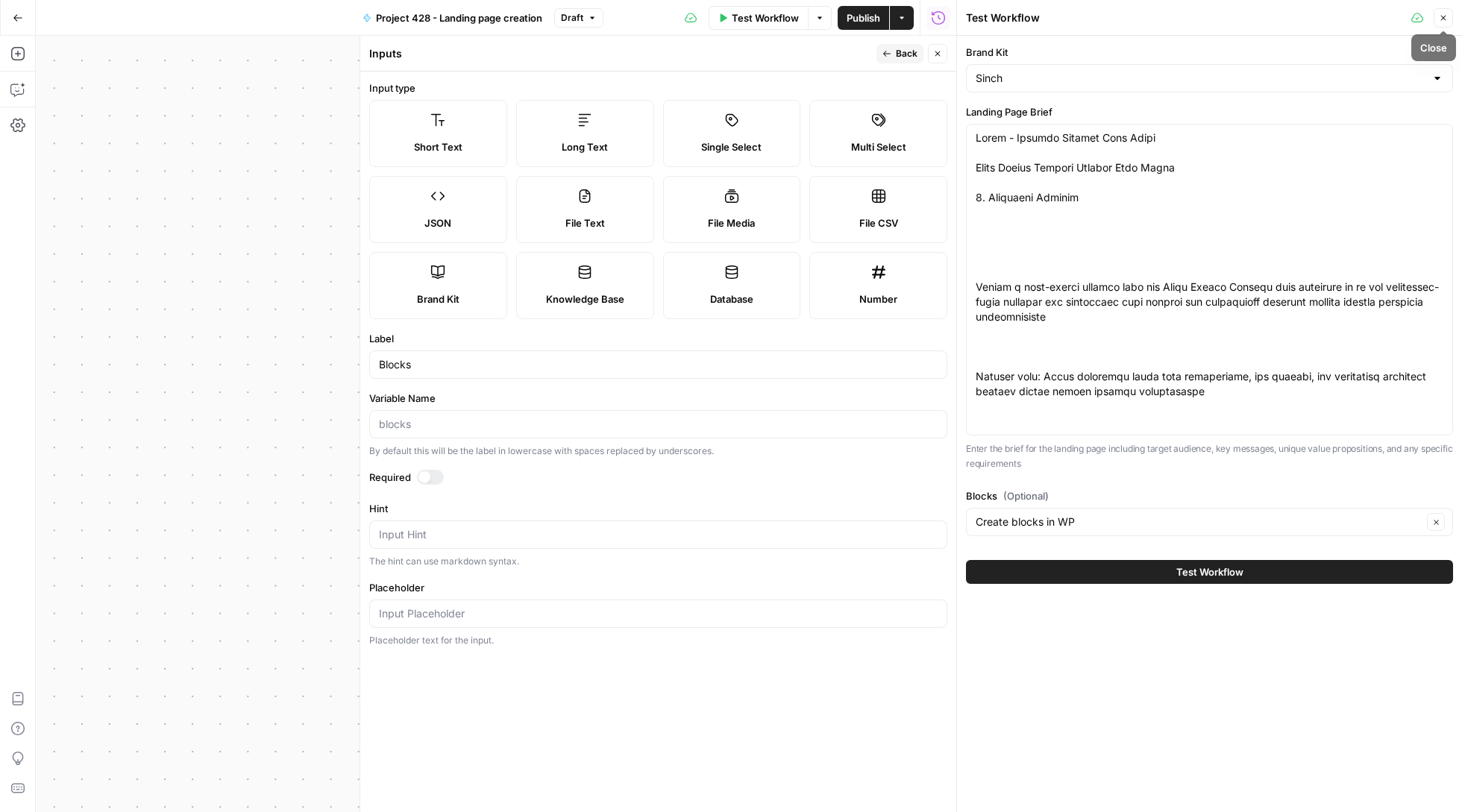
click at [1441, 21] on icon "button" at bounding box center [1443, 18] width 9 height 9
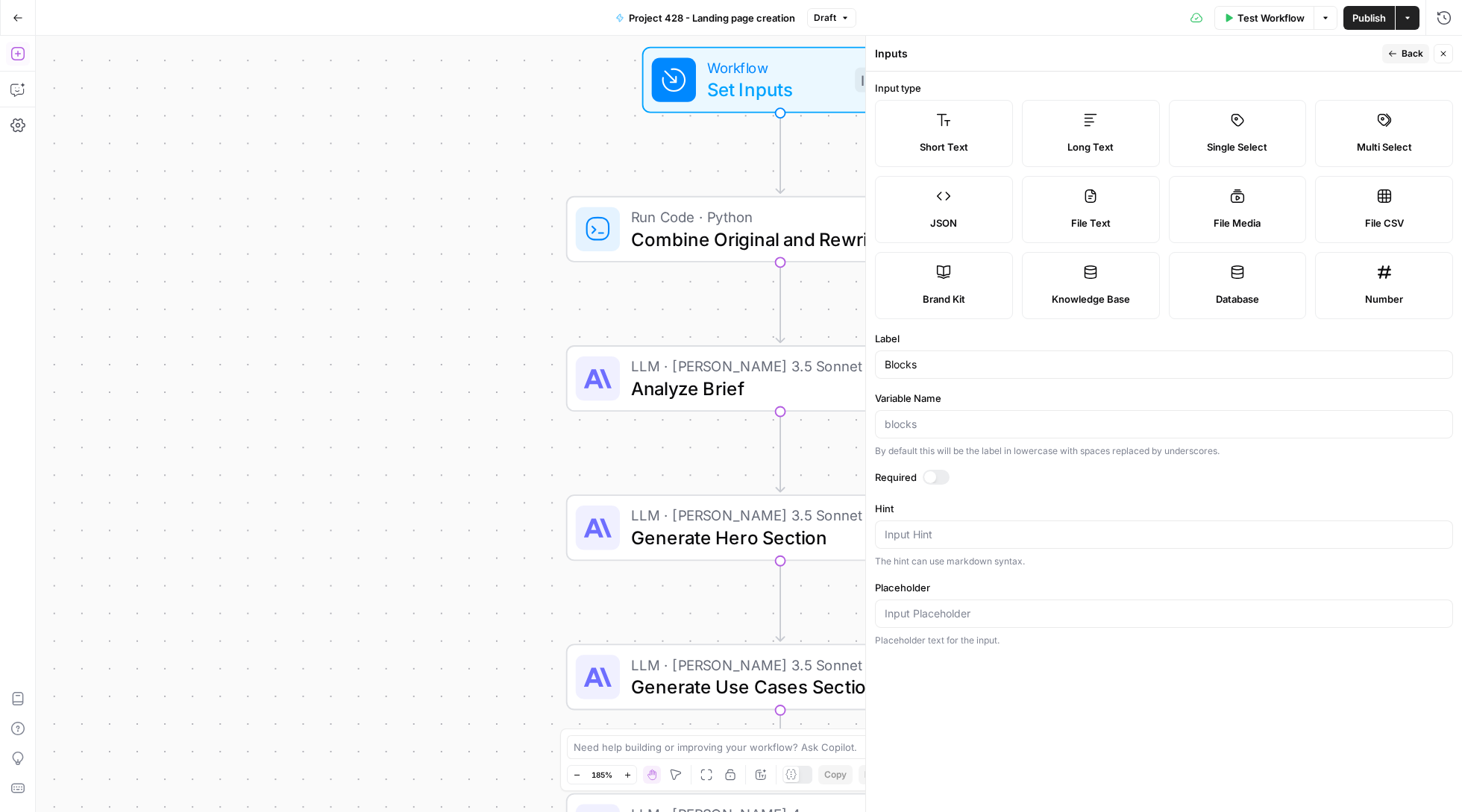
click at [17, 48] on icon "button" at bounding box center [17, 54] width 14 height 14
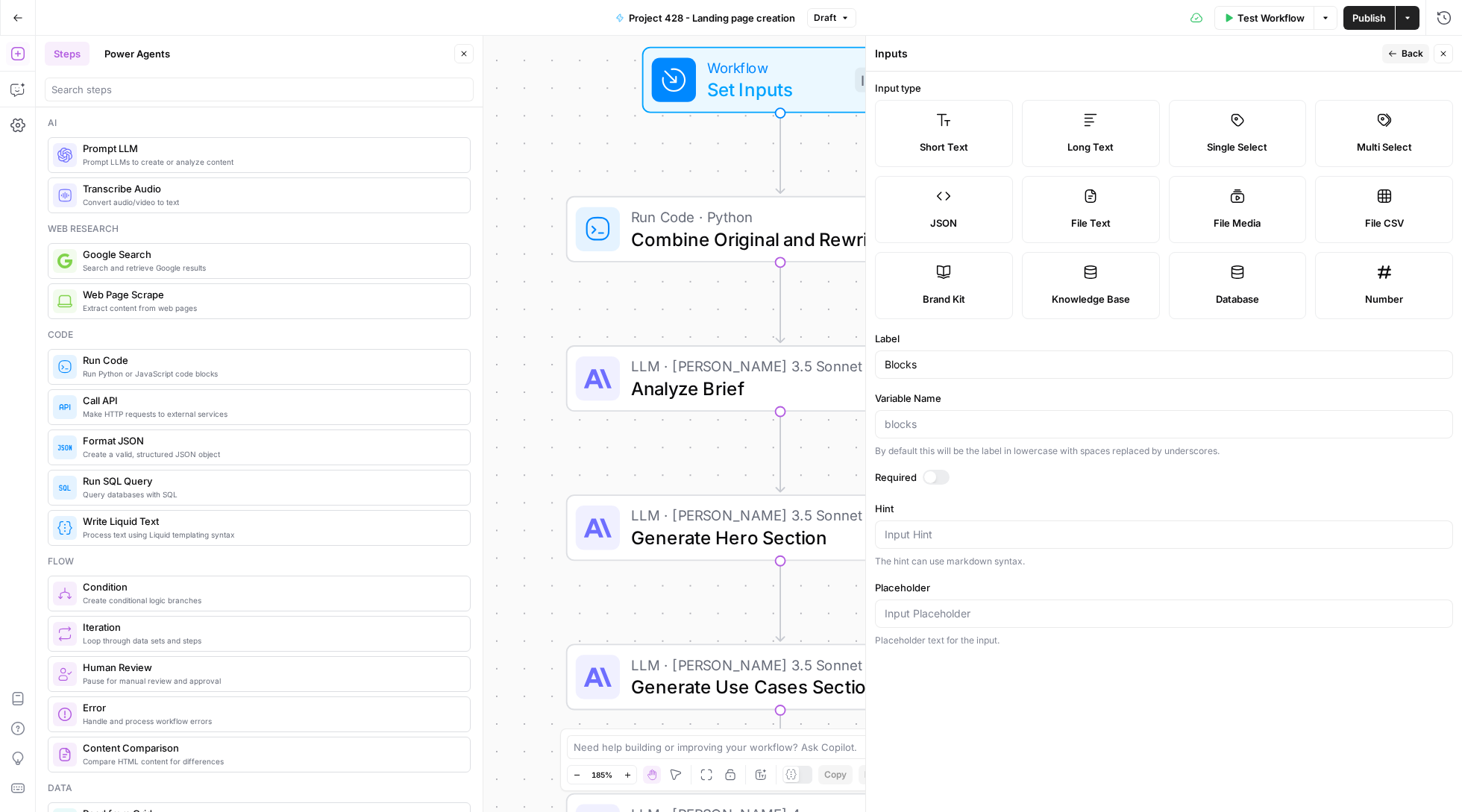
click at [210, 77] on div at bounding box center [259, 89] width 429 height 24
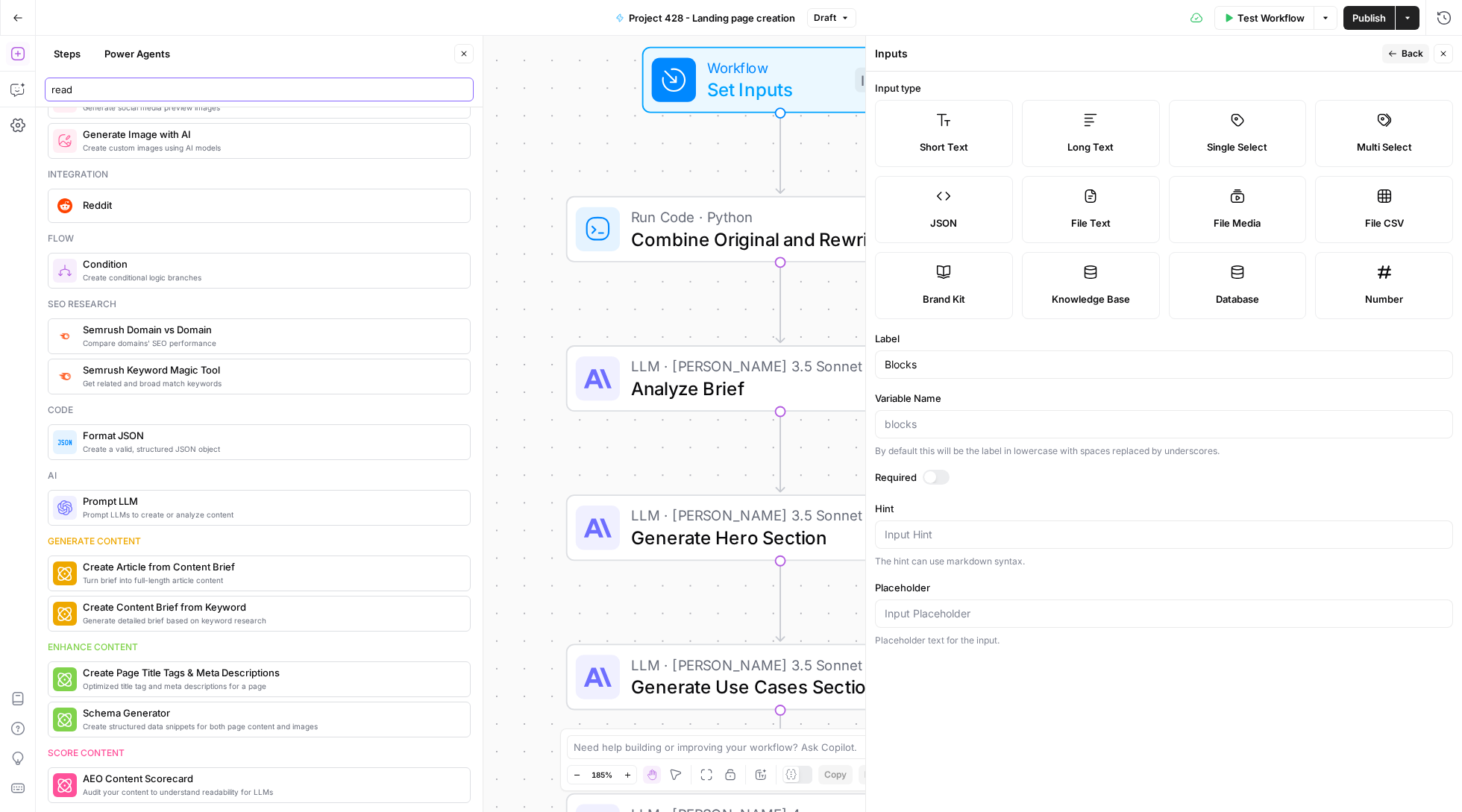
scroll to position [164, 0]
type input "r"
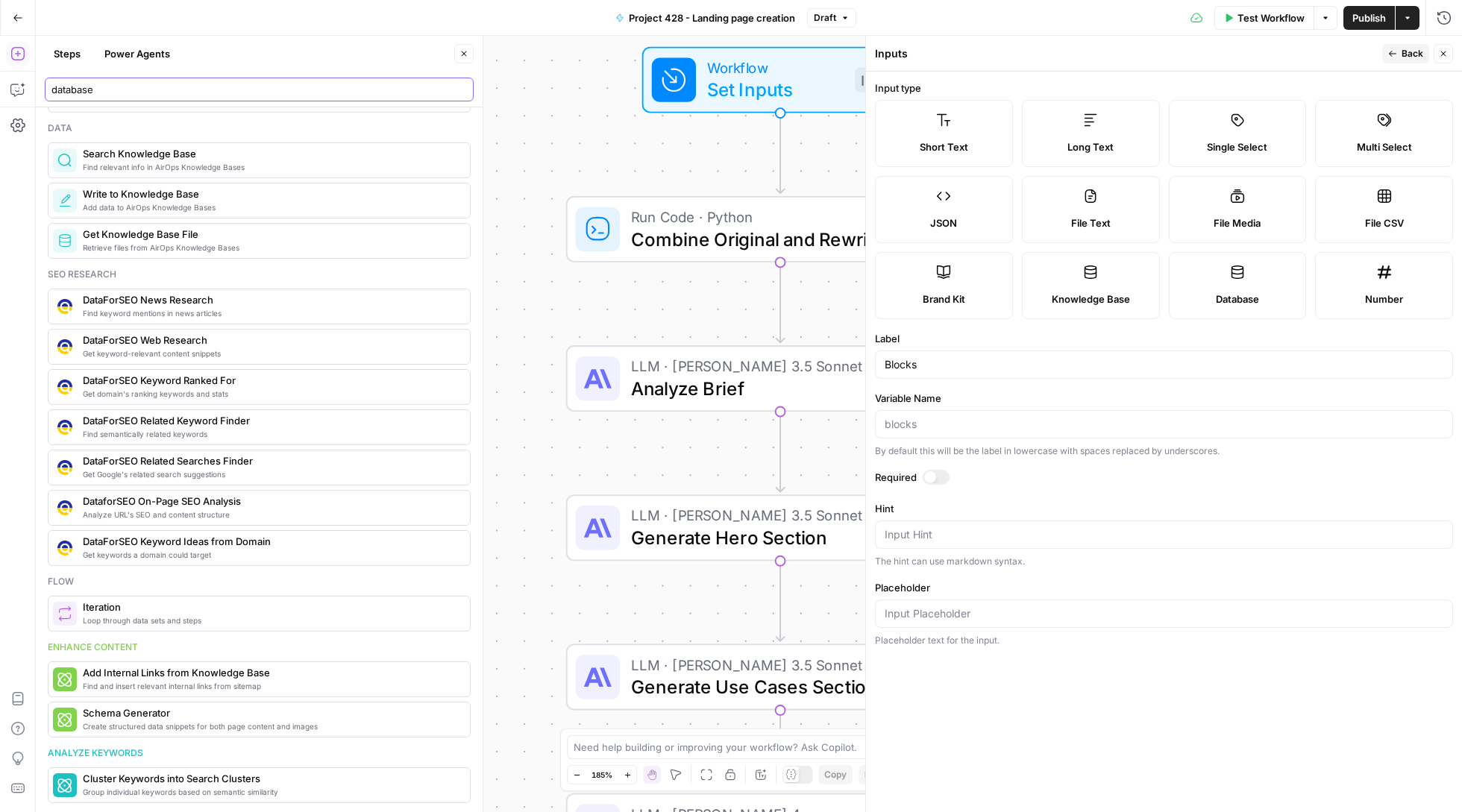
scroll to position [66, 0]
type input "database"
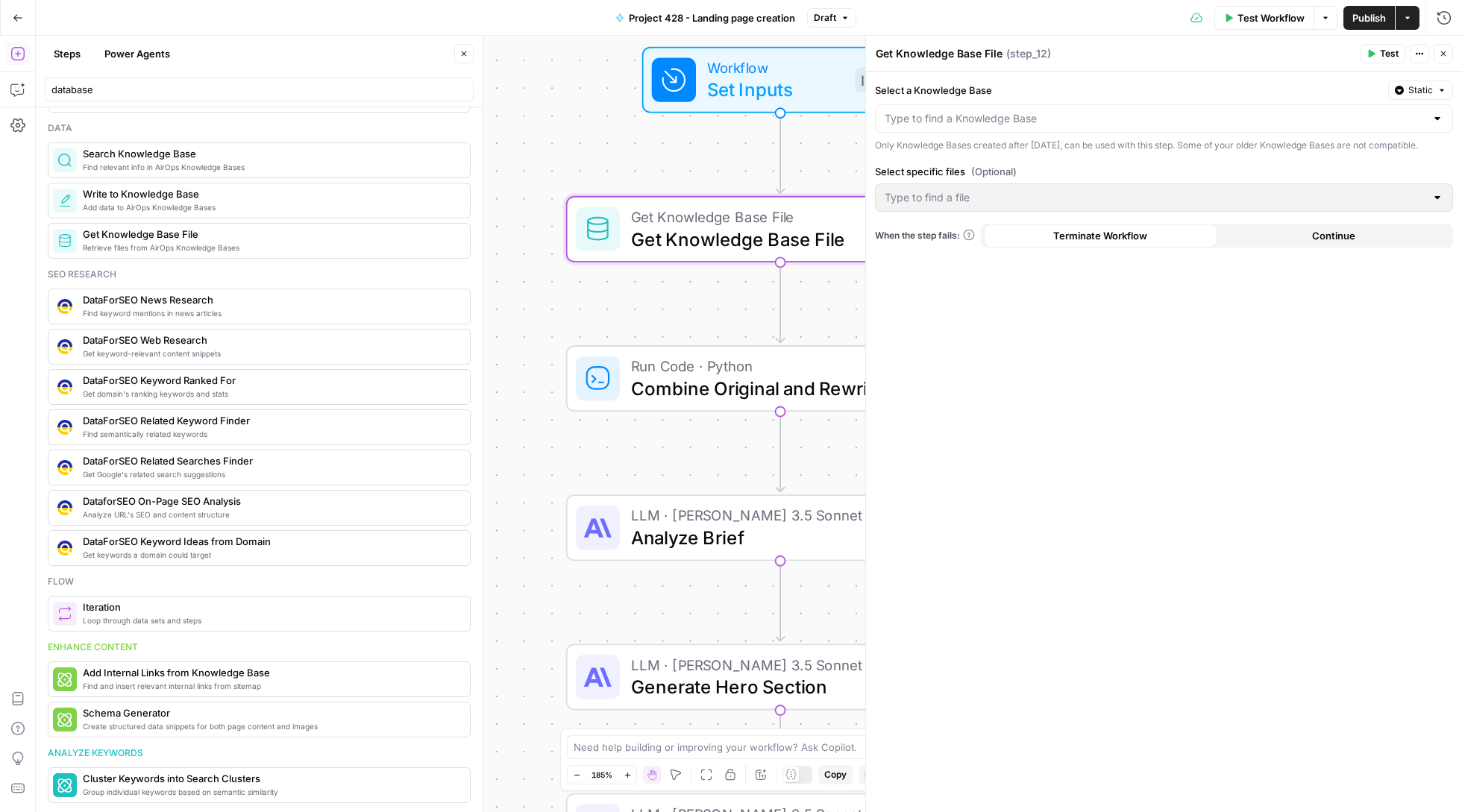
click at [992, 212] on div at bounding box center [1164, 197] width 578 height 28
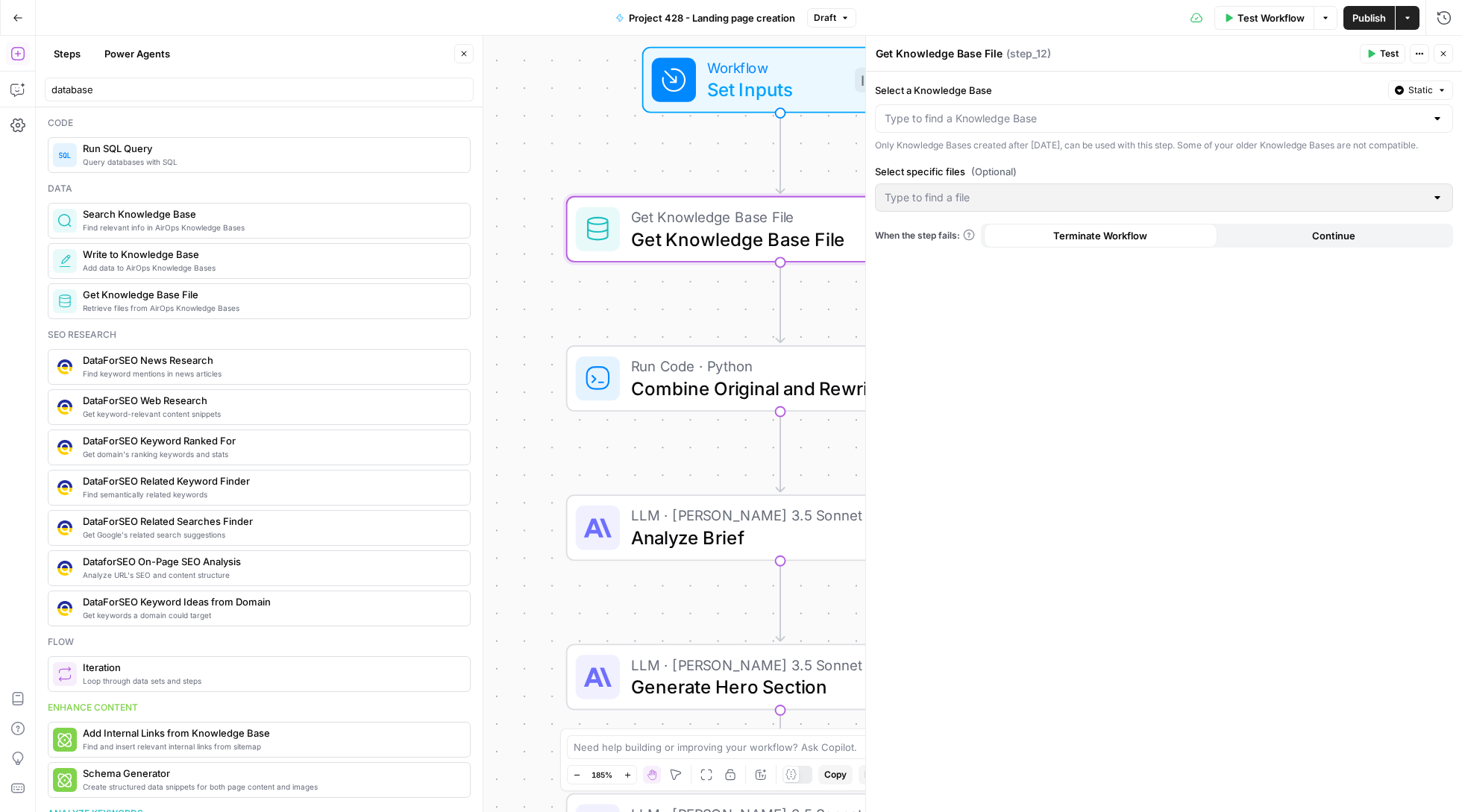
scroll to position [0, 0]
click at [460, 89] on input "database" at bounding box center [259, 89] width 415 height 15
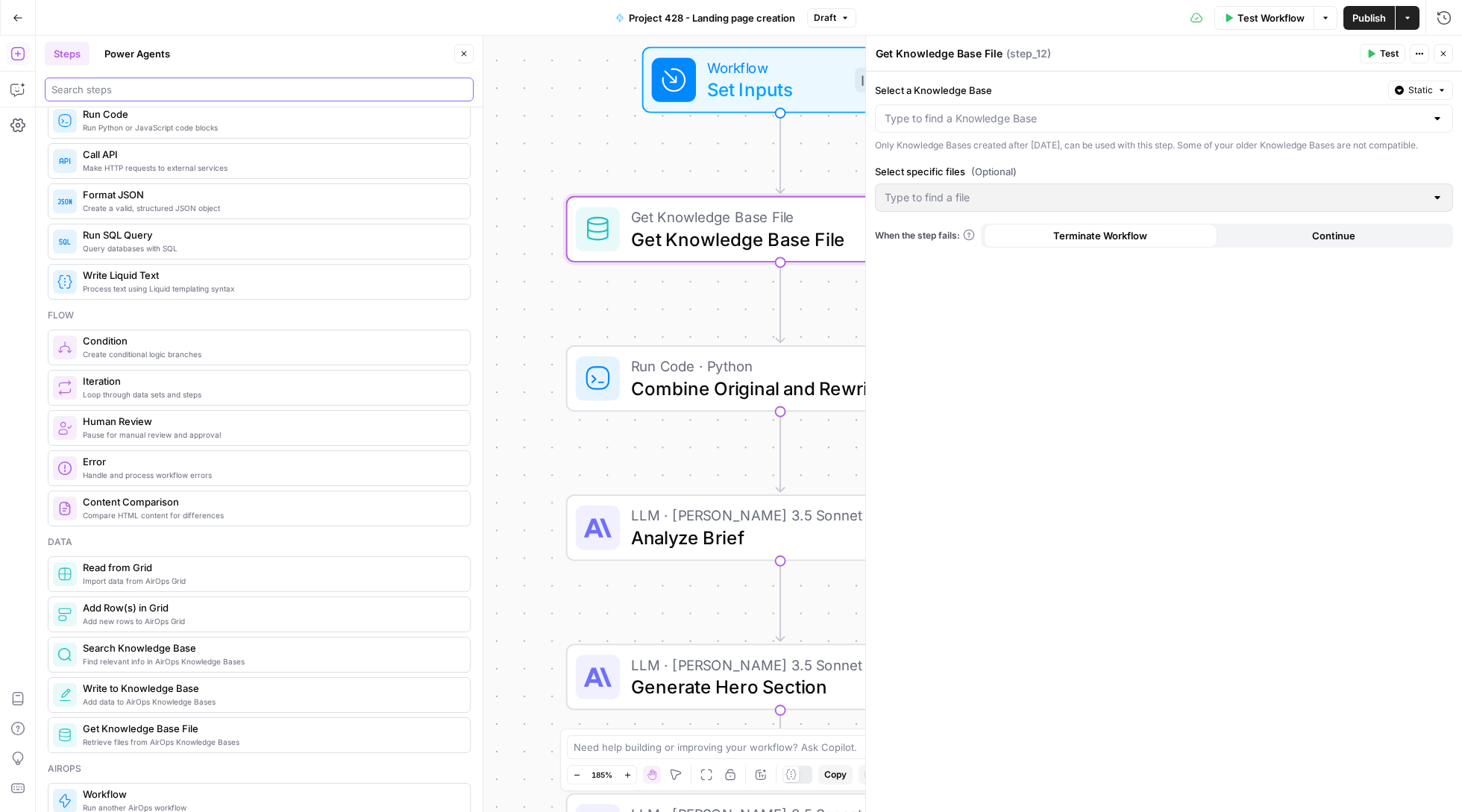
scroll to position [316, 0]
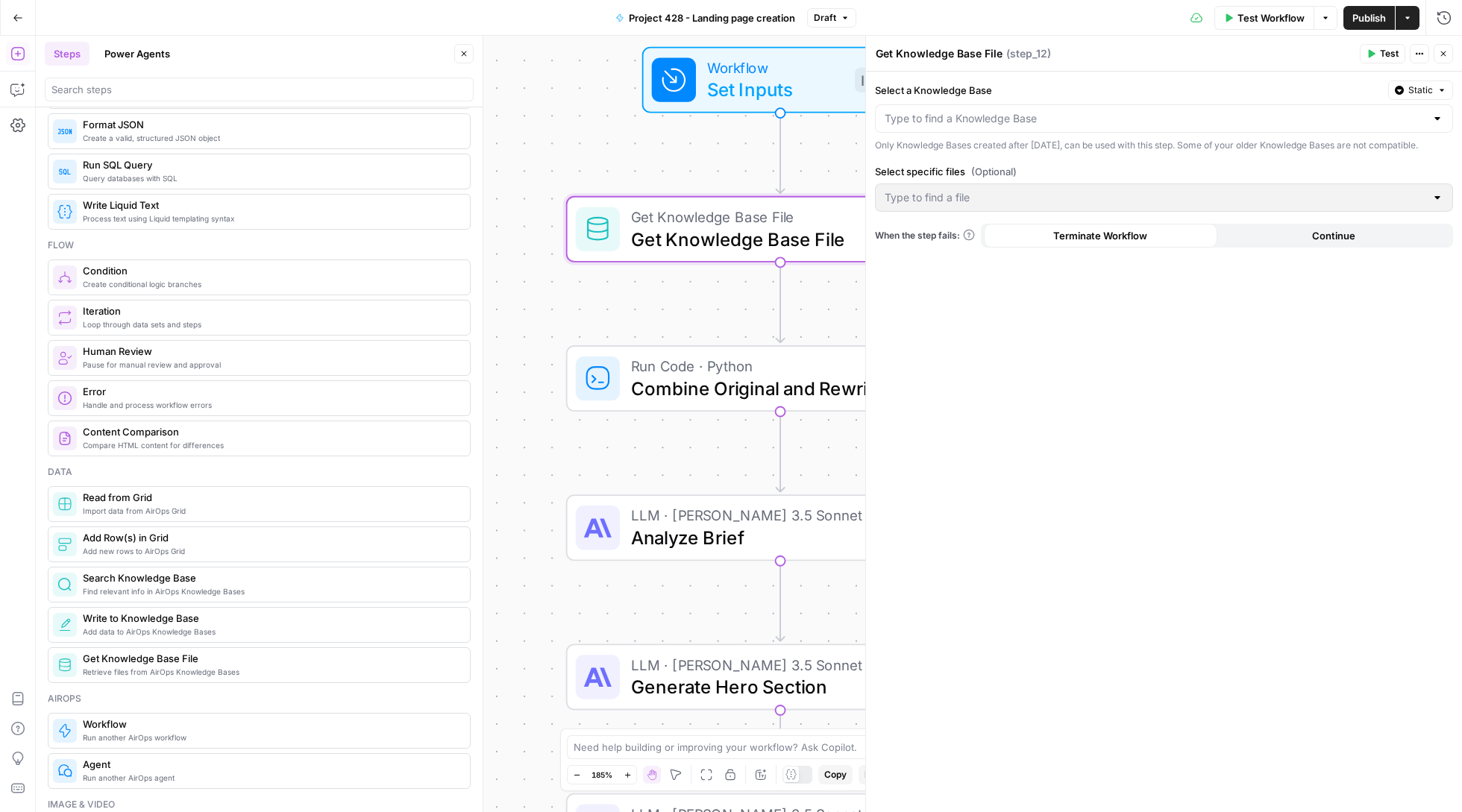
click at [1151, 132] on div at bounding box center [1164, 118] width 578 height 28
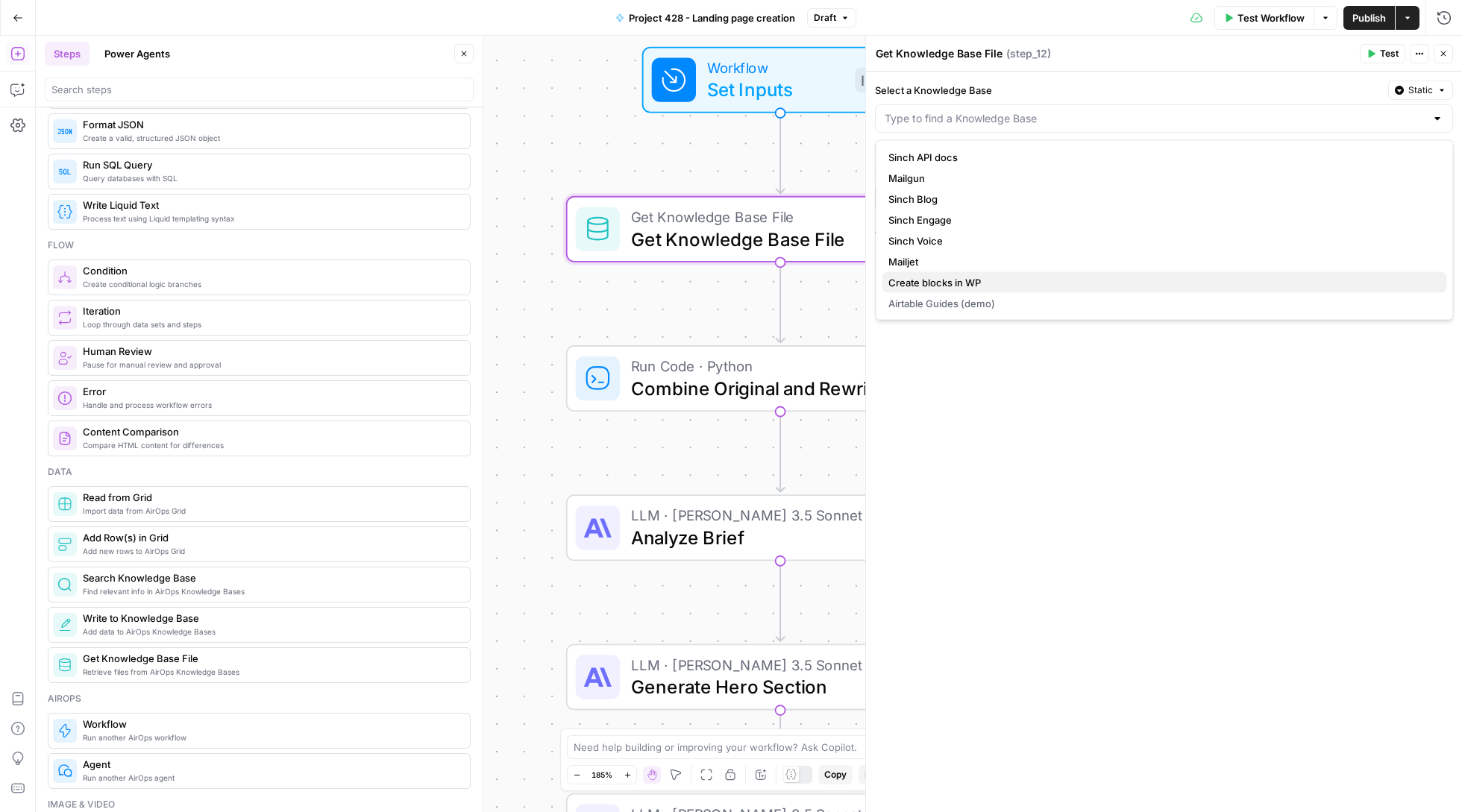
click at [1057, 278] on span "Create blocks in WP" at bounding box center [1162, 283] width 547 height 15
type input "Create blocks in WP"
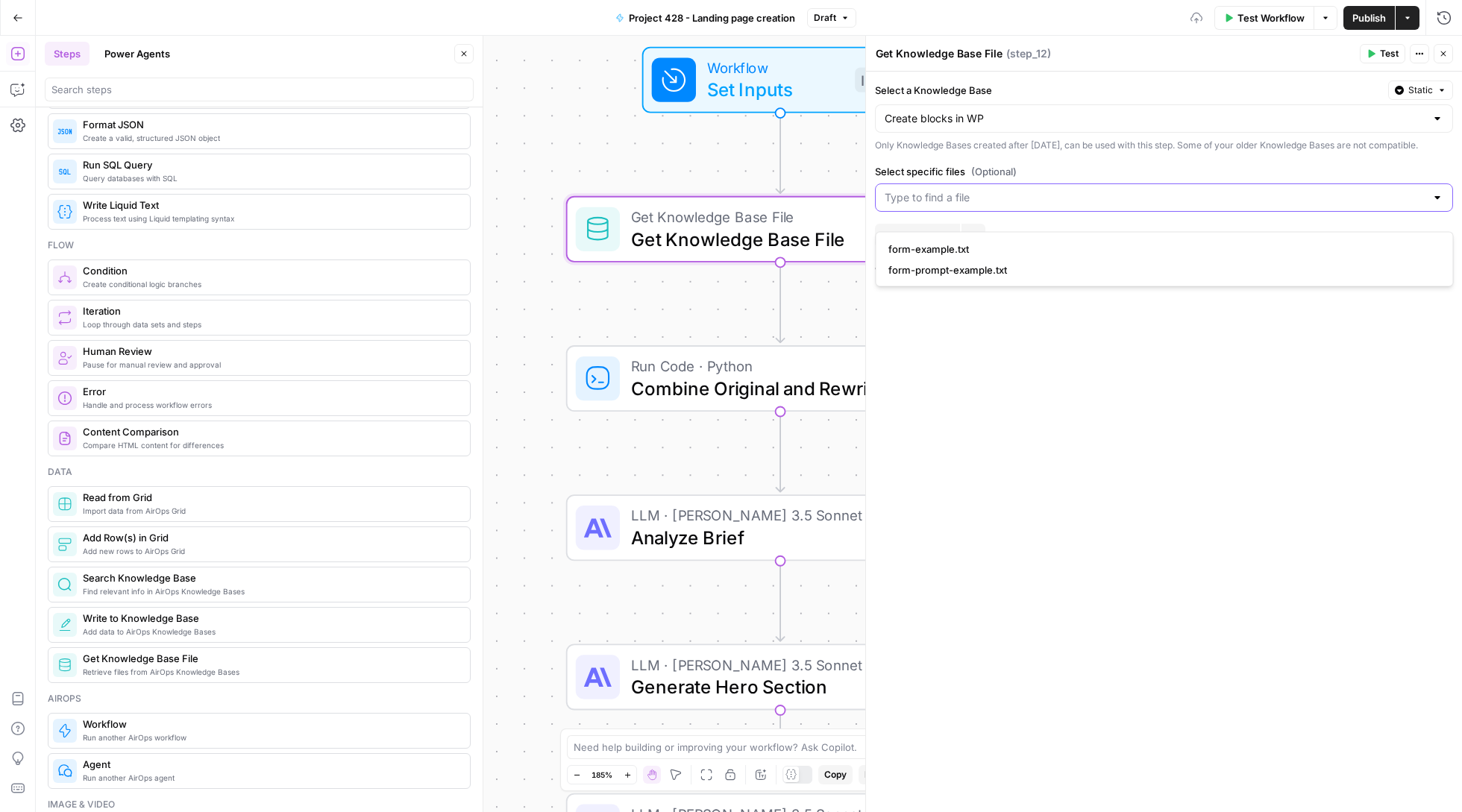
click at [1039, 205] on input "Select specific files (Optional)" at bounding box center [1155, 198] width 541 height 15
click at [970, 252] on span "form-example.txt" at bounding box center [1162, 249] width 547 height 15
click at [1098, 357] on div "Select a Knowledge Base Static Create blocks in WP Only Knowledge Bases created…" at bounding box center [1164, 442] width 596 height 741
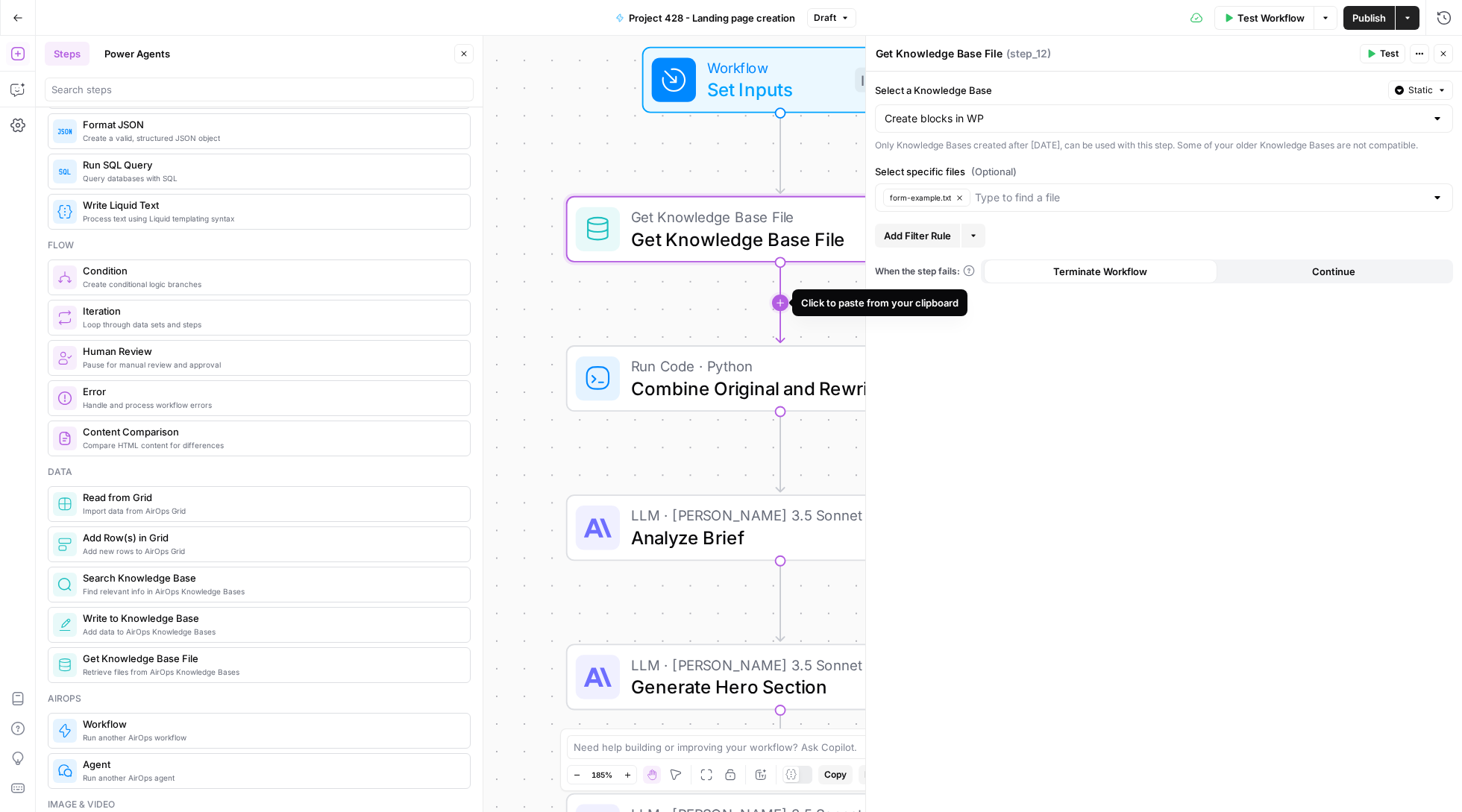
click at [777, 308] on icon "Edge from step_12 to step_11" at bounding box center [780, 303] width 8 height 79
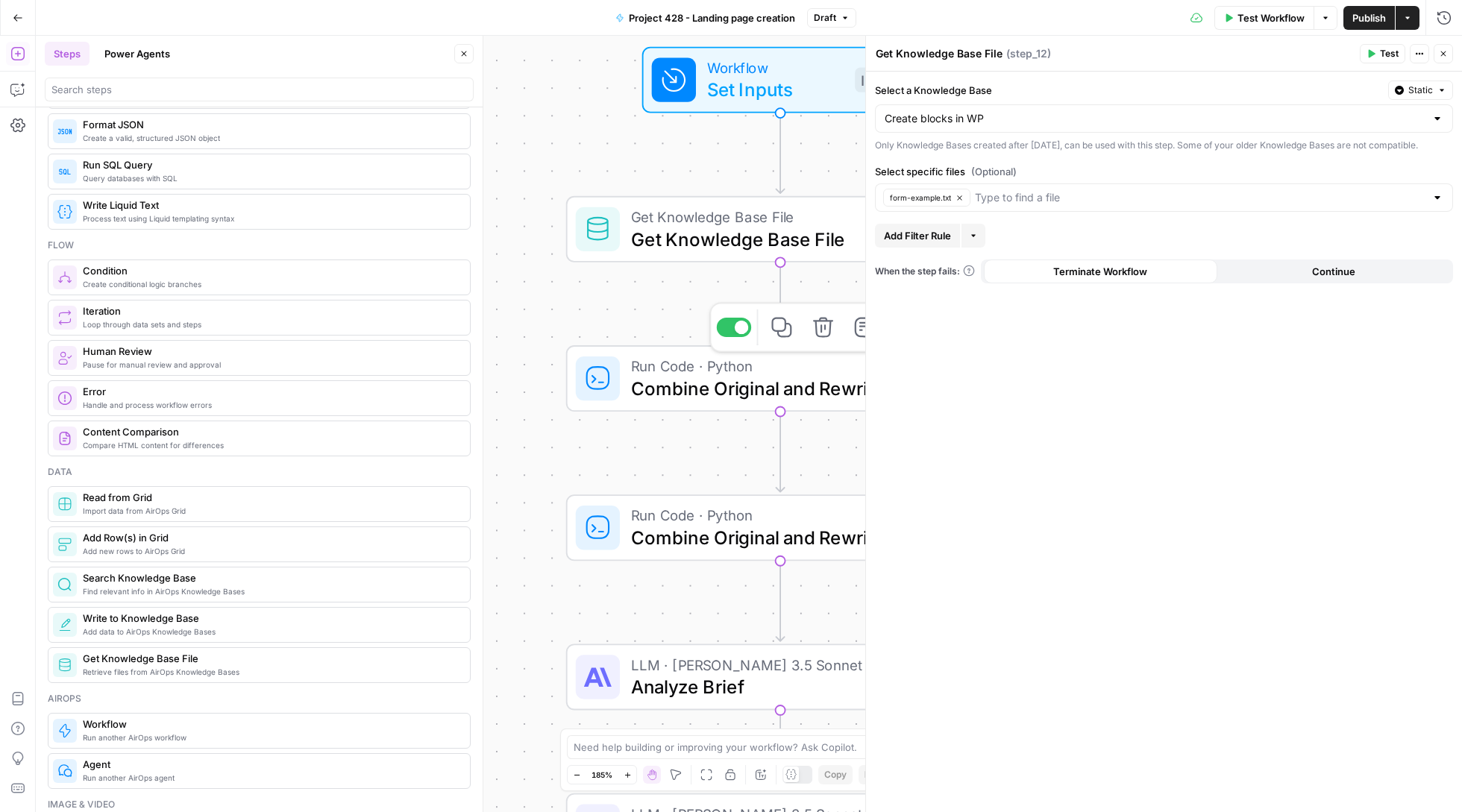
click at [814, 345] on button "Delete step" at bounding box center [822, 327] width 36 height 36
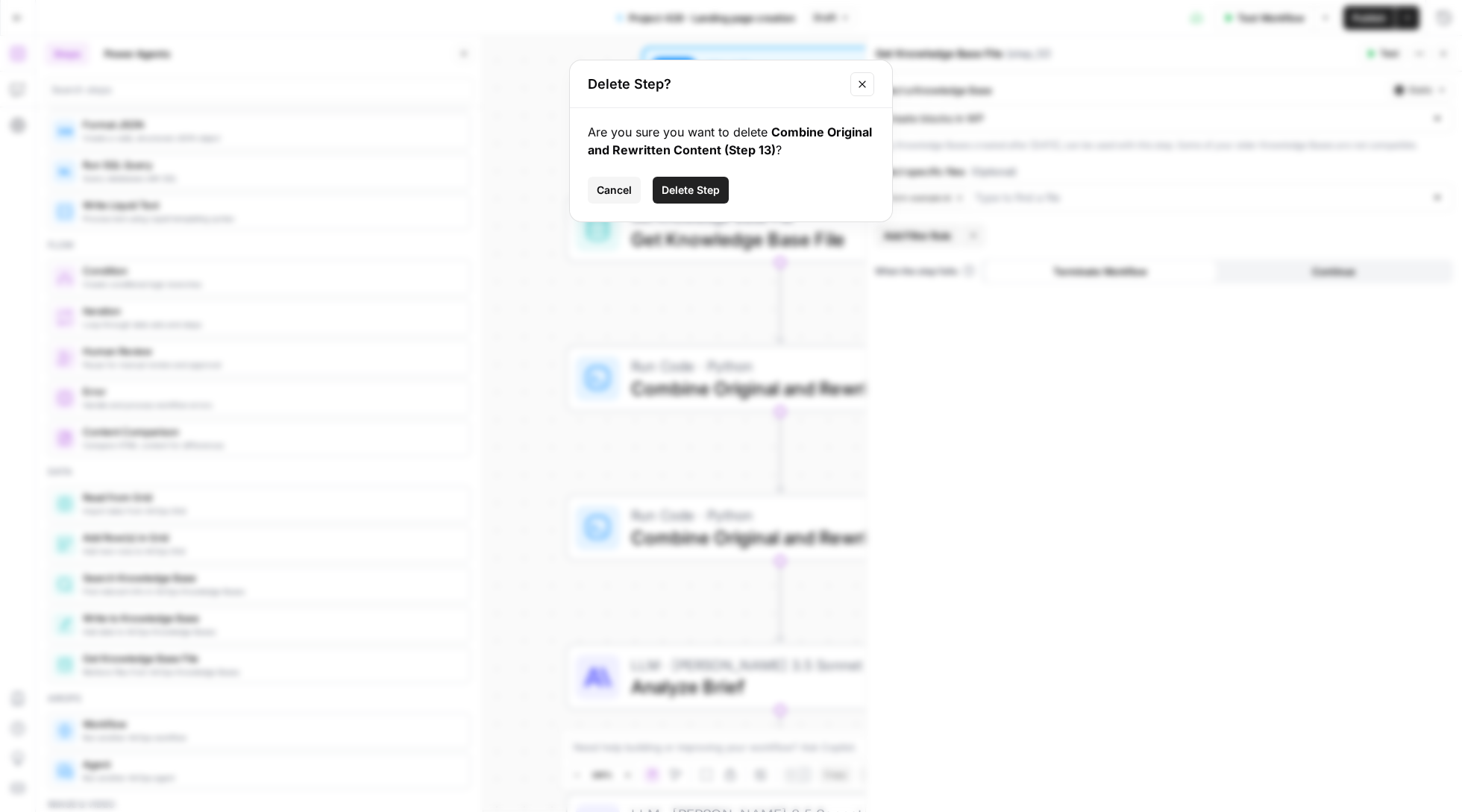
click at [703, 198] on button "Delete Step" at bounding box center [691, 189] width 76 height 27
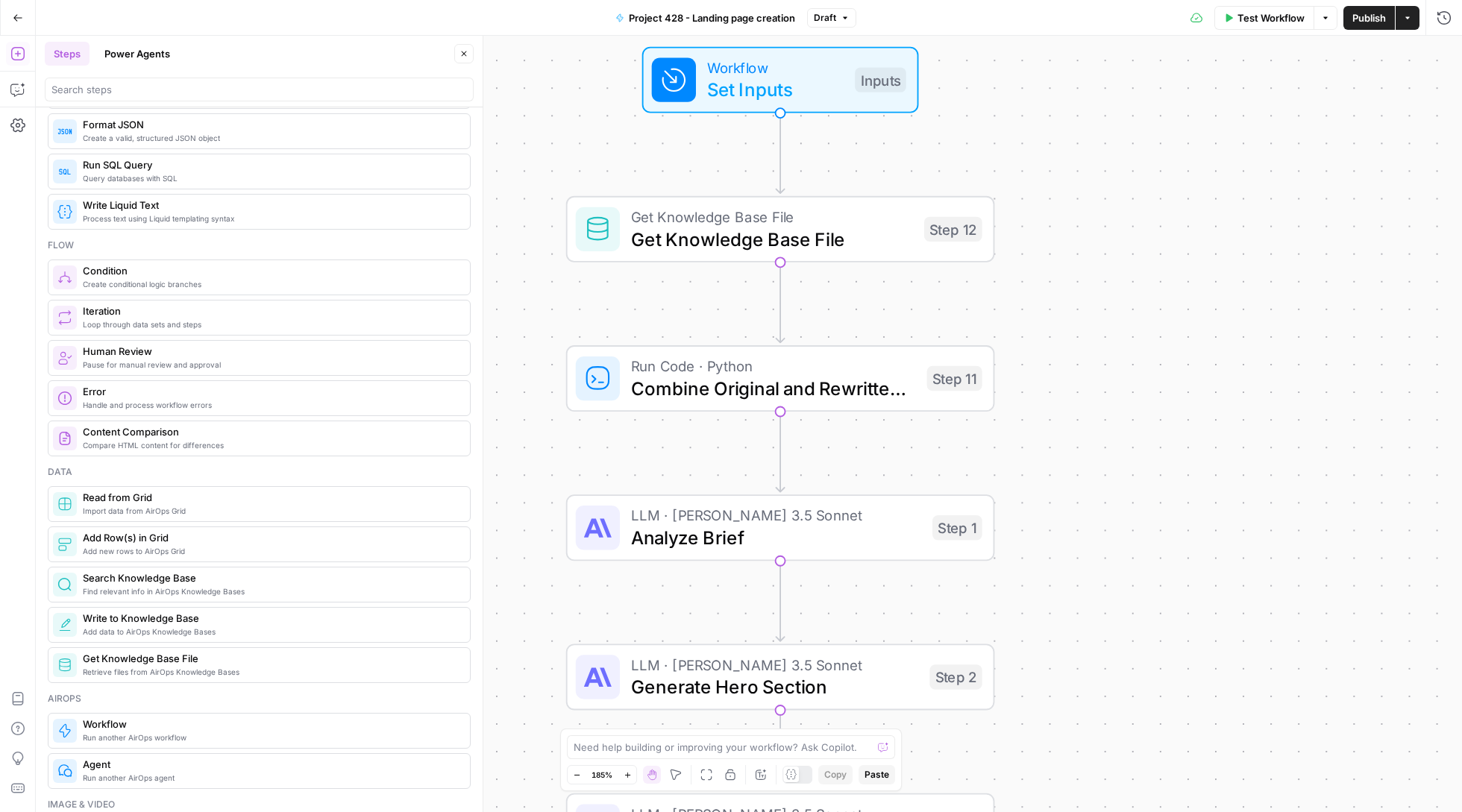
click at [23, 49] on icon "button" at bounding box center [17, 54] width 14 height 14
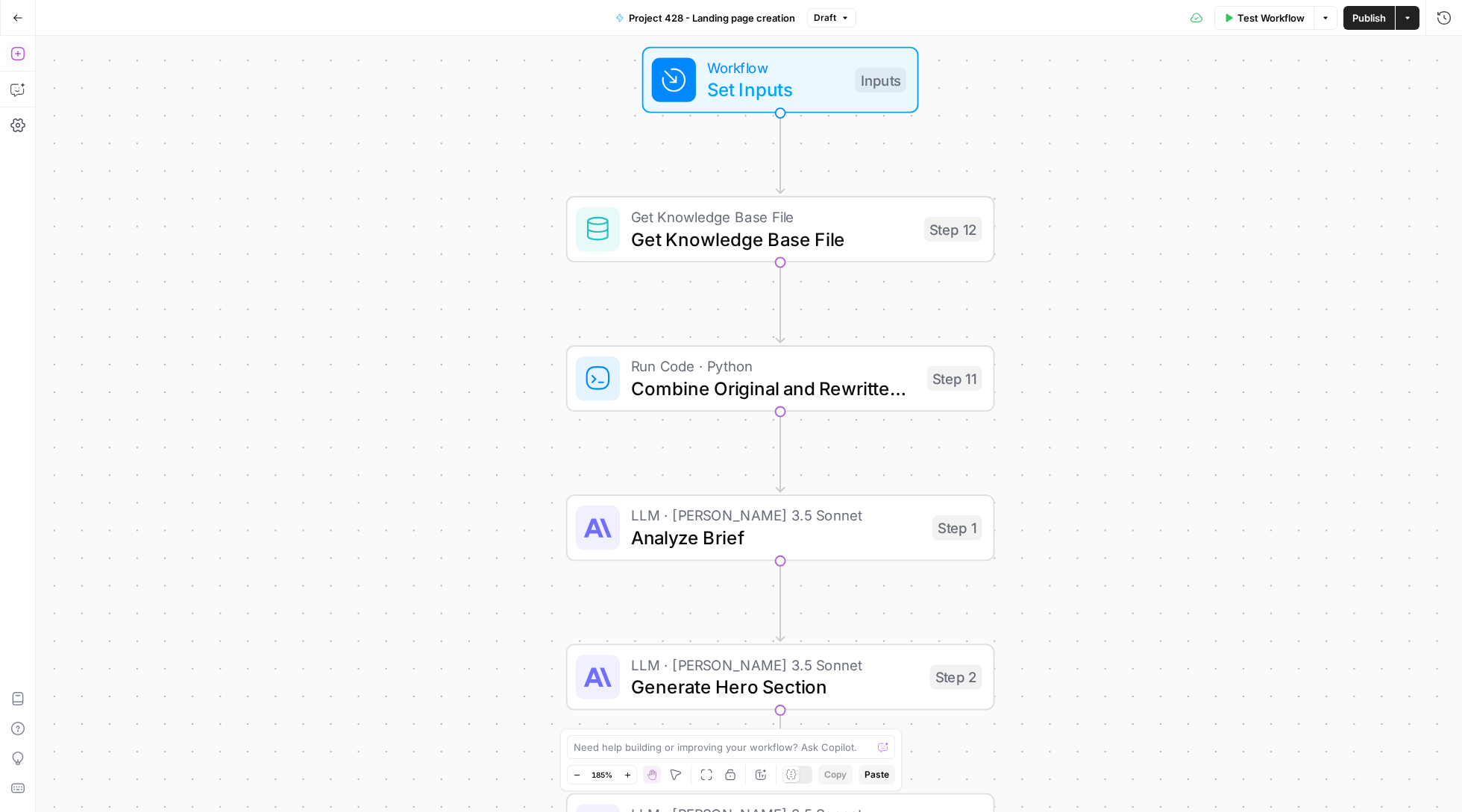
click at [15, 58] on icon "button" at bounding box center [18, 54] width 15 height 15
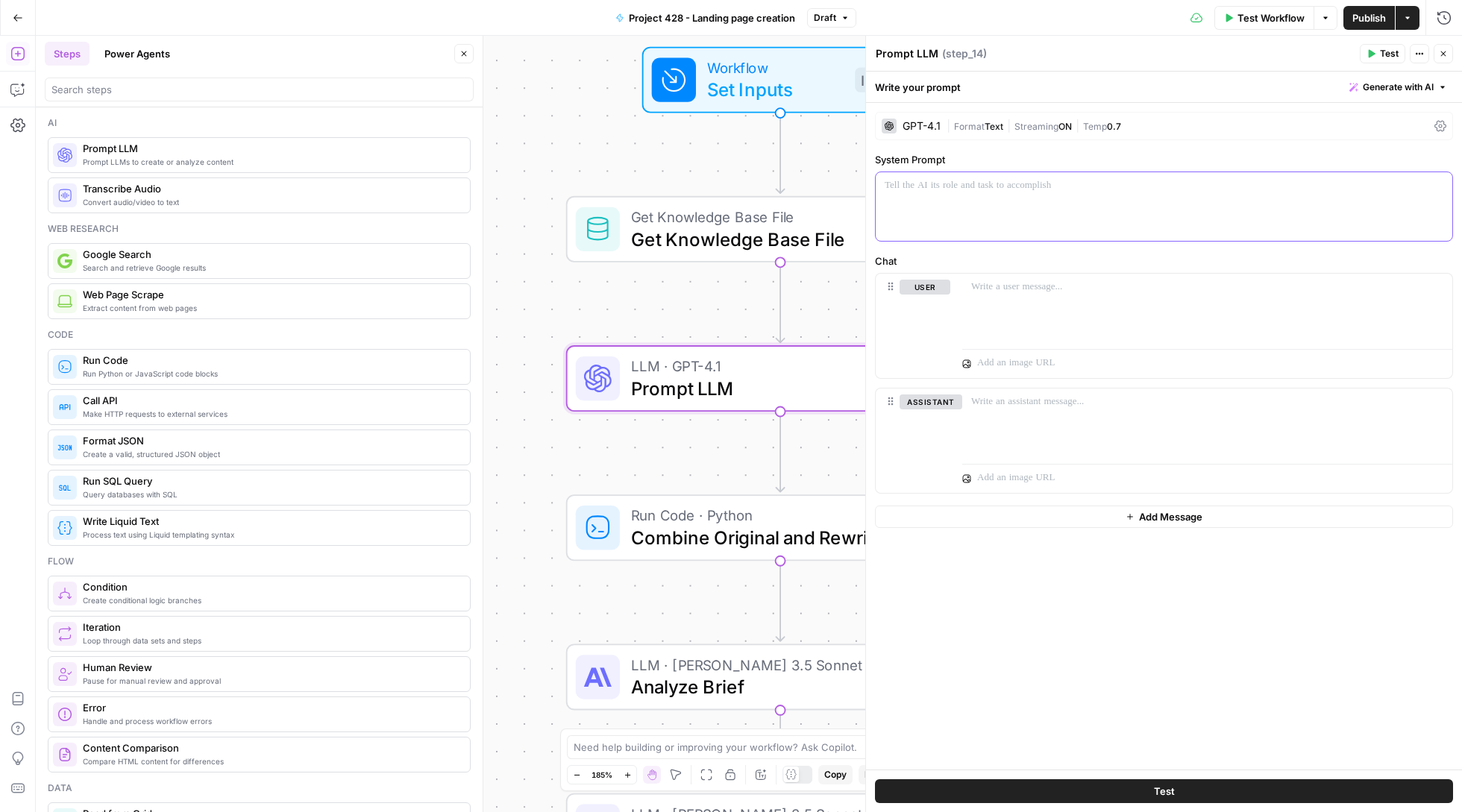
click at [980, 188] on p at bounding box center [1164, 186] width 558 height 15
click at [1439, 188] on icon "button" at bounding box center [1439, 186] width 8 height 8
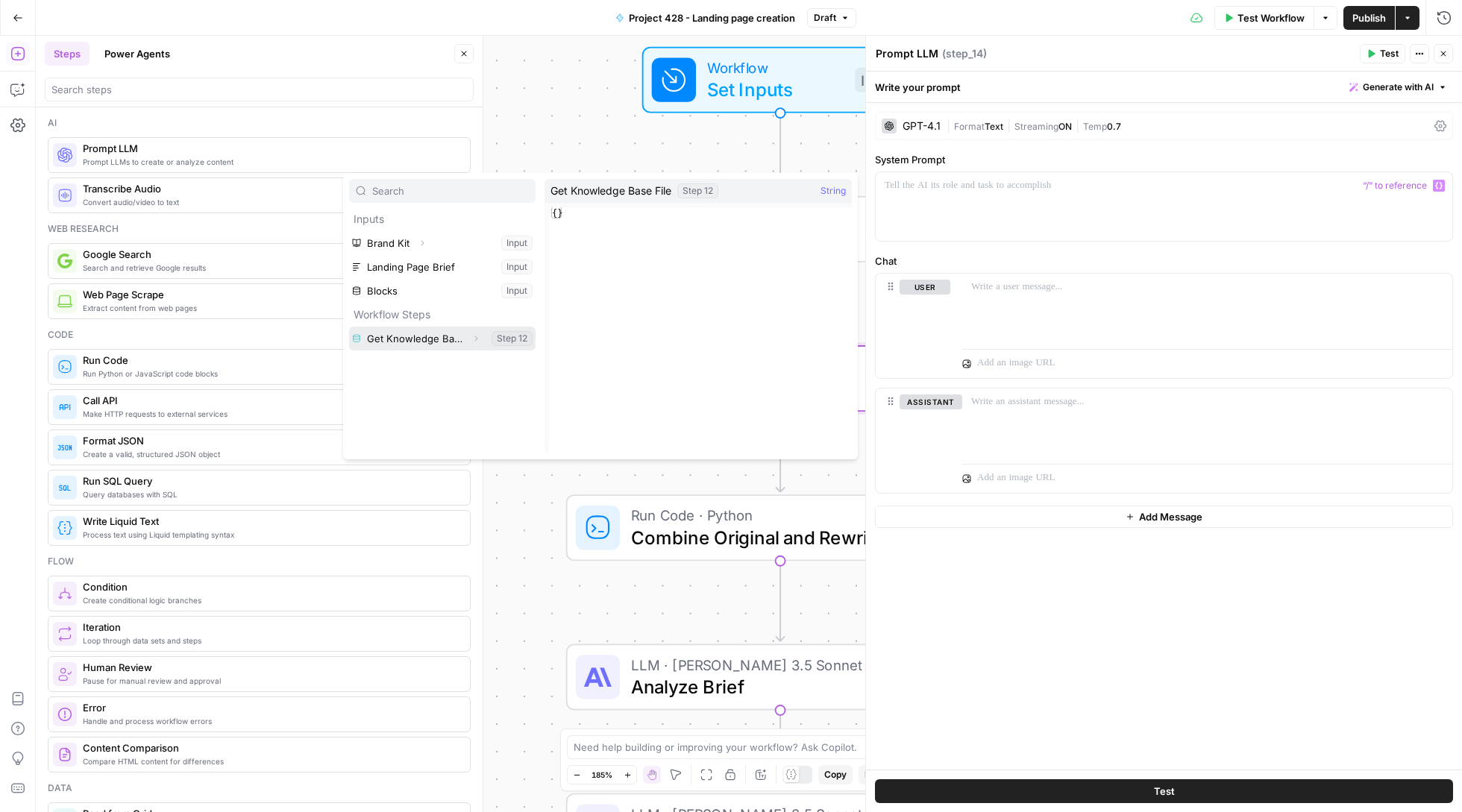
click at [362, 336] on button "Select variable Get Knowledge Base File" at bounding box center [442, 339] width 186 height 24
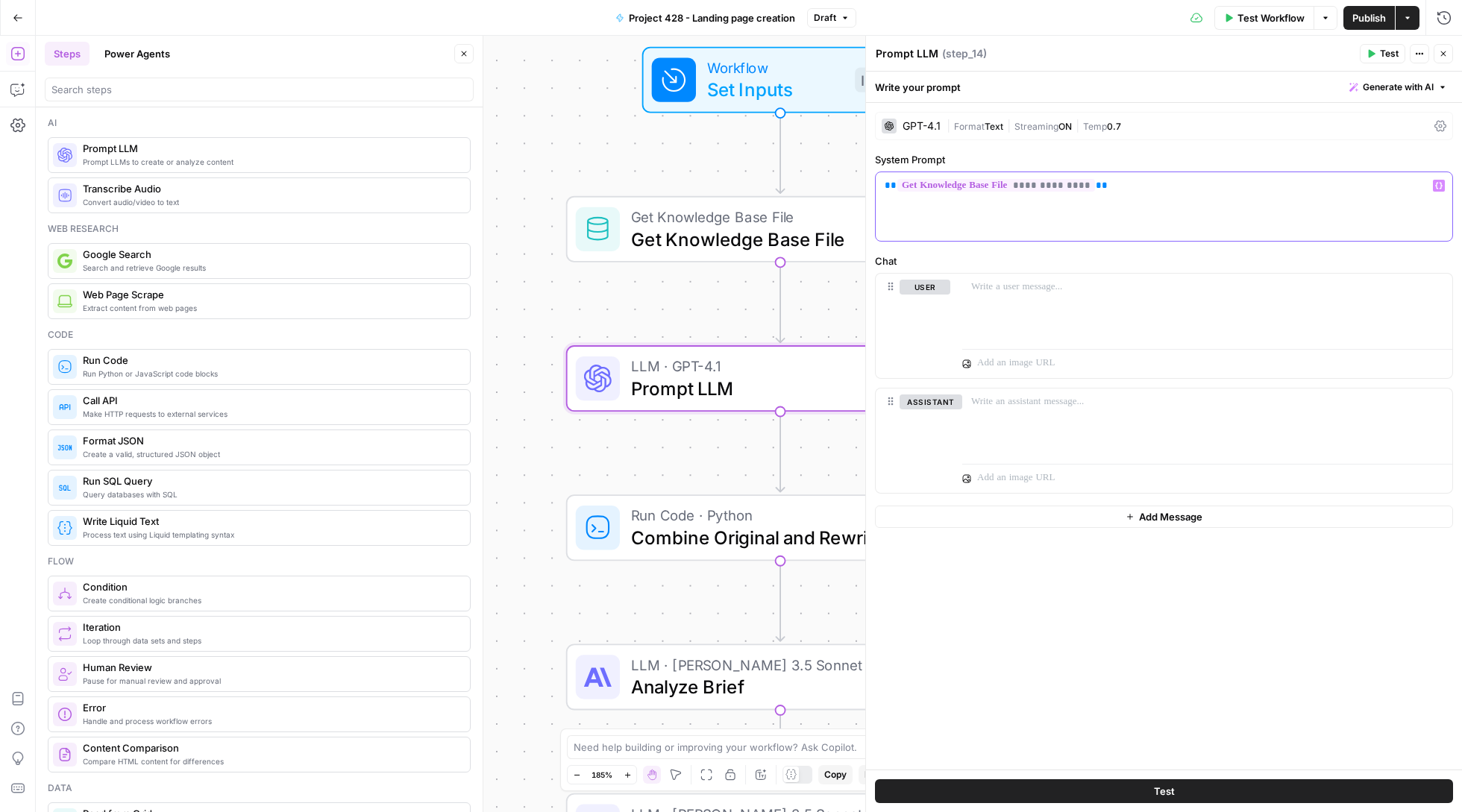
click at [881, 185] on div "**********" at bounding box center [1164, 206] width 576 height 69
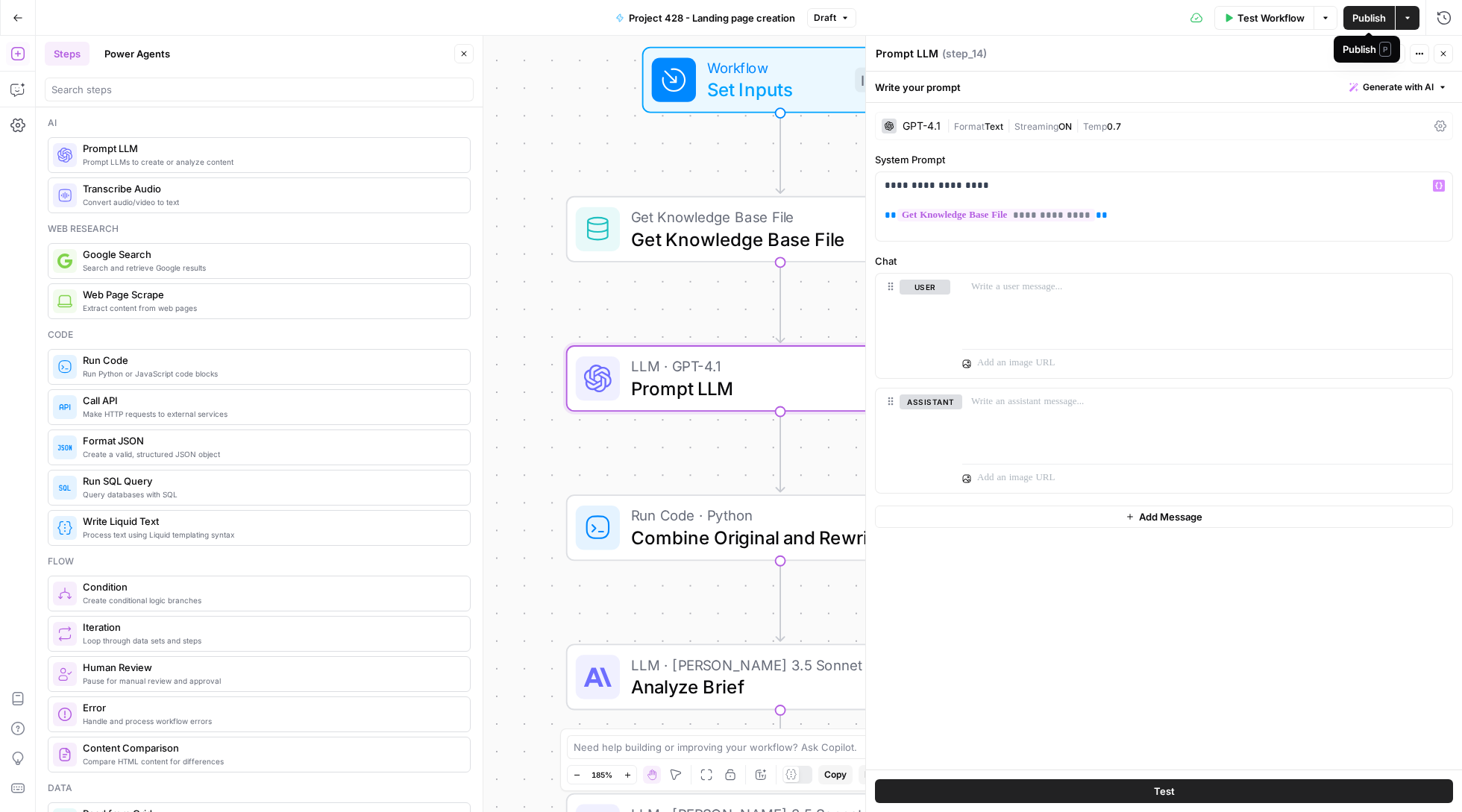
click at [1379, 48] on div "Publish P" at bounding box center [1367, 49] width 48 height 15
click at [1395, 58] on span "Test" at bounding box center [1389, 54] width 19 height 14
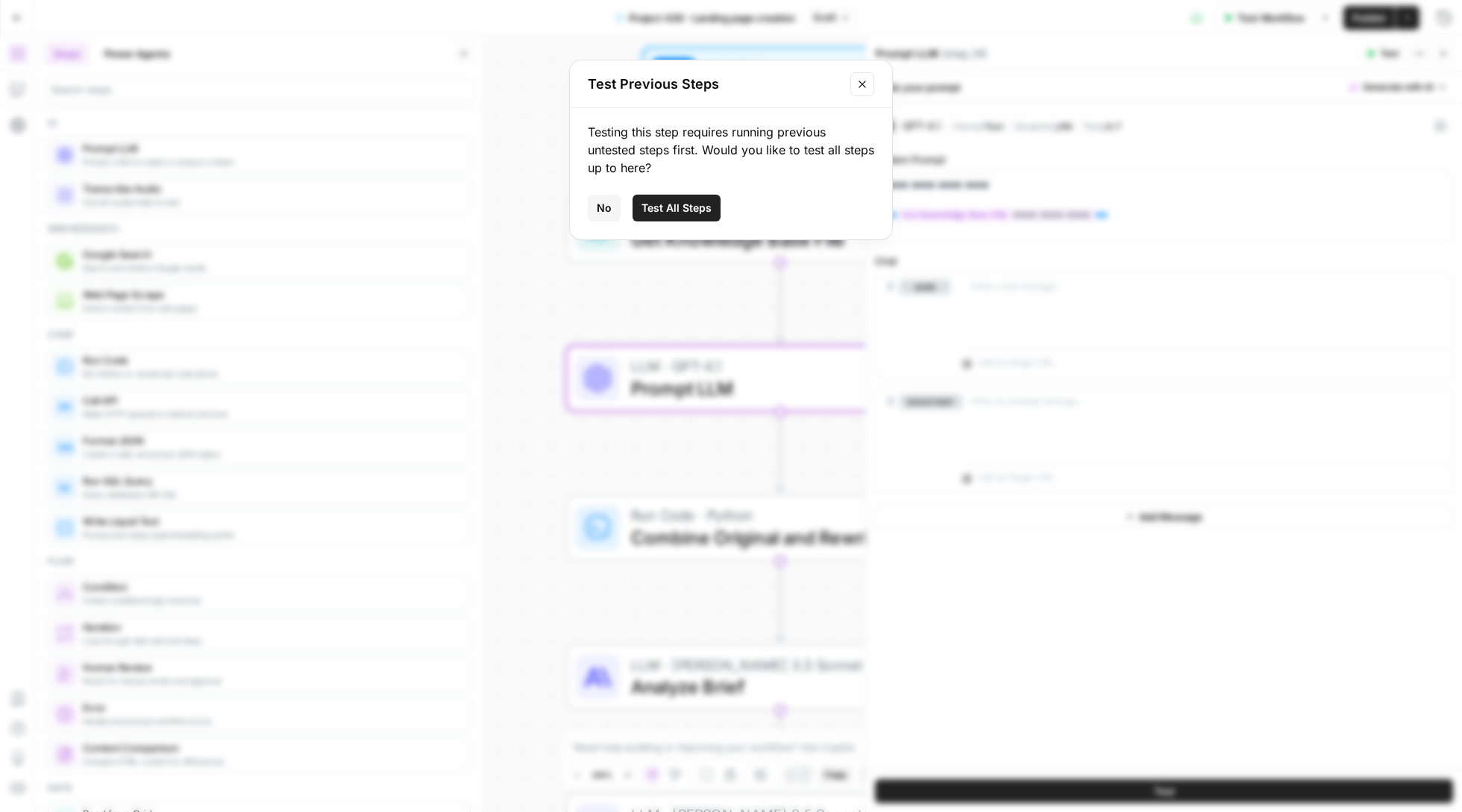
click at [674, 209] on span "Test All Steps" at bounding box center [676, 208] width 70 height 15
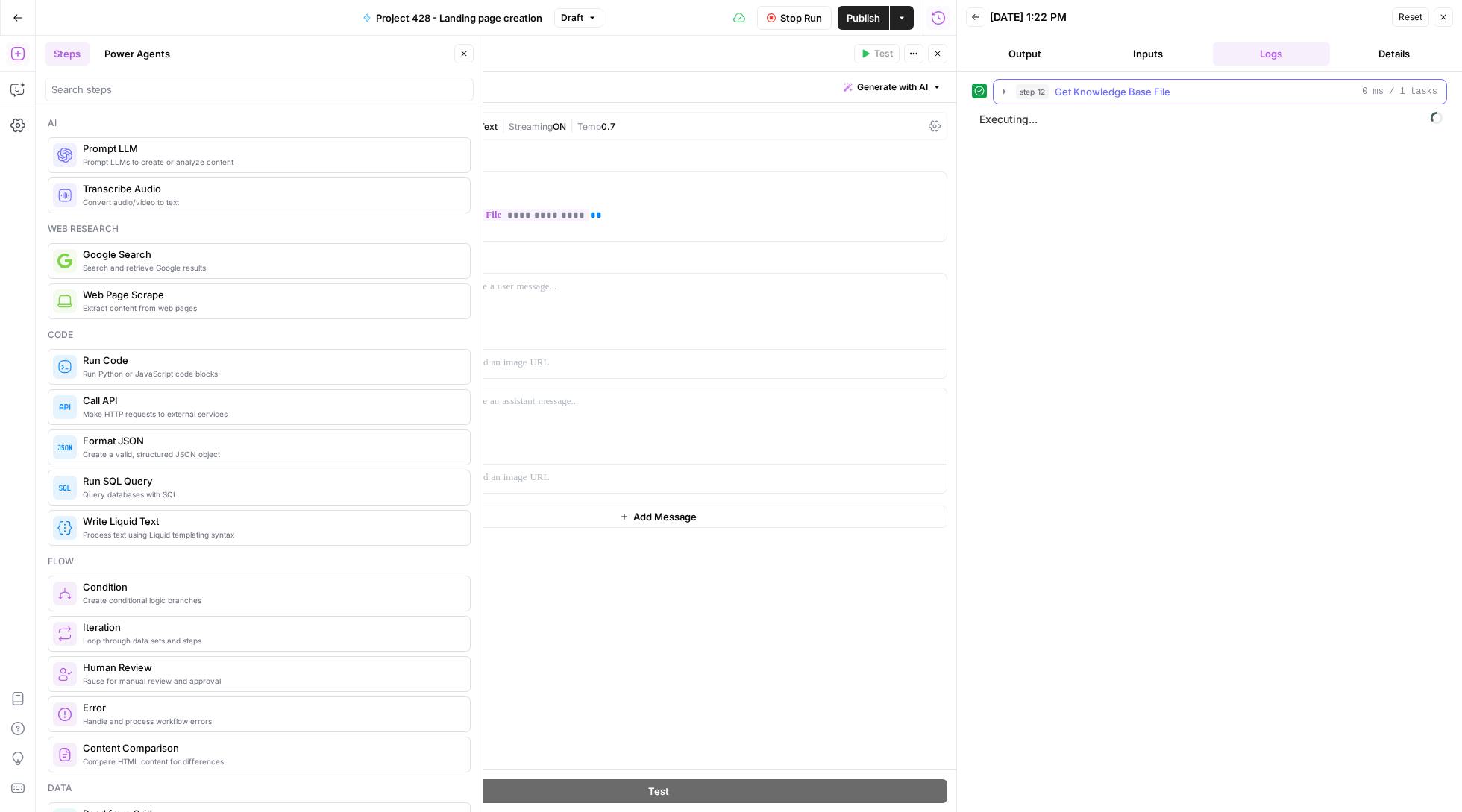
click at [1003, 87] on icon "button" at bounding box center [1004, 92] width 12 height 12
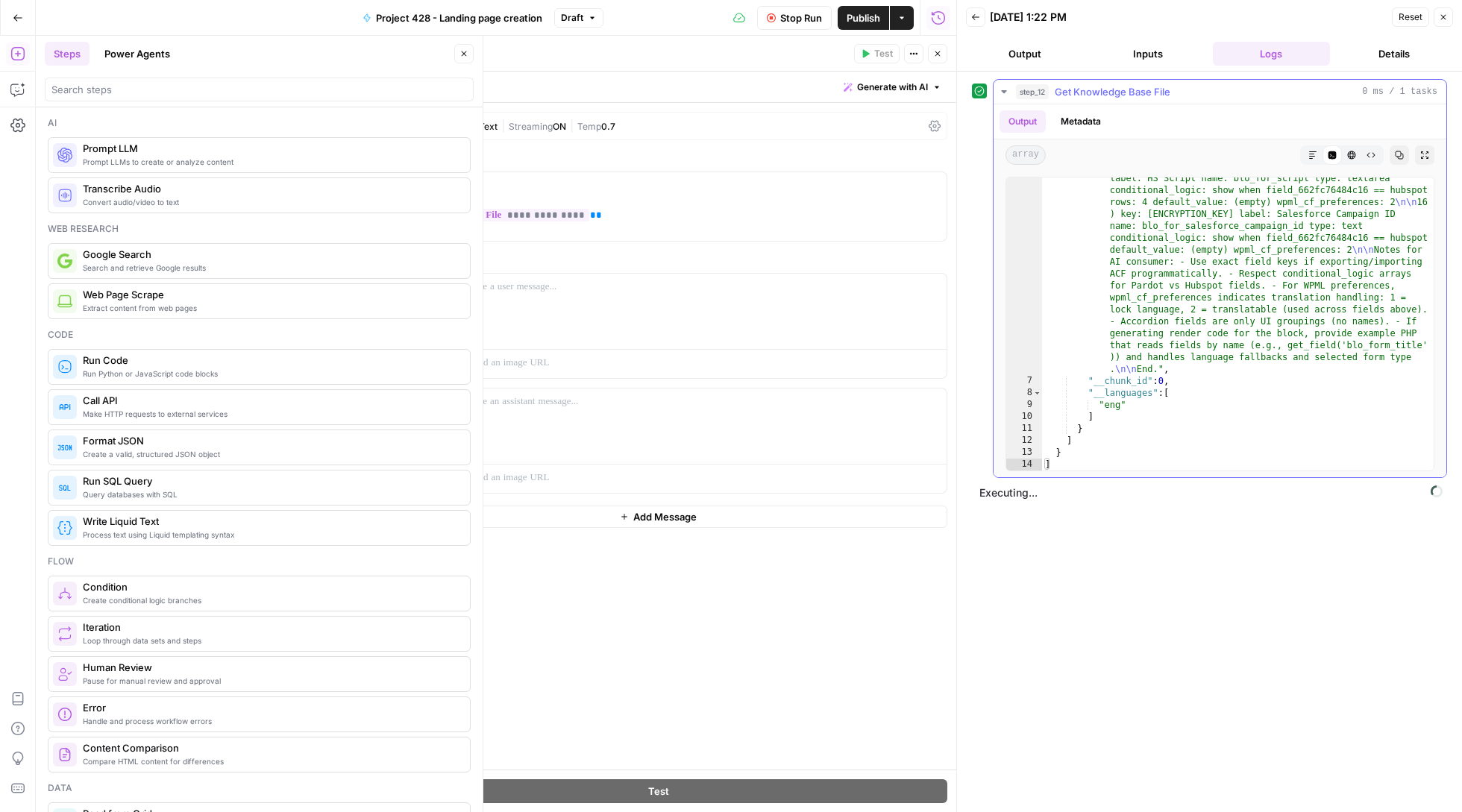
scroll to position [959, 0]
click at [1003, 90] on icon "button" at bounding box center [1004, 92] width 12 height 12
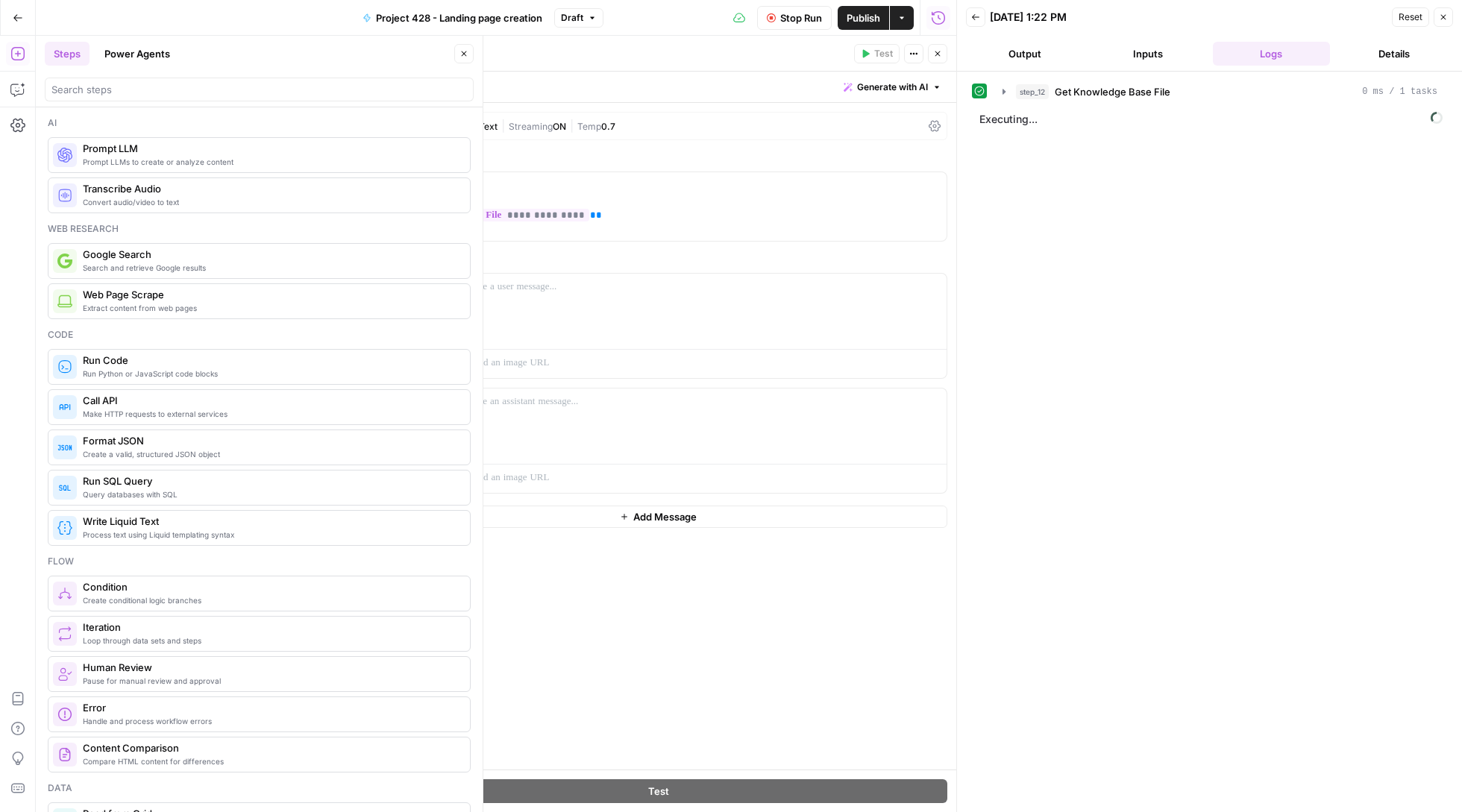
click at [21, 20] on icon "button" at bounding box center [18, 18] width 11 height 11
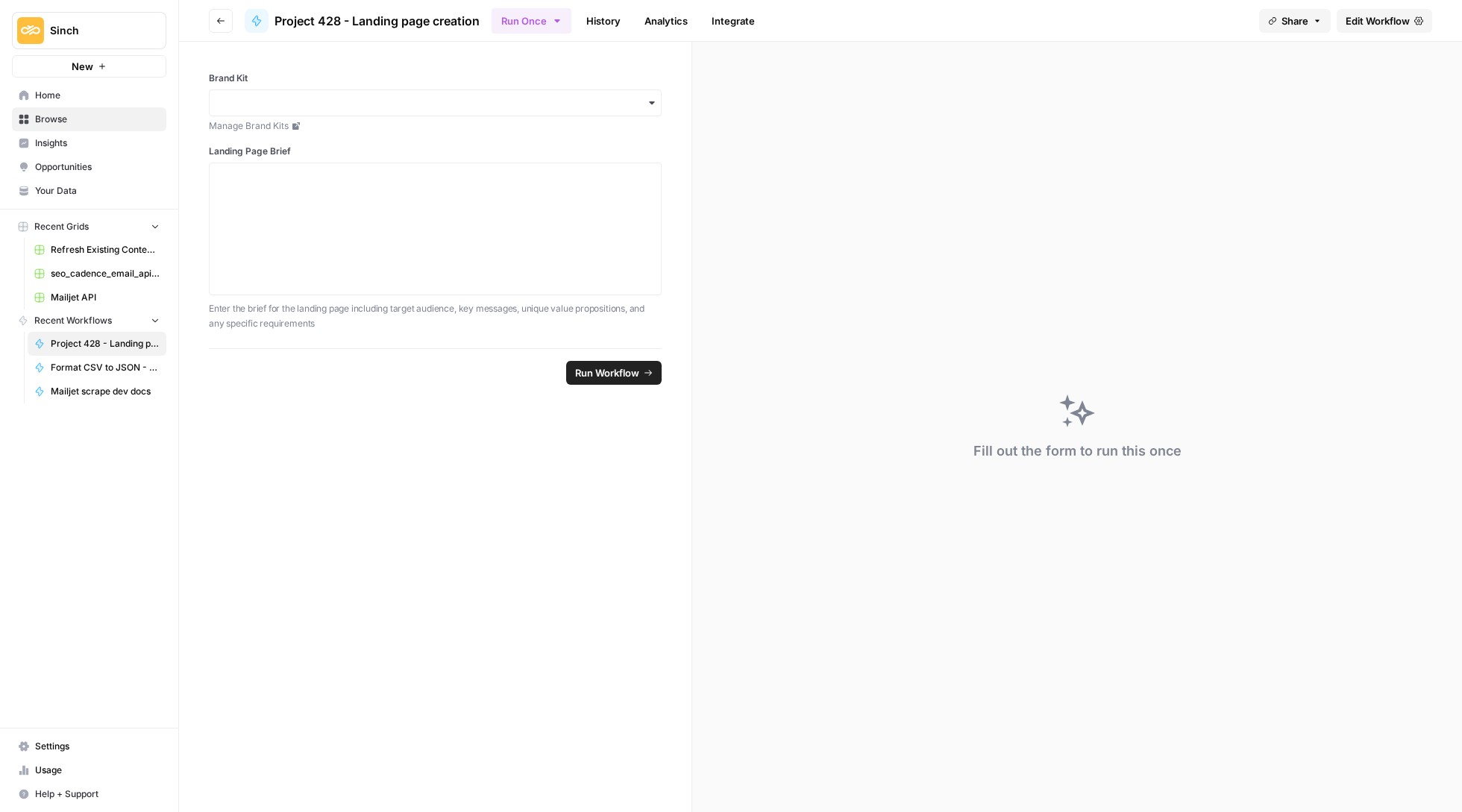
click at [77, 192] on span "Your Data" at bounding box center [97, 191] width 124 height 14
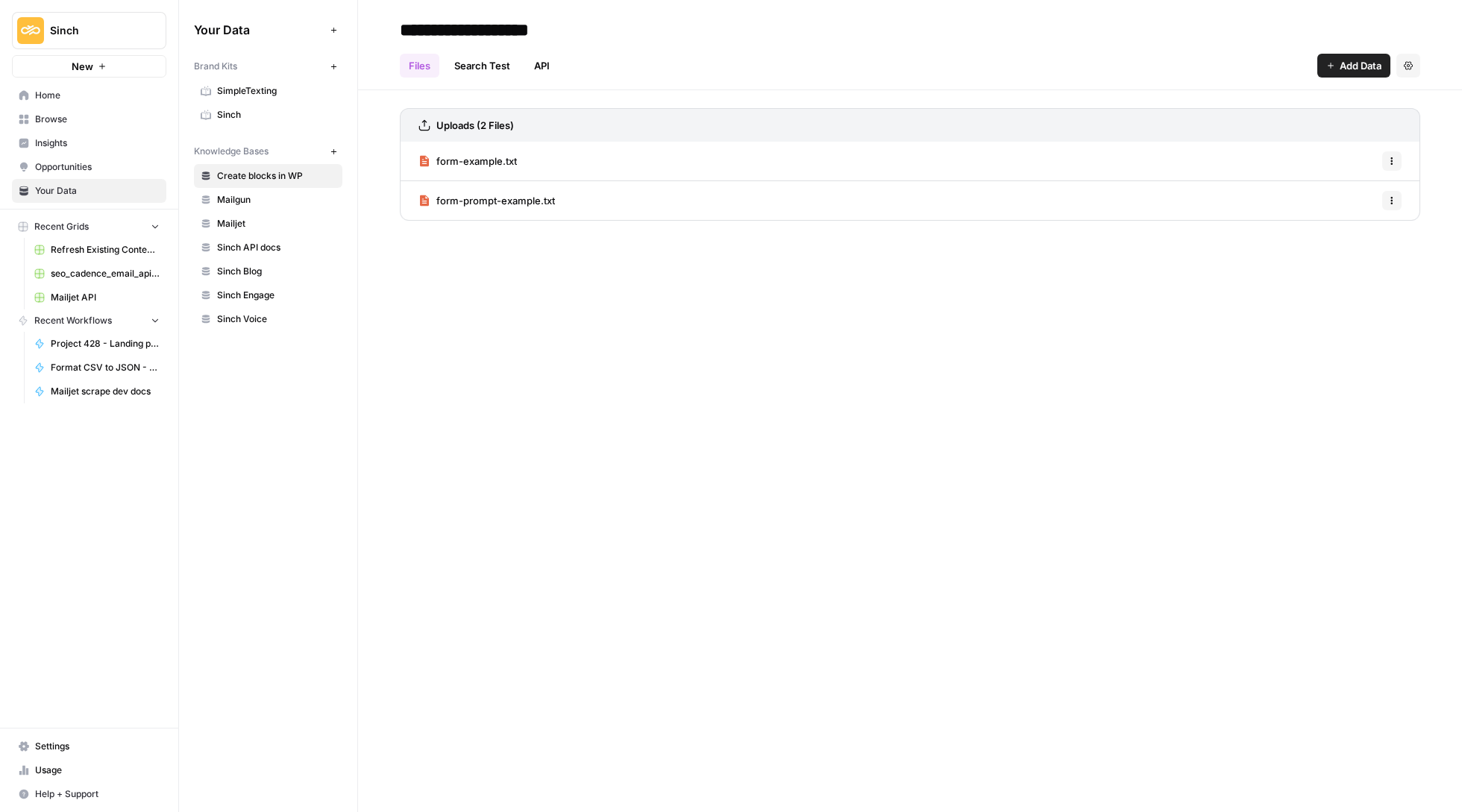
click at [492, 162] on span "form-example.txt" at bounding box center [476, 161] width 80 height 15
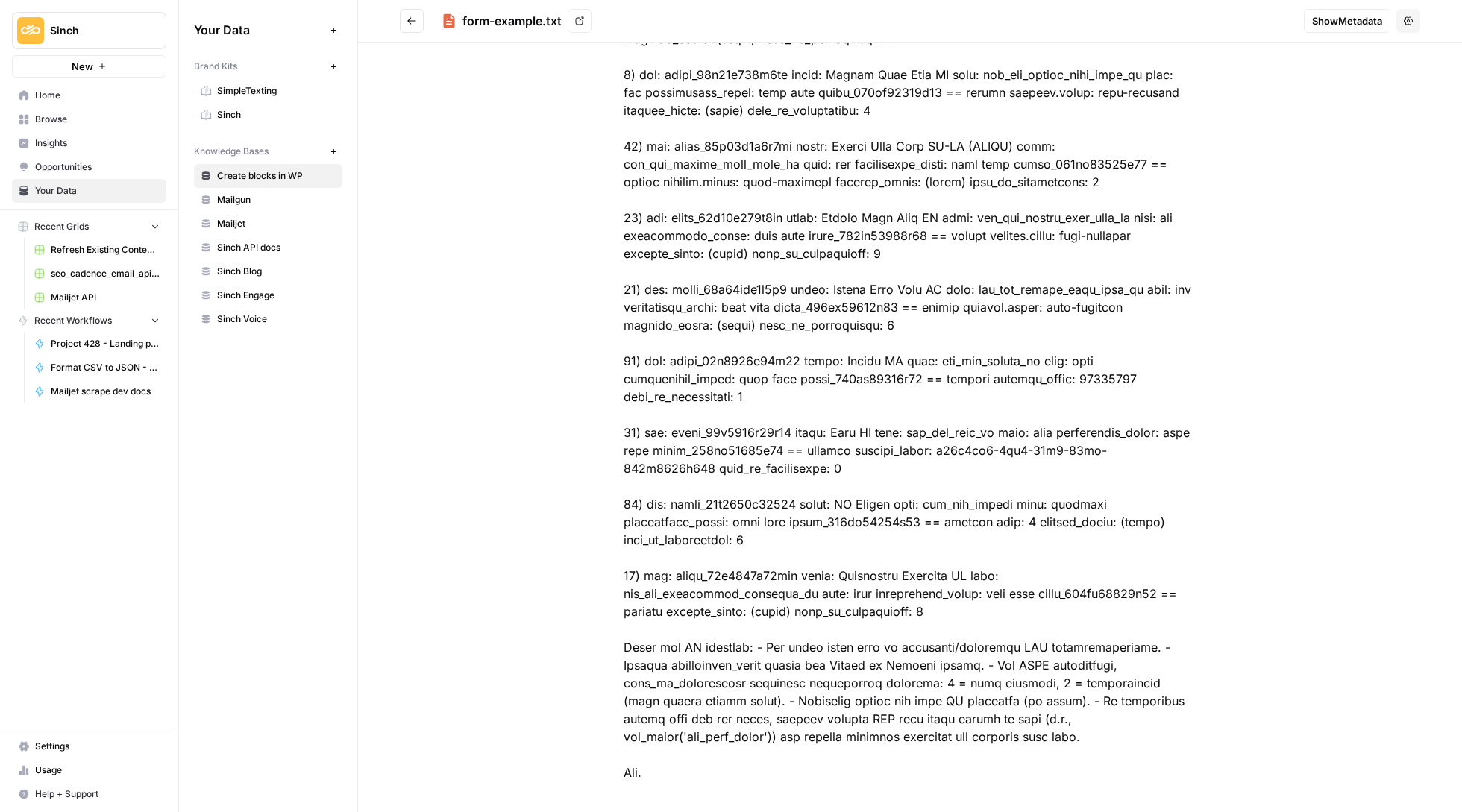
click at [408, 16] on icon "Go back" at bounding box center [412, 21] width 11 height 11
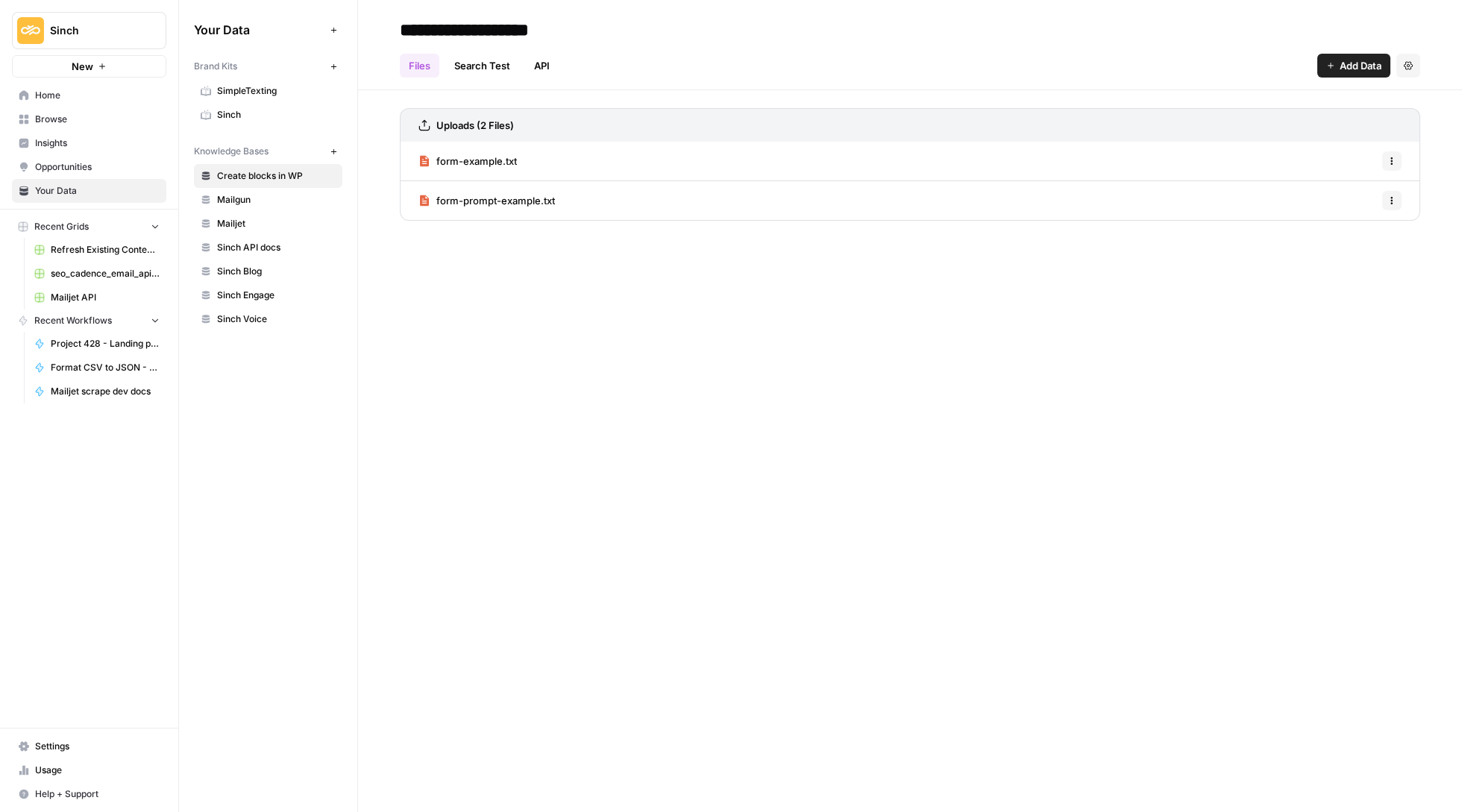
click at [1339, 64] on span "Add Data" at bounding box center [1360, 66] width 42 height 15
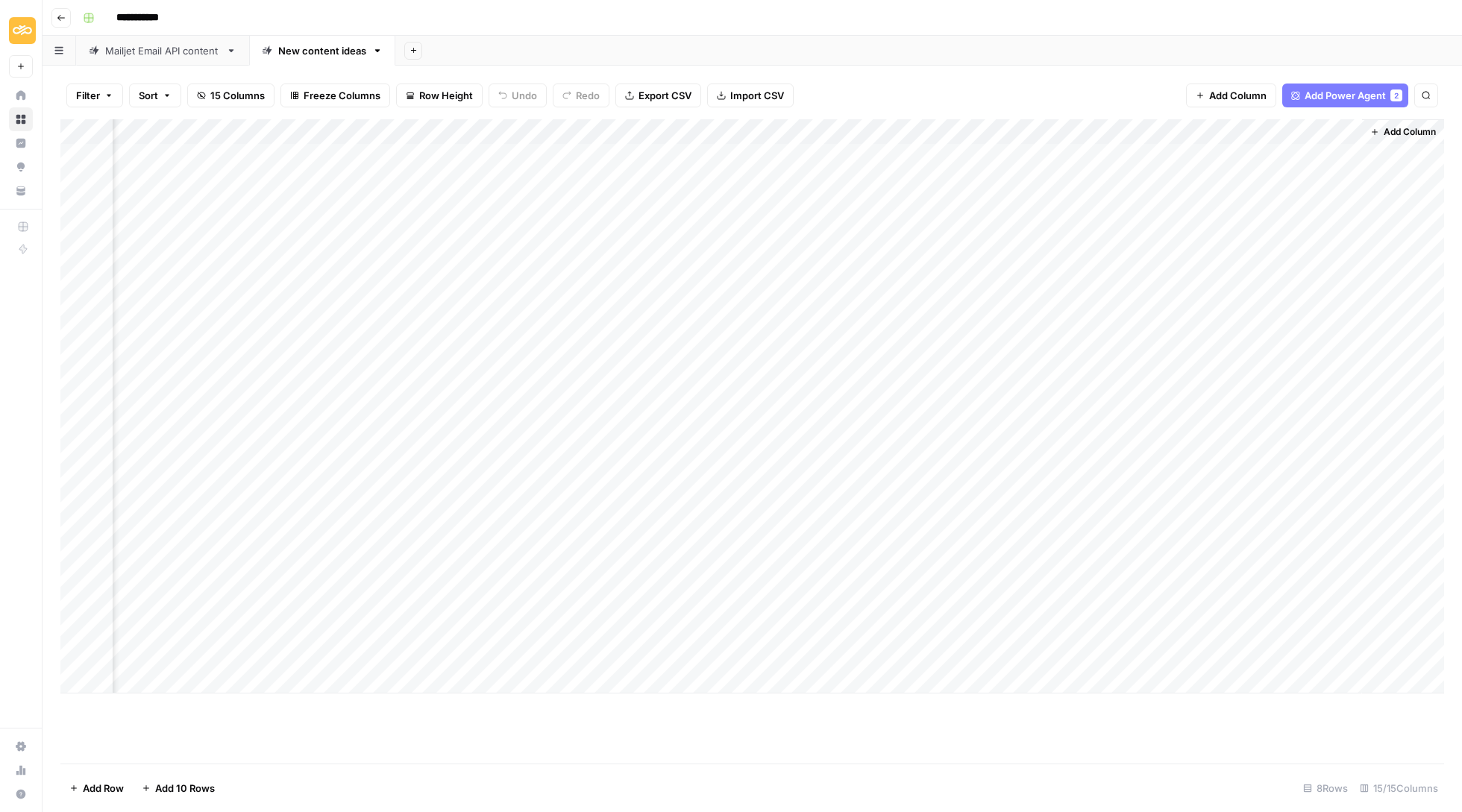
scroll to position [0, 1345]
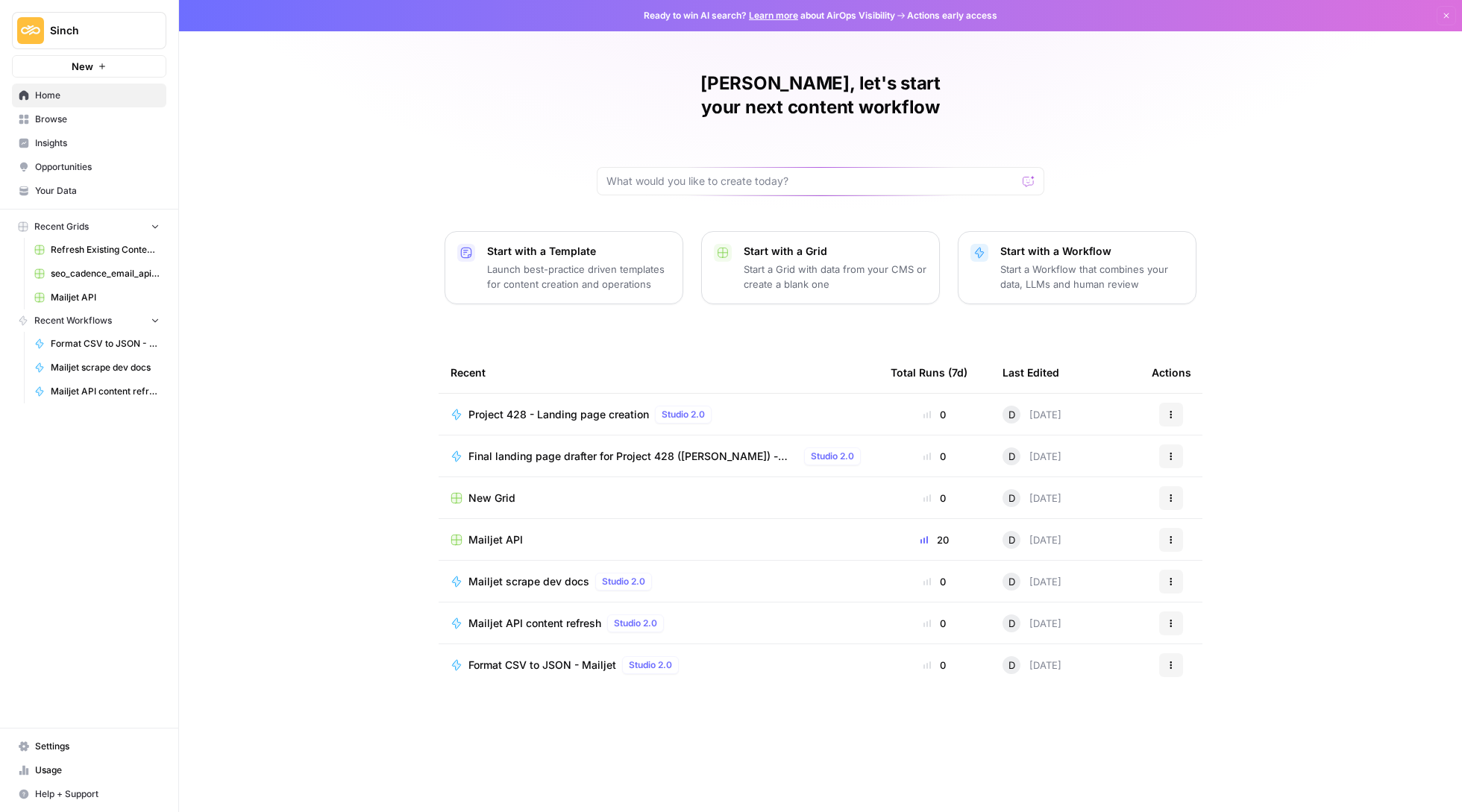
click at [576, 408] on span "Project 428 - Landing page creation" at bounding box center [558, 415] width 180 height 15
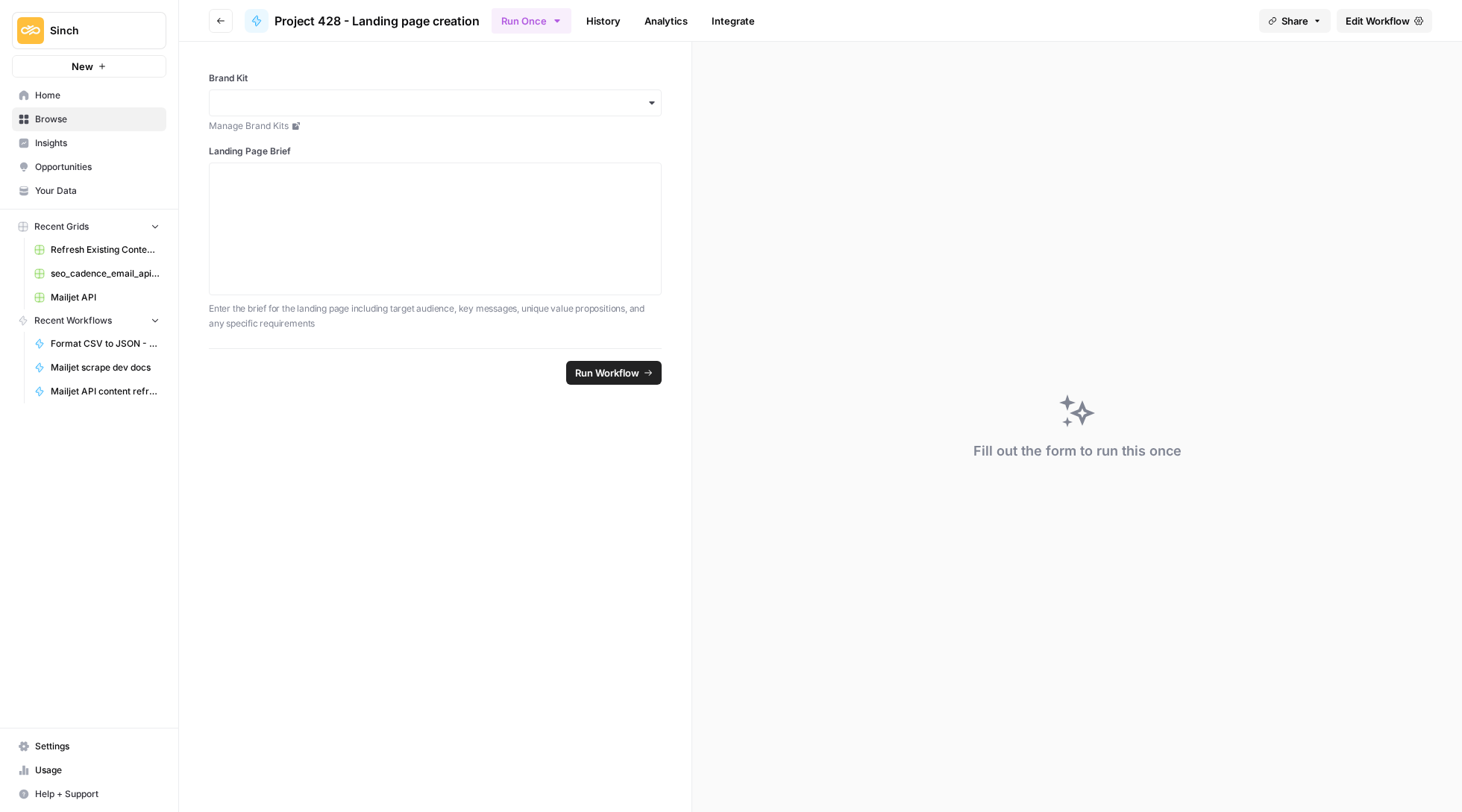
click at [1371, 27] on link "Edit Workflow" at bounding box center [1384, 21] width 95 height 24
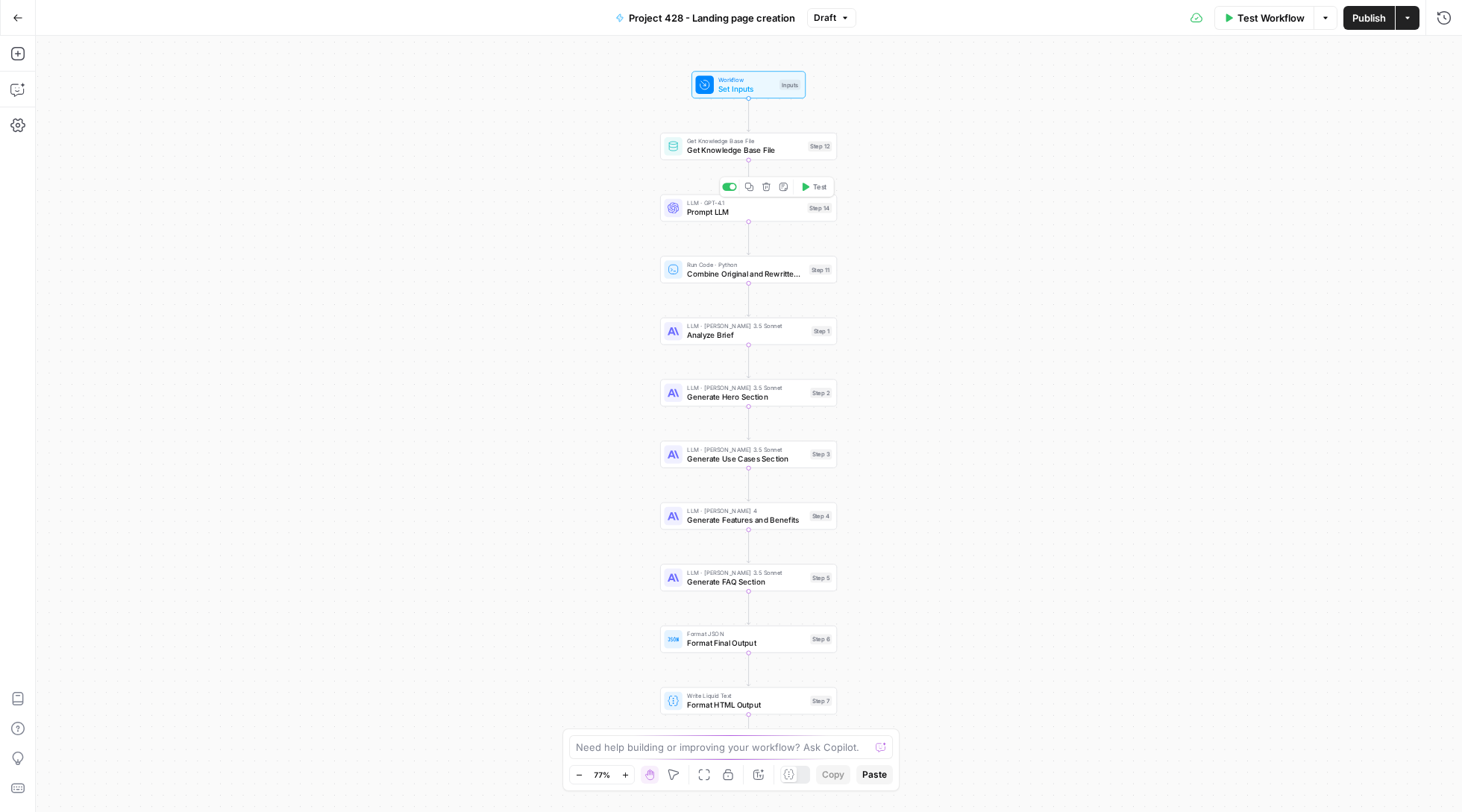
click at [740, 209] on span "Prompt LLM" at bounding box center [745, 212] width 116 height 11
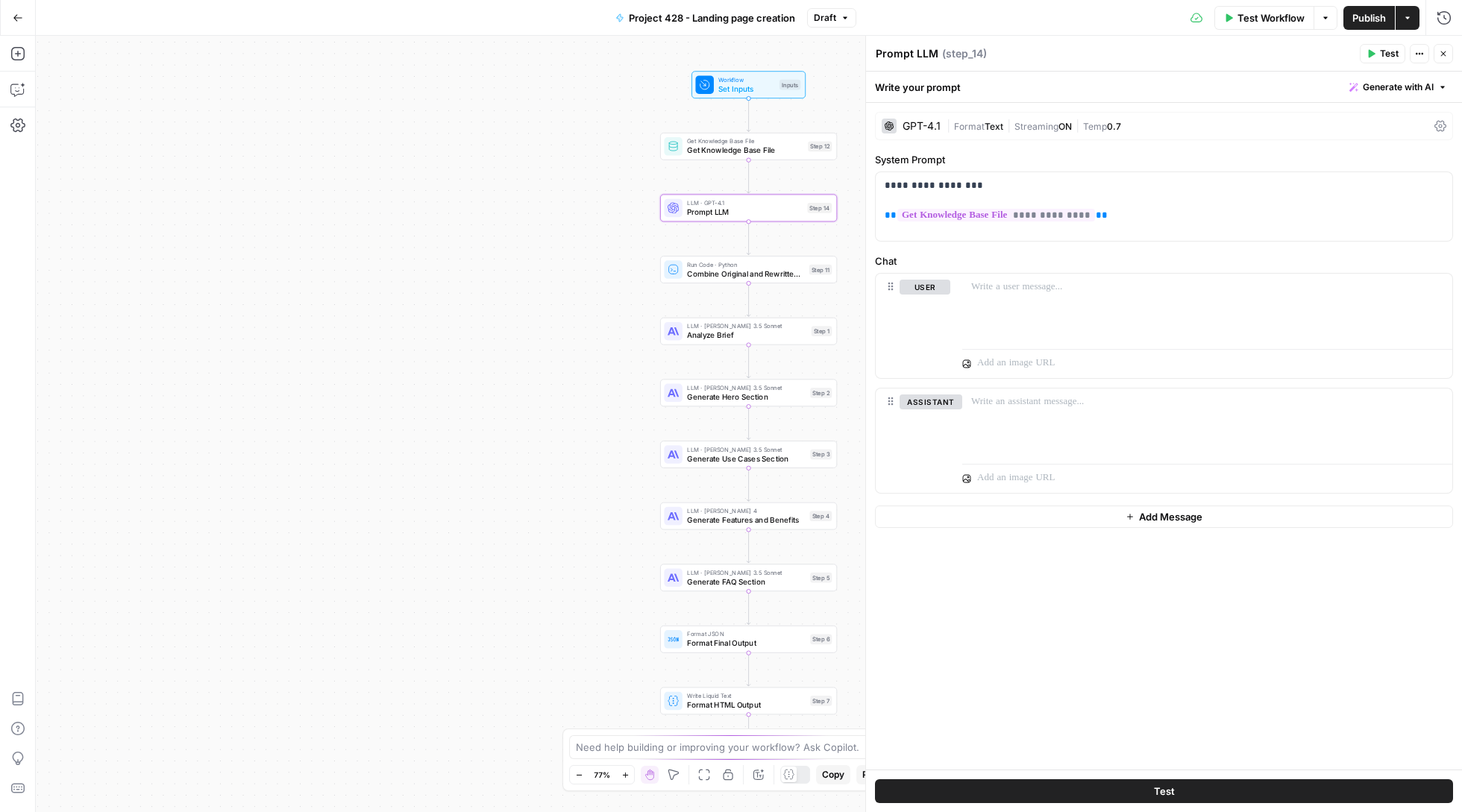
click at [13, 13] on icon "button" at bounding box center [18, 18] width 11 height 11
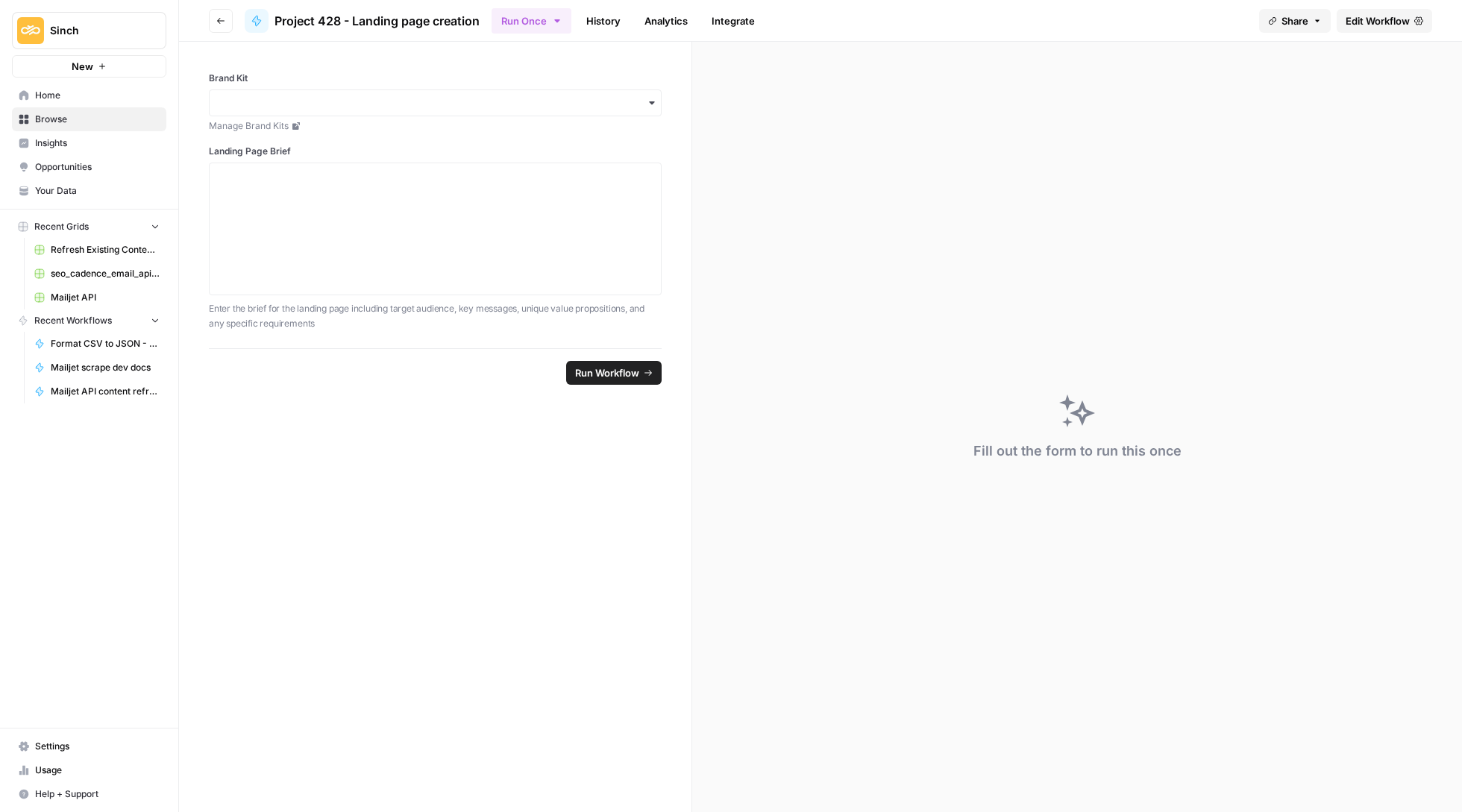
click at [213, 15] on button "Go back" at bounding box center [221, 21] width 24 height 24
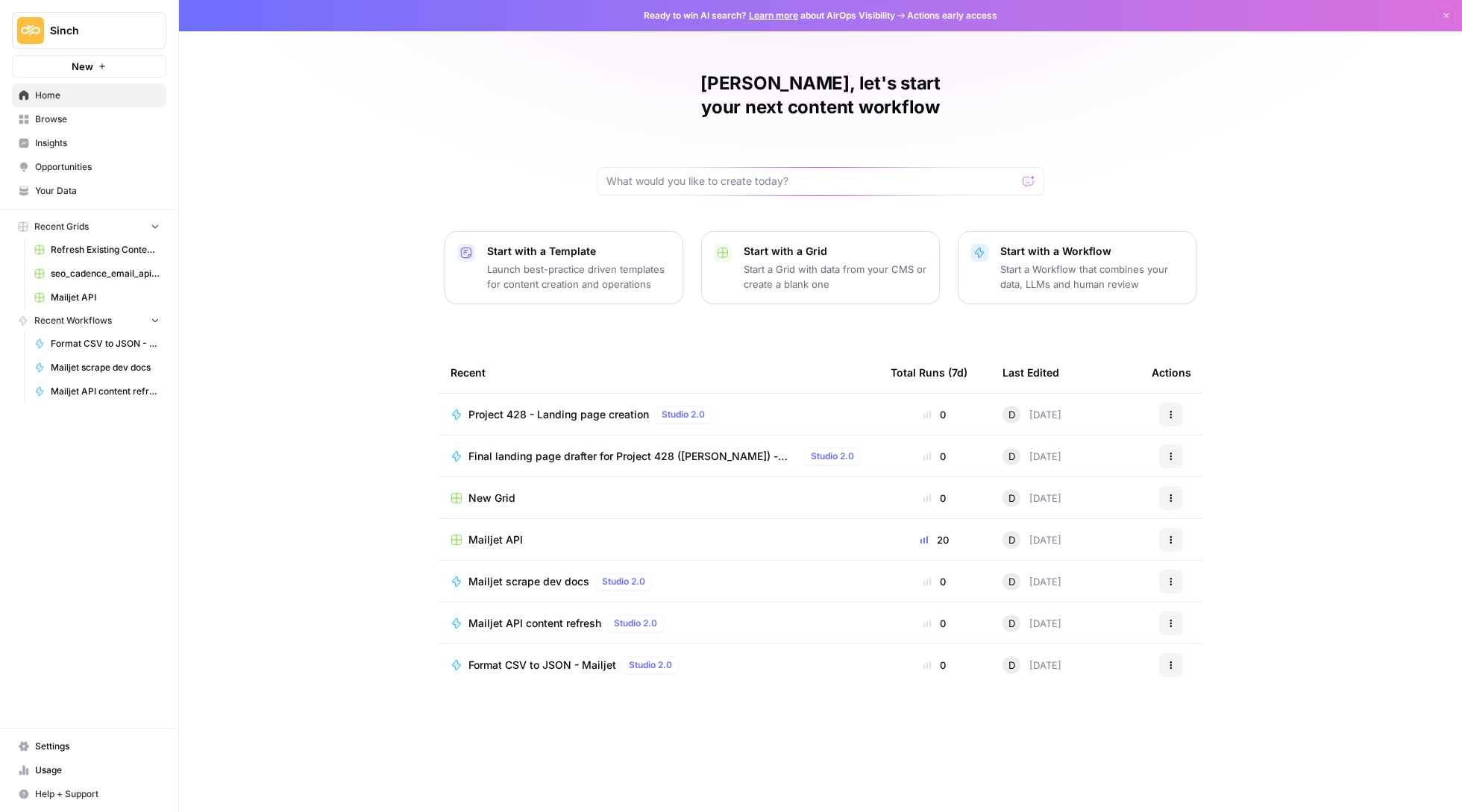
click at [660, 448] on div "Final landing page drafter for Project 428 ([PERSON_NAME]) - Airops Studio 2.0" at bounding box center [667, 457] width 398 height 18
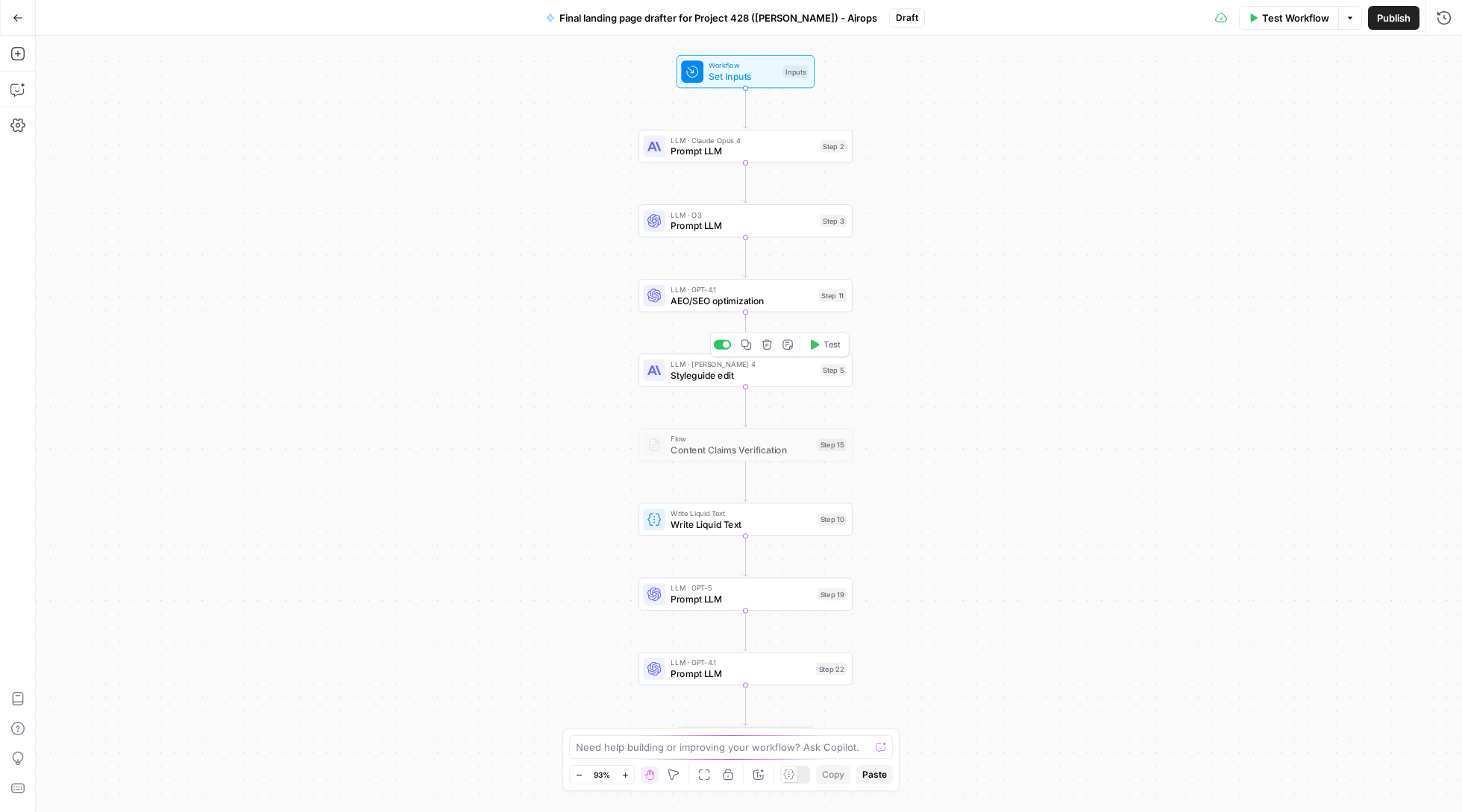
click at [776, 386] on div "LLM · [PERSON_NAME] 4 Styleguide edit Step 5 Copy step Delete step Add Note Test" at bounding box center [745, 370] width 214 height 33
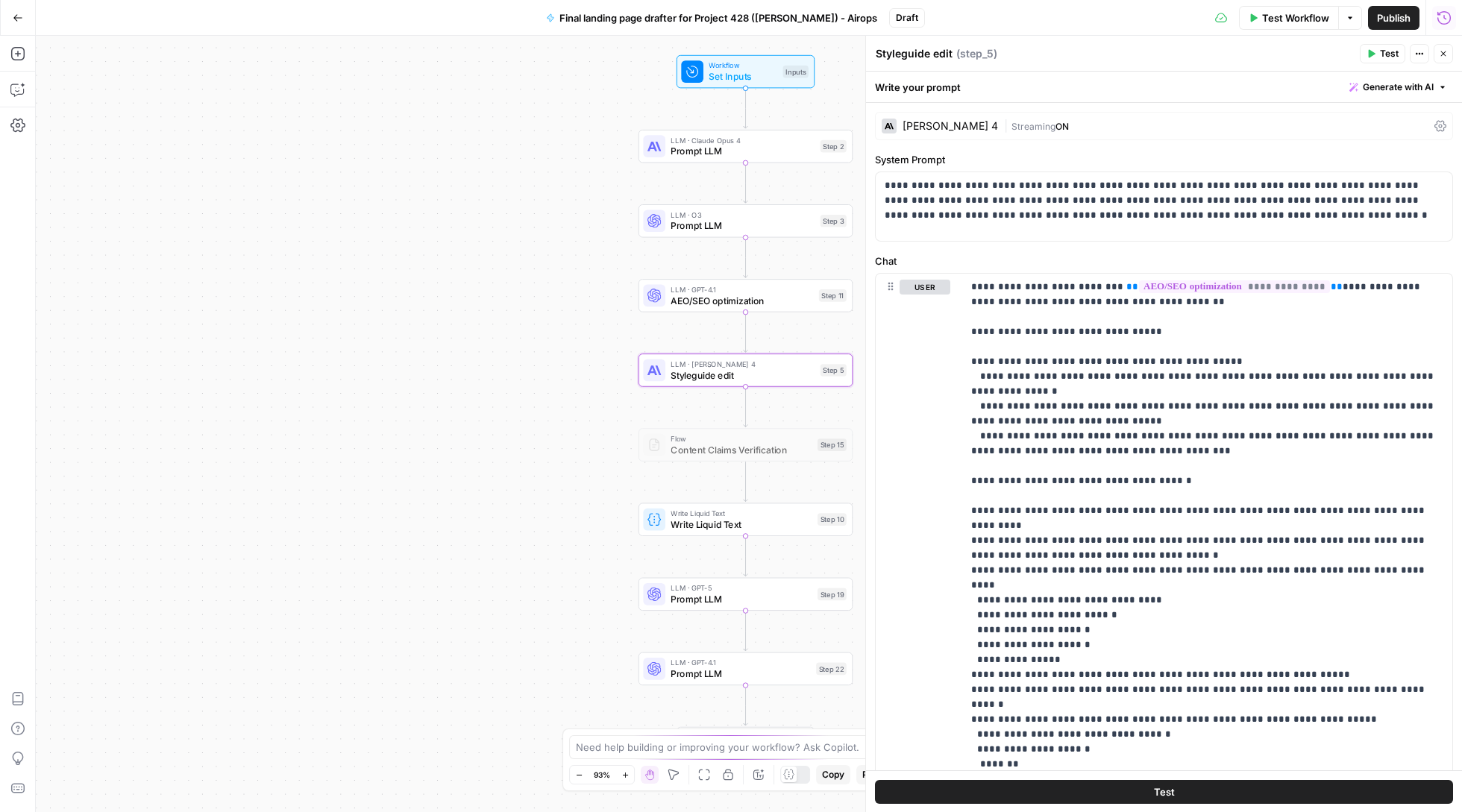
click at [1439, 15] on icon "button" at bounding box center [1444, 18] width 15 height 15
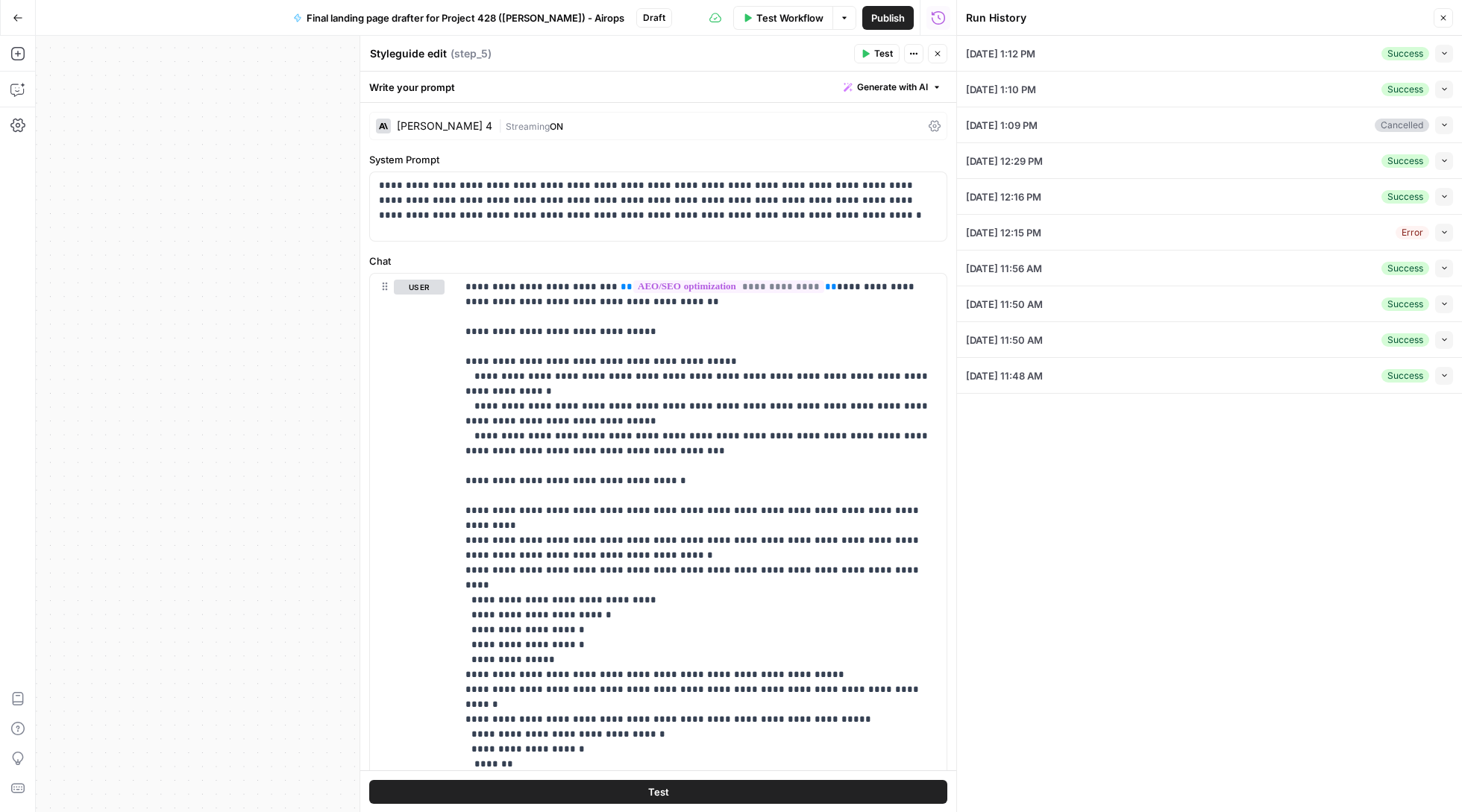
click at [1447, 48] on button "Collapse" at bounding box center [1444, 54] width 18 height 18
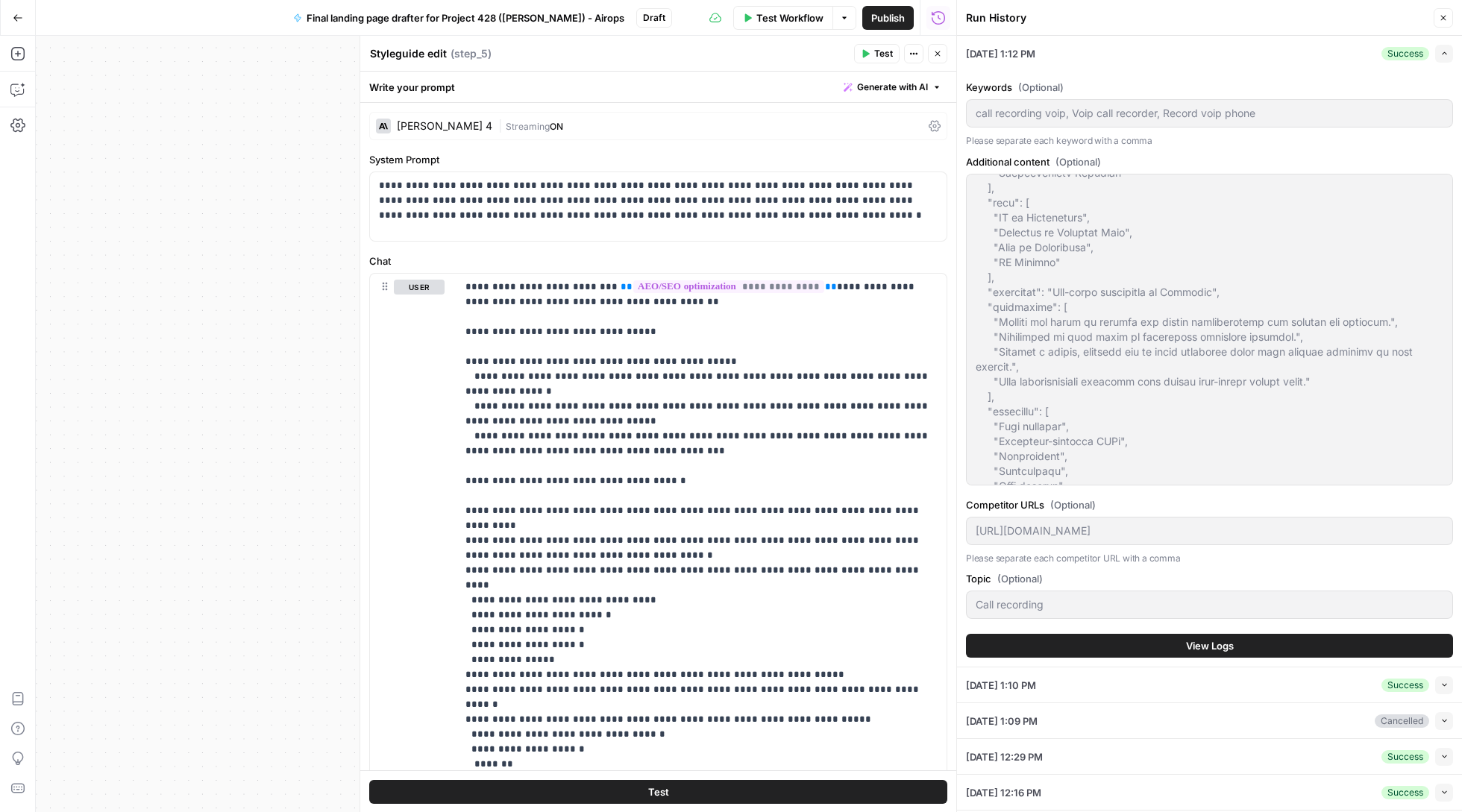
scroll to position [340, 0]
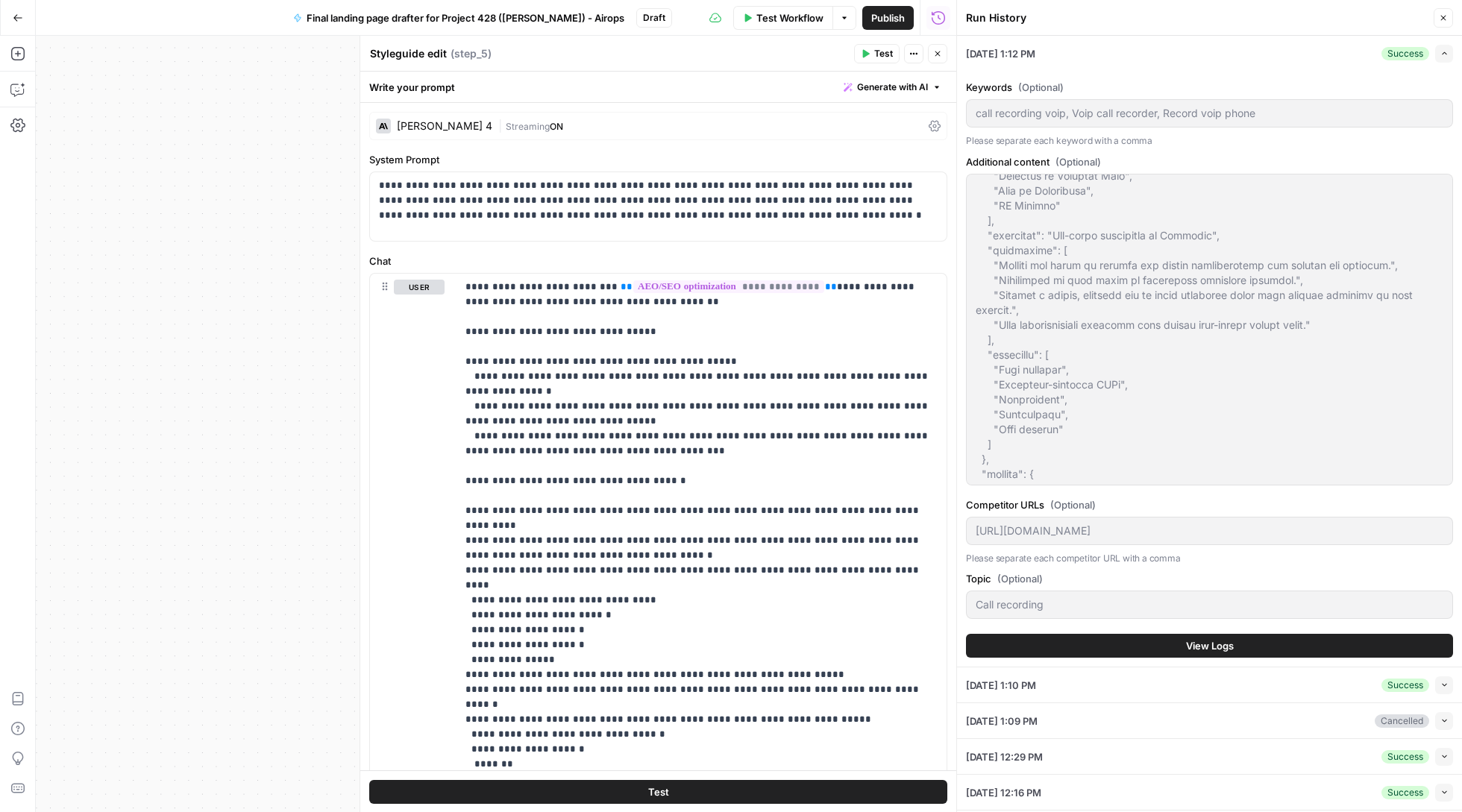
click at [1191, 642] on span "View Logs" at bounding box center [1210, 646] width 48 height 15
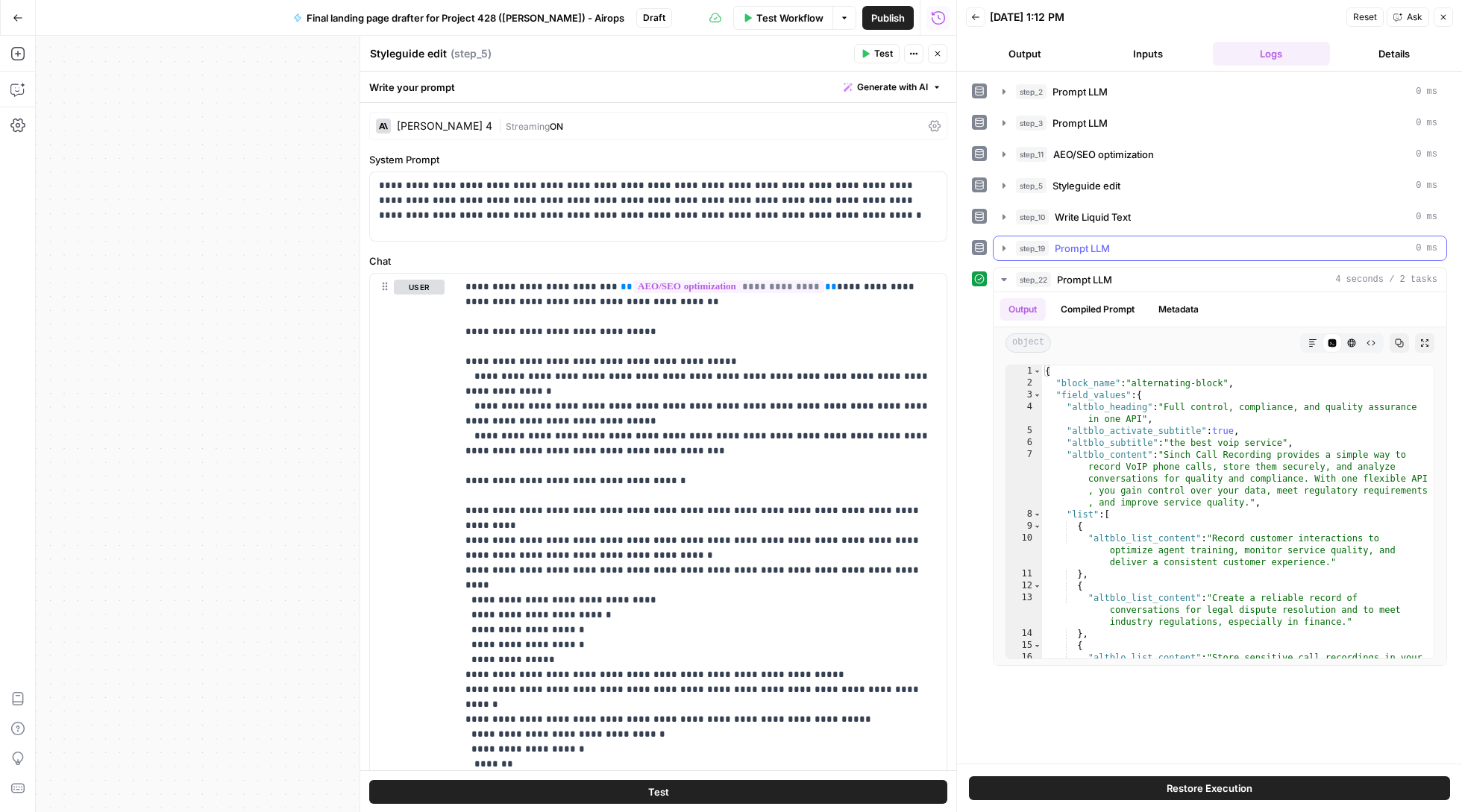
click at [1006, 242] on button "step_19 Prompt LLM 0 ms" at bounding box center [1220, 248] width 453 height 24
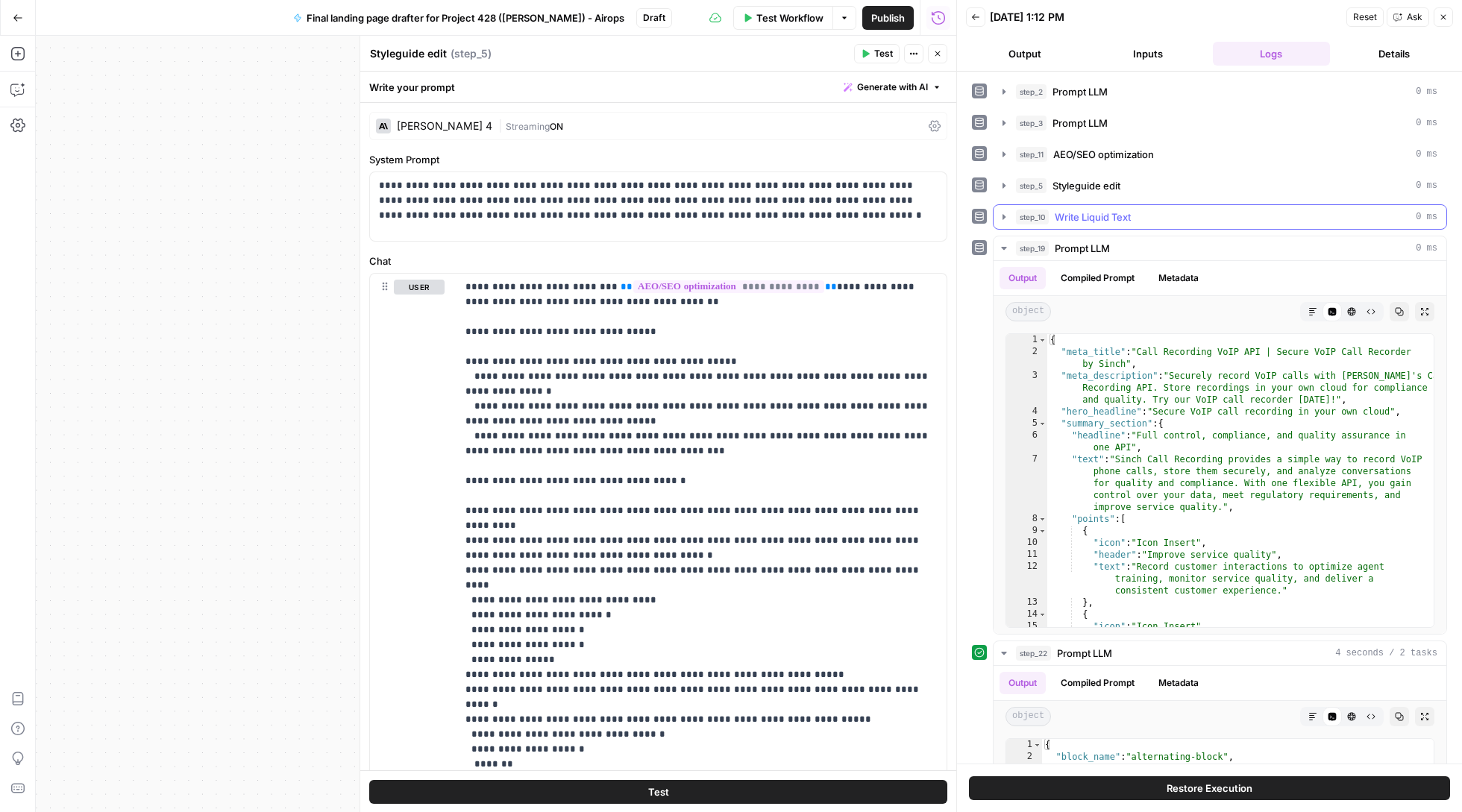
click at [1004, 219] on icon "button" at bounding box center [1004, 217] width 3 height 5
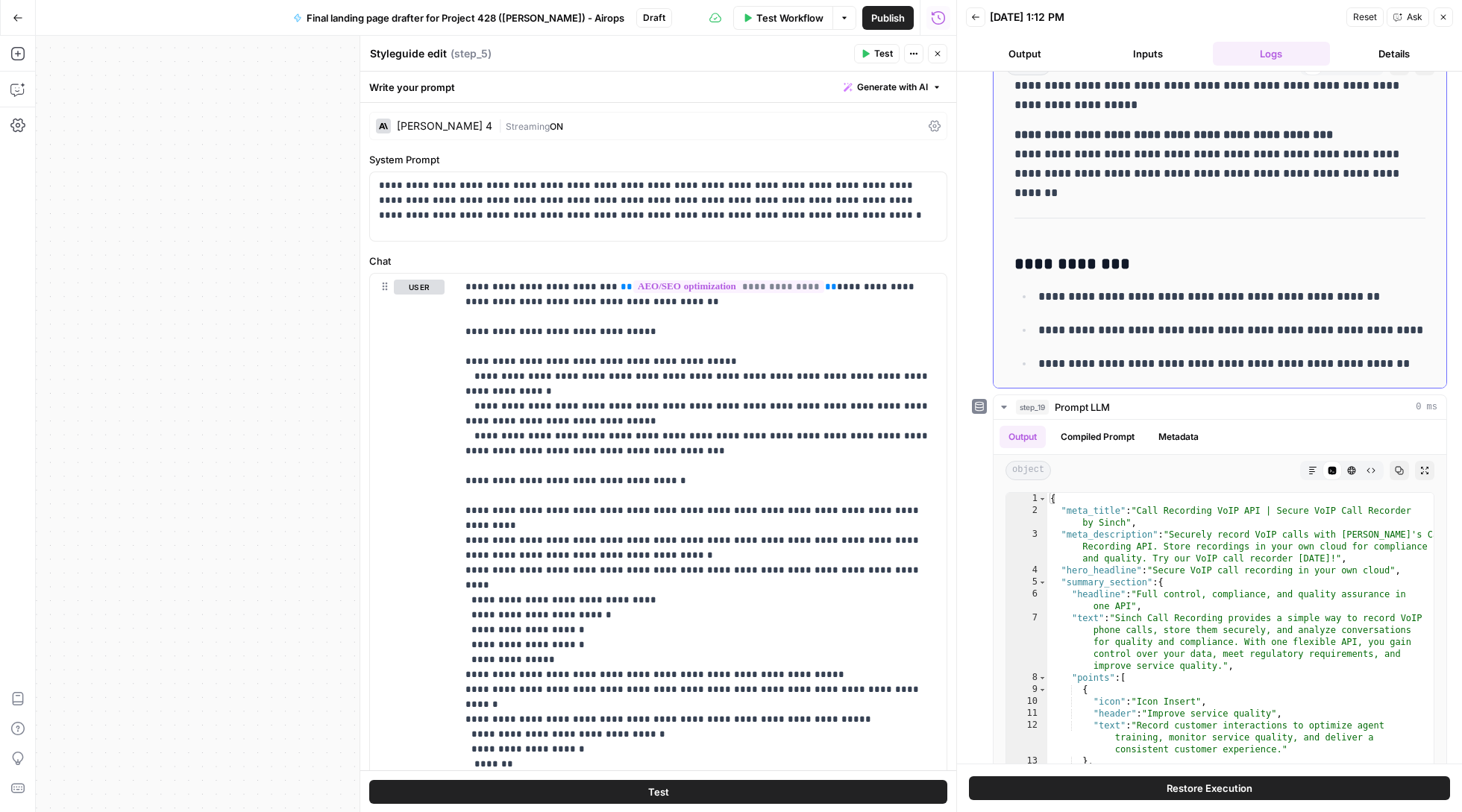
scroll to position [4146, 0]
